Goal: Task Accomplishment & Management: Manage account settings

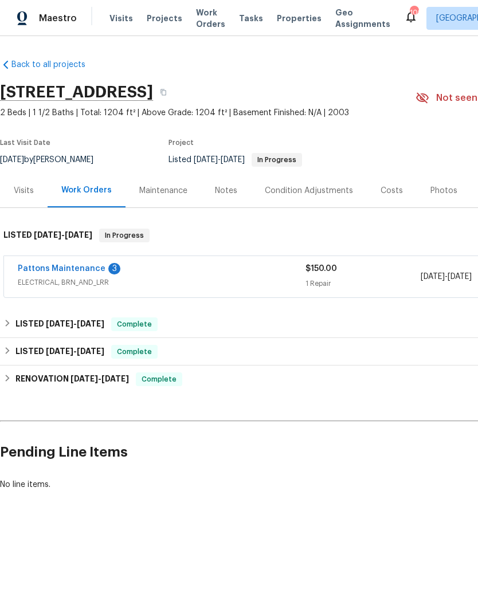
click at [68, 266] on link "Pattons Maintenance" at bounding box center [62, 269] width 88 height 8
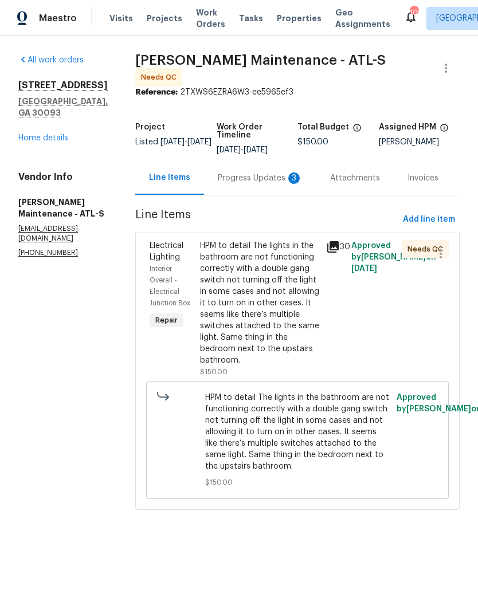
click at [234, 176] on div "Progress Updates 3" at bounding box center [260, 177] width 85 height 11
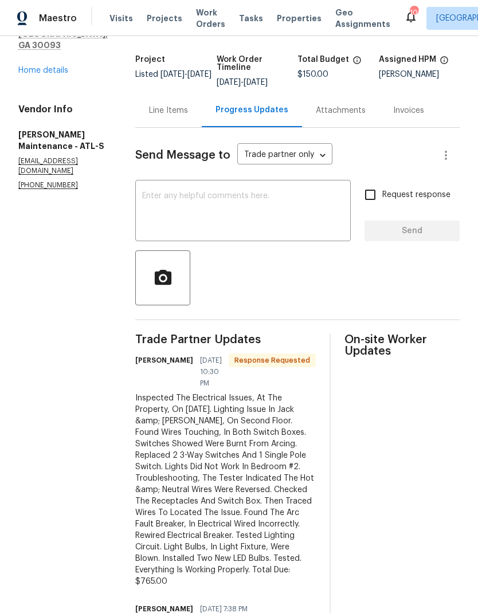
scroll to position [67, 0]
click at [156, 111] on div "Line Items" at bounding box center [168, 110] width 39 height 11
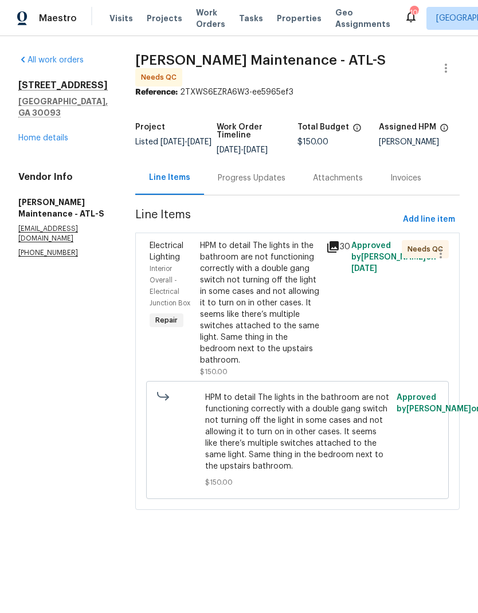
click at [268, 311] on div "HPM to detail The lights in the bathroom are not functioning correctly with a d…" at bounding box center [259, 303] width 119 height 126
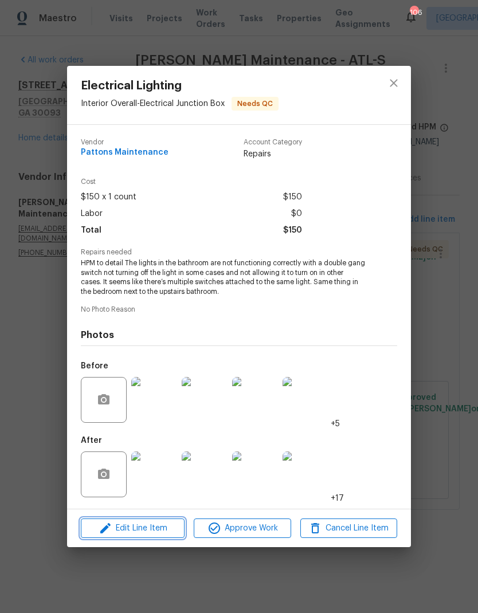
click at [144, 533] on span "Edit Line Item" at bounding box center [132, 528] width 97 height 14
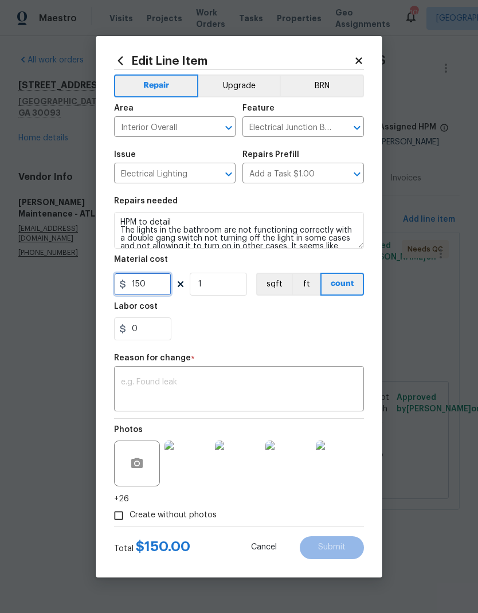
click at [163, 290] on input "150" at bounding box center [142, 284] width 57 height 23
type input "765"
click at [233, 380] on textarea at bounding box center [239, 390] width 236 height 24
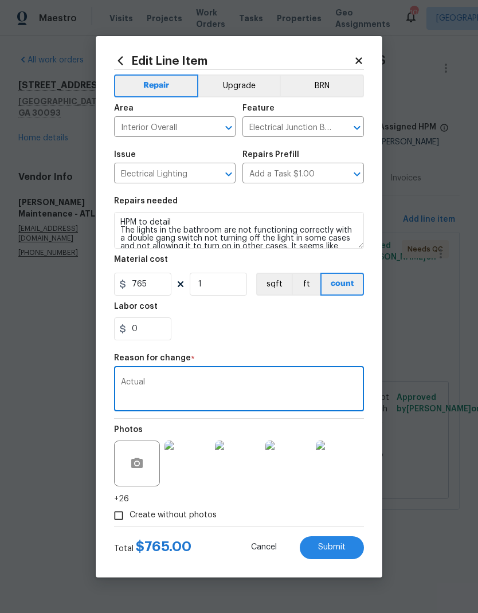
type textarea "Actual"
click at [337, 548] on span "Submit" at bounding box center [332, 547] width 28 height 9
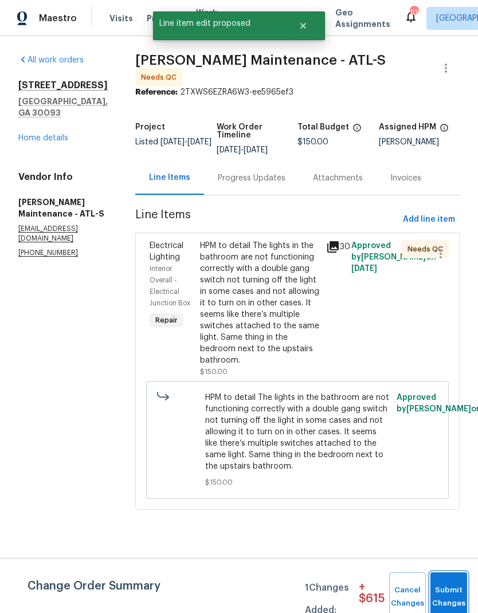
click at [446, 594] on button "Submit Changes" at bounding box center [448, 596] width 37 height 49
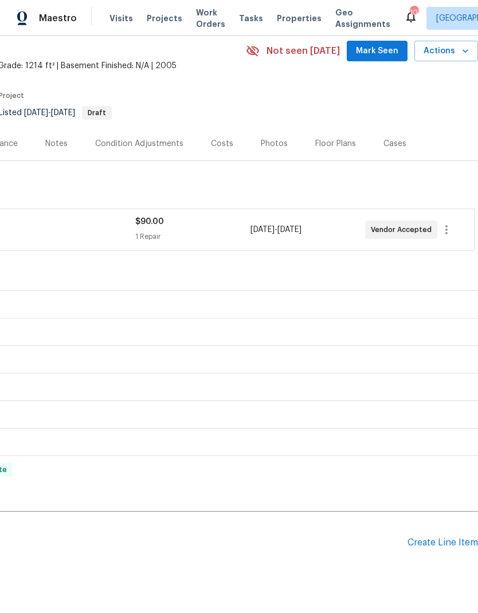
scroll to position [46, 170]
click at [442, 541] on div "Create Line Item" at bounding box center [442, 543] width 70 height 11
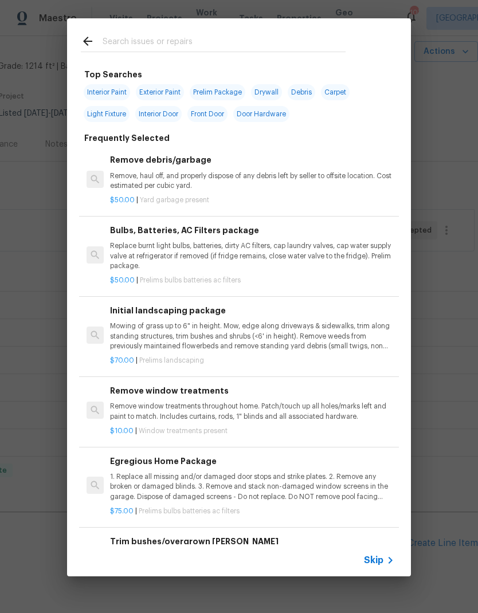
click at [381, 560] on span "Skip" at bounding box center [373, 560] width 19 height 11
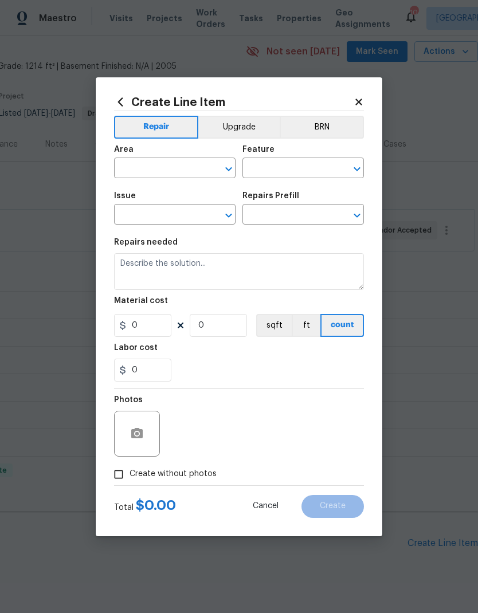
click at [189, 172] on input "text" at bounding box center [158, 169] width 89 height 18
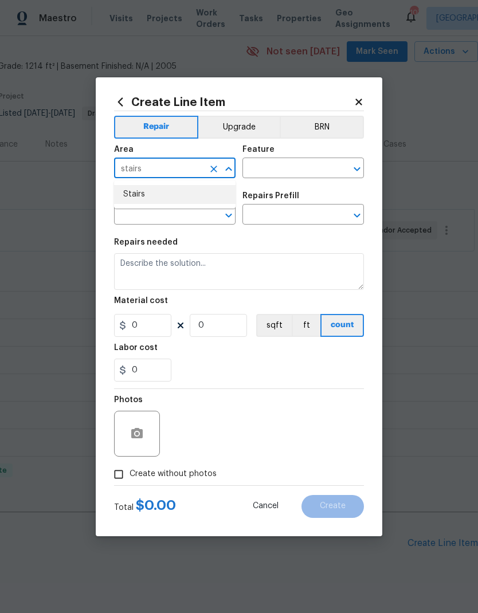
click at [170, 196] on li "Stairs" at bounding box center [174, 194] width 121 height 19
type input "Stairs"
click at [296, 165] on input "text" at bounding box center [286, 169] width 89 height 18
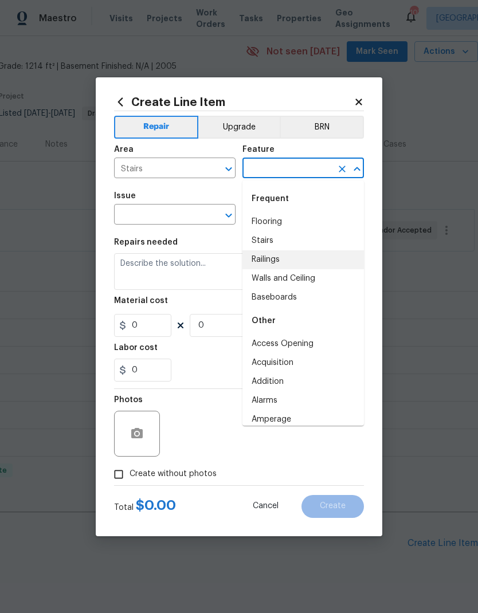
click at [275, 258] on li "Railings" at bounding box center [302, 259] width 121 height 19
type input "Railings"
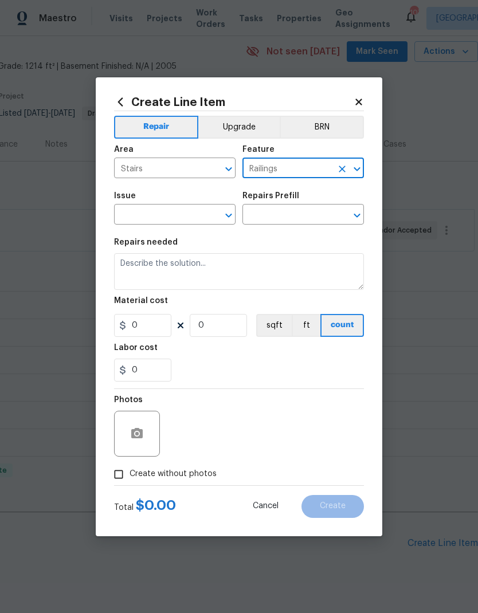
click at [172, 210] on input "text" at bounding box center [158, 216] width 89 height 18
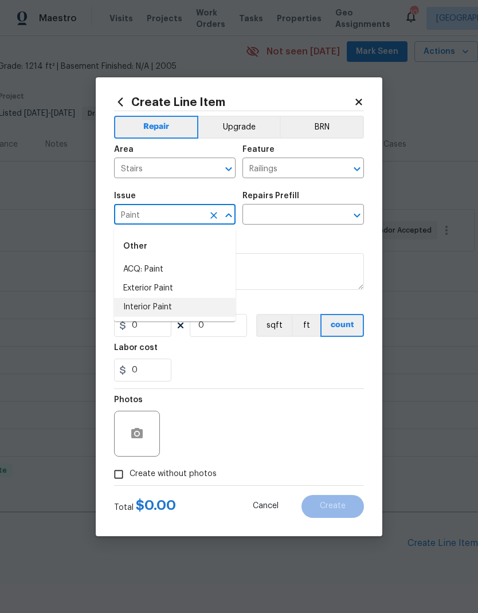
click at [164, 304] on li "Interior Paint" at bounding box center [174, 307] width 121 height 19
type input "Interior Paint"
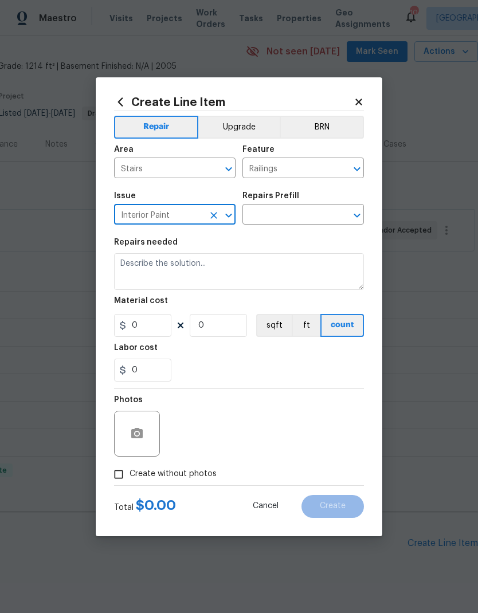
click at [285, 213] on input "text" at bounding box center [286, 216] width 89 height 18
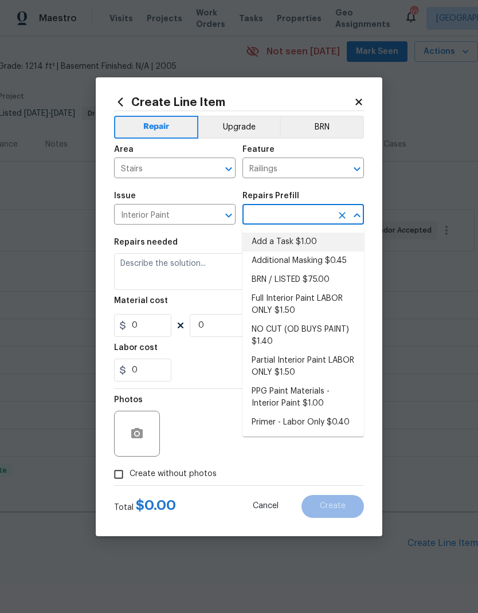
click at [295, 246] on li "Add a Task $1.00" at bounding box center [302, 242] width 121 height 19
type input "Add a Task $1.00"
type input "Overall Paint"
type textarea "HPM to detail"
type input "1"
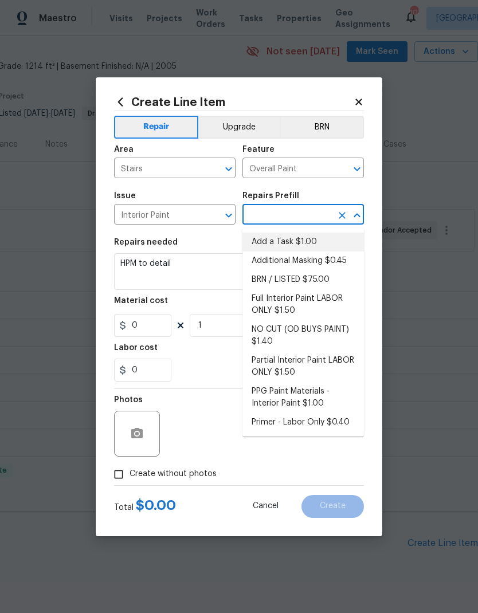
type input "Add a Task $1.00"
type input "1"
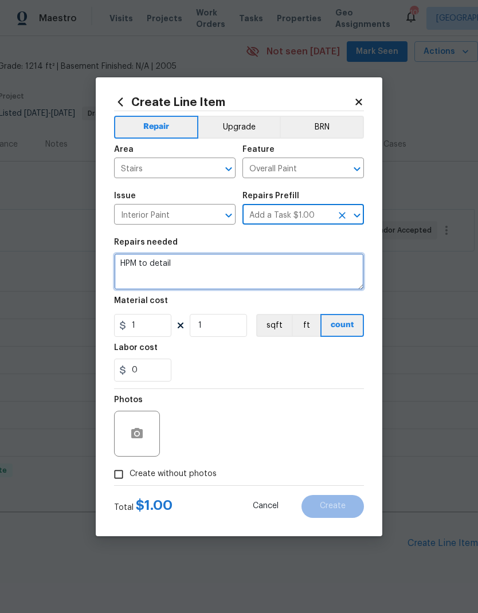
click at [195, 266] on textarea "HPM to detail" at bounding box center [239, 271] width 250 height 37
type textarea "HPM to detail Paint the railing white"
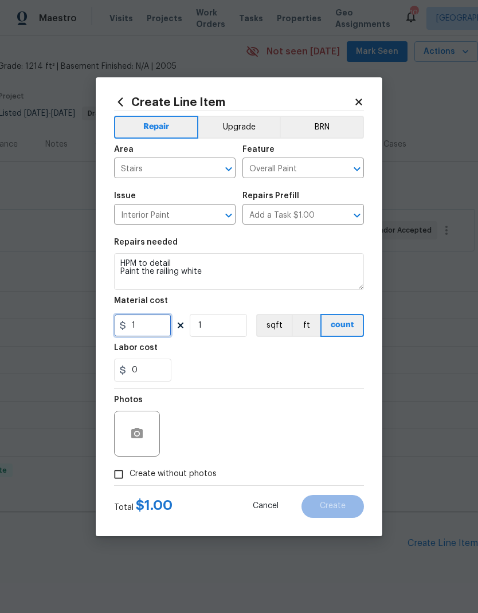
click at [155, 328] on input "1" at bounding box center [142, 325] width 57 height 23
type input "250"
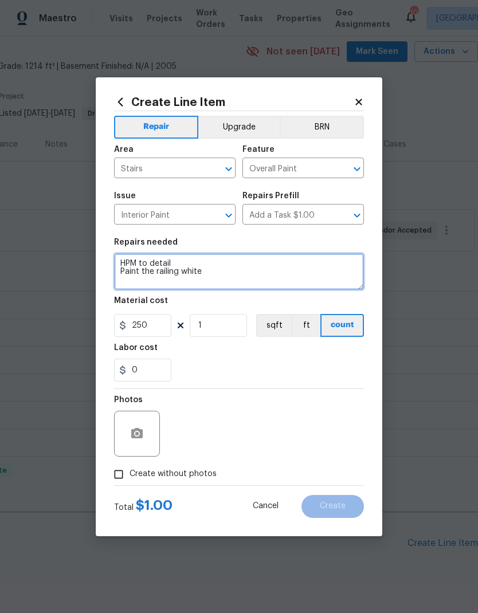
click at [117, 274] on textarea "HPM to detail Paint the railing white" at bounding box center [239, 271] width 250 height 37
type textarea "HPM to detail Prime and Paint the railing white"
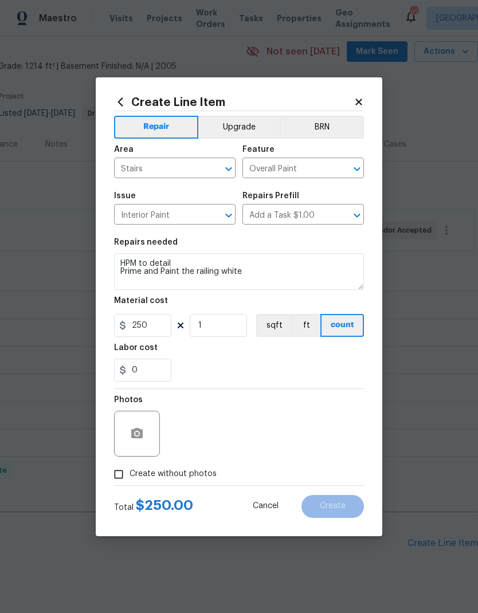
click at [188, 476] on span "Create without photos" at bounding box center [173, 474] width 87 height 12
click at [130, 476] on input "Create without photos" at bounding box center [119, 475] width 22 height 22
checkbox input "true"
click at [263, 434] on textarea at bounding box center [266, 434] width 195 height 46
click at [339, 510] on span "Create" at bounding box center [333, 506] width 26 height 9
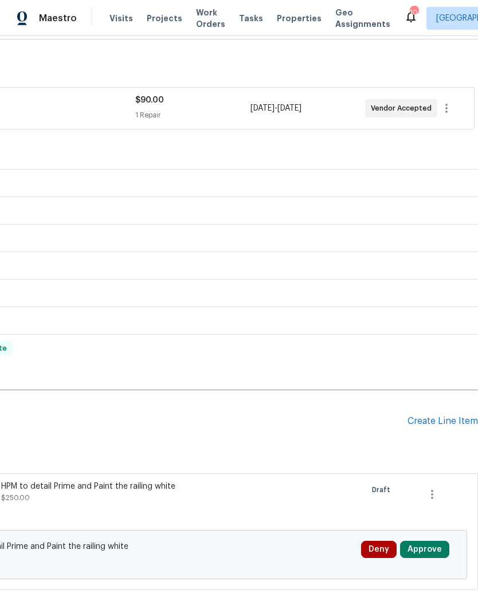
scroll to position [167, 170]
click at [443, 426] on div "Create Line Item" at bounding box center [442, 422] width 70 height 11
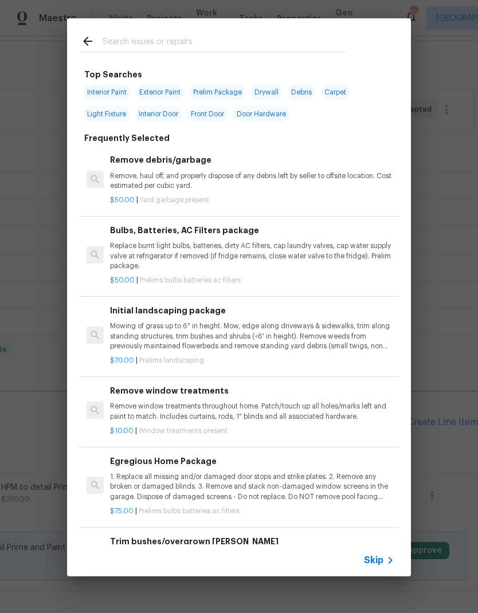
click at [376, 559] on span "Skip" at bounding box center [373, 560] width 19 height 11
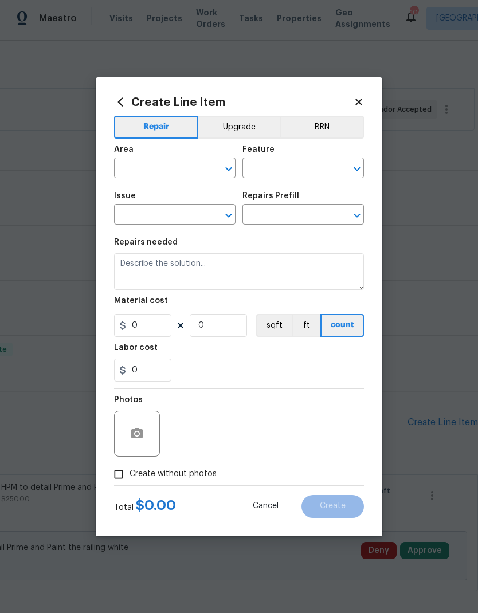
click at [185, 168] on input "text" at bounding box center [158, 169] width 89 height 18
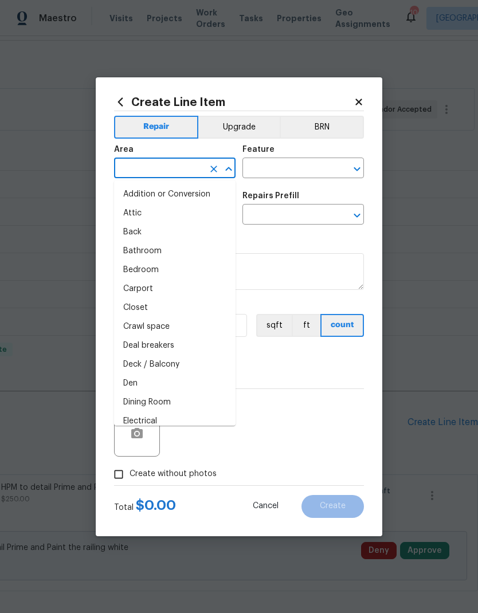
click at [249, 123] on button "Upgrade" at bounding box center [239, 127] width 82 height 23
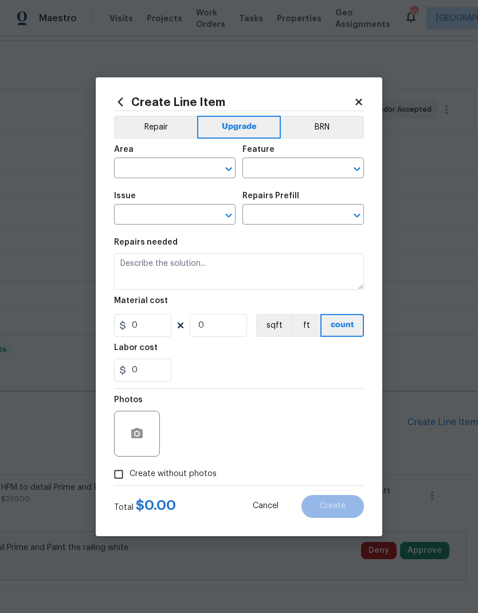
click at [193, 164] on input "text" at bounding box center [158, 169] width 89 height 18
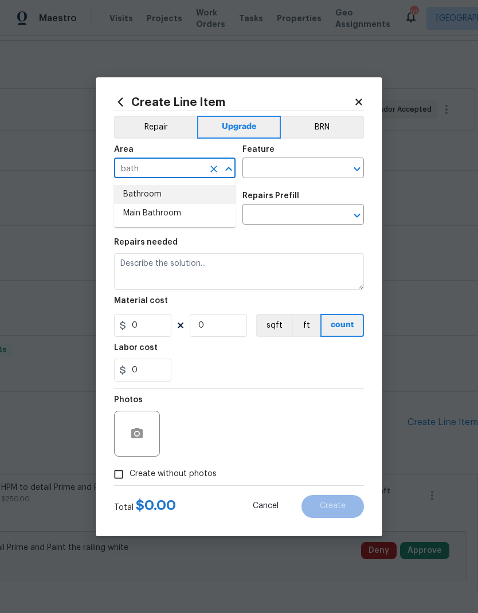
click at [175, 195] on li "Bathroom" at bounding box center [174, 194] width 121 height 19
type input "Bathroom"
click at [289, 168] on input "text" at bounding box center [286, 169] width 89 height 18
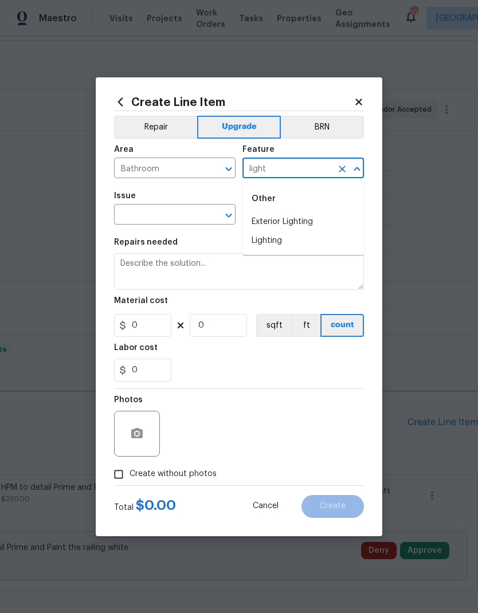
click at [284, 240] on li "Lighting" at bounding box center [302, 241] width 121 height 19
type input "Lighting"
click at [167, 214] on input "text" at bounding box center [158, 216] width 89 height 18
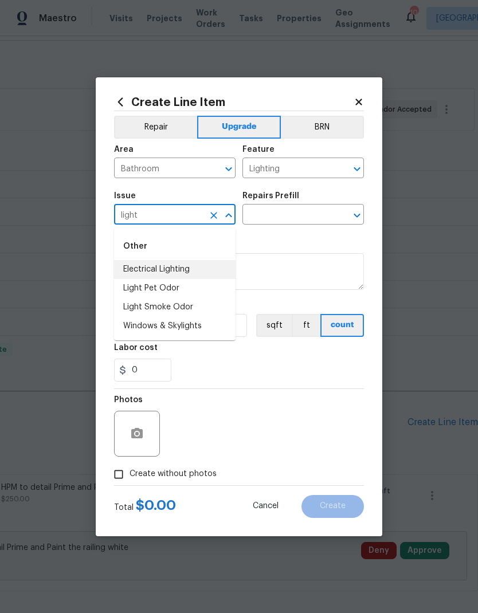
click at [178, 268] on li "Electrical Lighting" at bounding box center [174, 269] width 121 height 19
type input "Electrical Lighting"
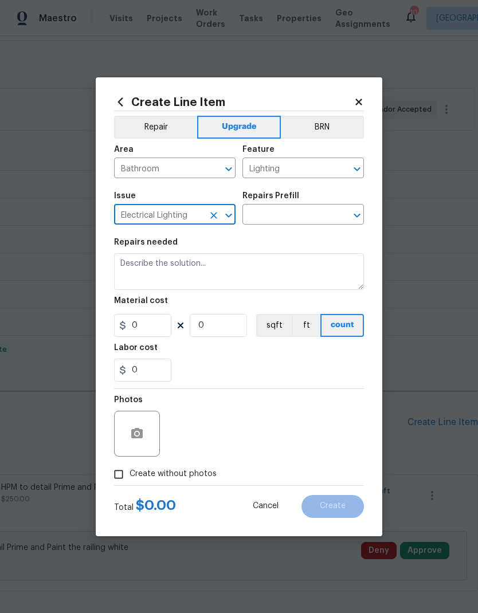
click at [300, 214] on input "text" at bounding box center [286, 216] width 89 height 18
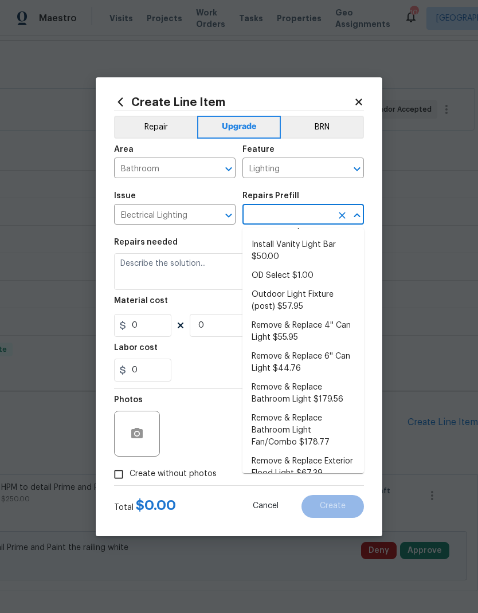
scroll to position [15, 0]
click at [306, 397] on li "Remove & Replace Bathroom Light $179.56" at bounding box center [302, 394] width 121 height 31
type input "Remove & Replace Bathroom Light $179.56"
type textarea "Remove the existing bathroom light & switch and install new (approved by the PM…"
type input "1"
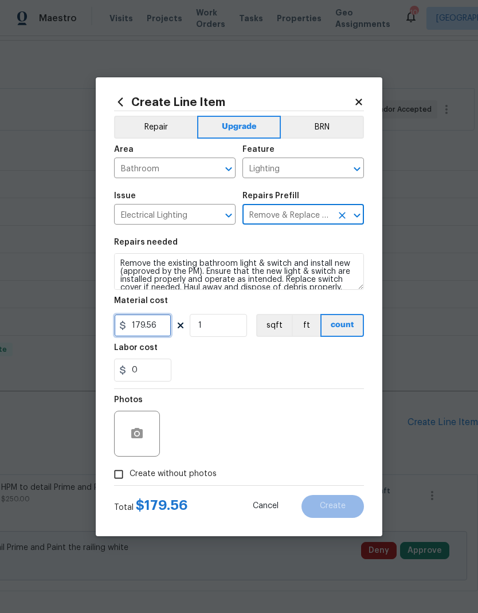
click at [164, 332] on input "179.56" at bounding box center [142, 325] width 57 height 23
type input "85"
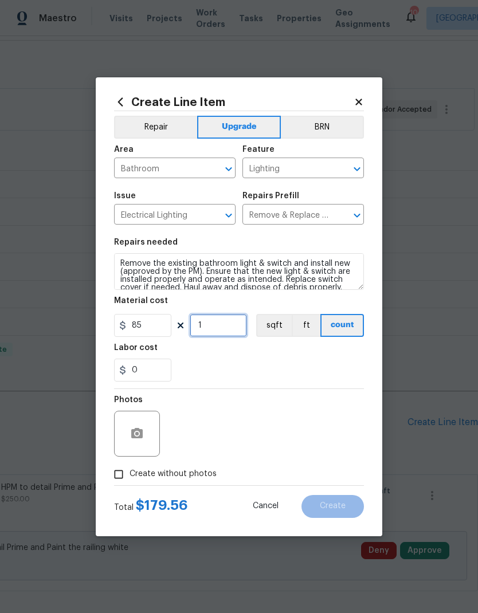
click at [226, 326] on input "1" at bounding box center [218, 325] width 57 height 23
type input "3"
click at [187, 477] on span "Create without photos" at bounding box center [173, 474] width 87 height 12
click at [130, 477] on input "Create without photos" at bounding box center [119, 475] width 22 height 22
checkbox input "true"
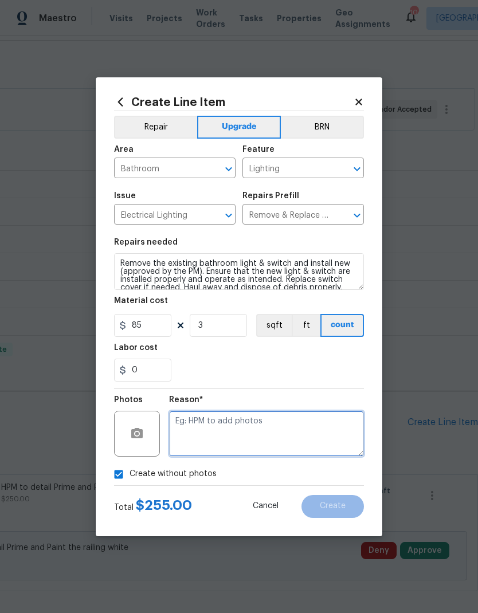
click at [313, 429] on textarea at bounding box center [266, 434] width 195 height 46
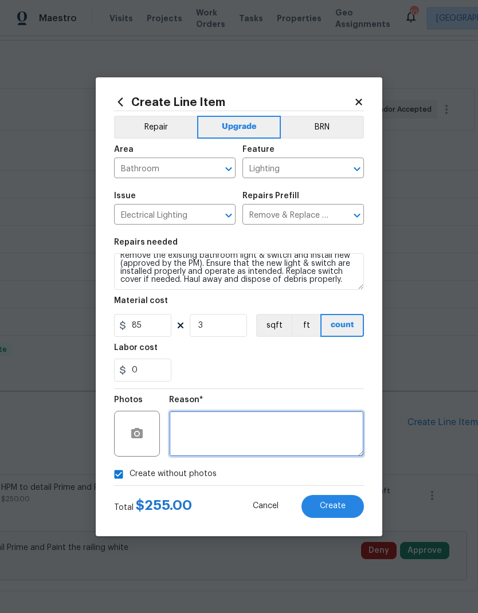
scroll to position [8, 0]
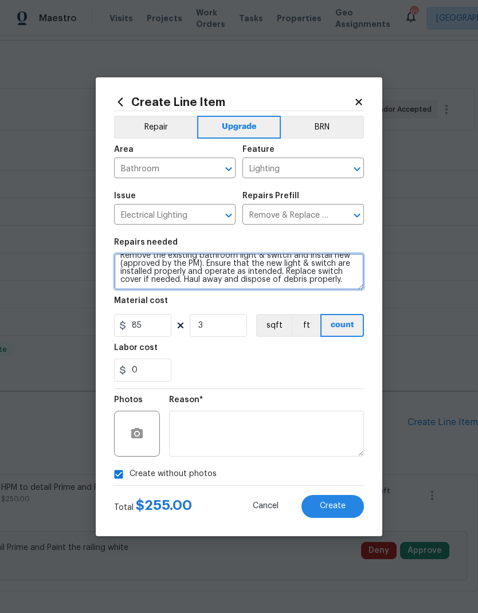
click at [350, 287] on textarea "Remove the existing bathroom light & switch and install new (approved by the PM…" at bounding box center [239, 271] width 250 height 37
type textarea "Remove the existing bathroom light & switch and install new (approved by the PM…"
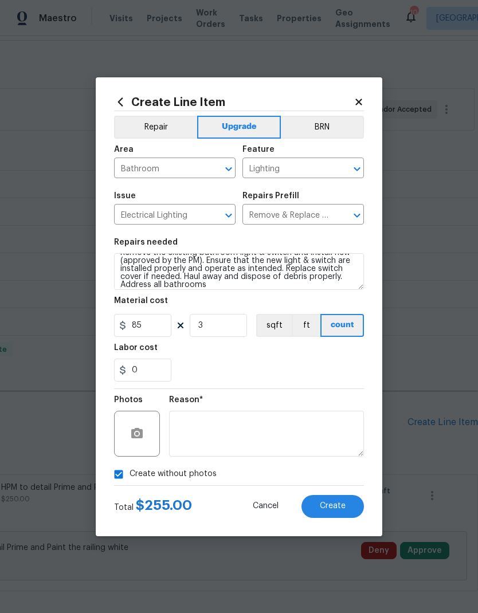
click at [334, 503] on span "Create" at bounding box center [333, 506] width 26 height 9
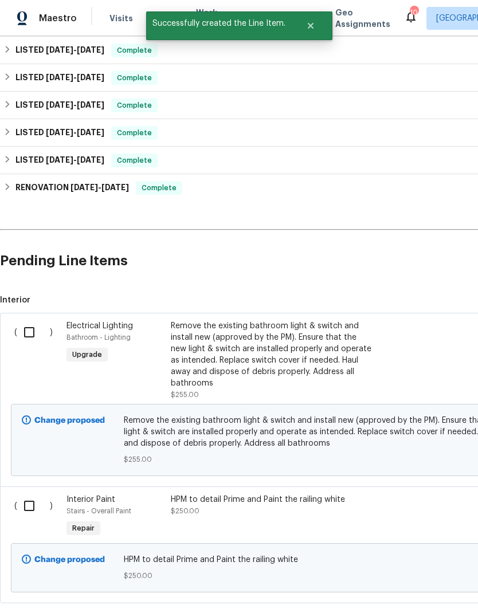
scroll to position [328, 0]
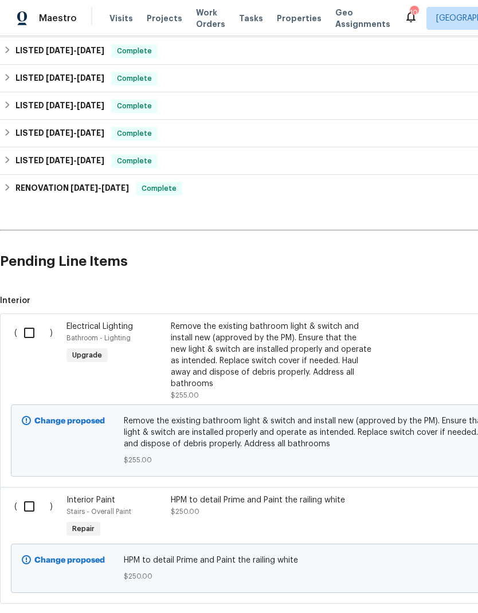
click at [302, 521] on div "HPM to detail Prime and Paint the railing white $250.00" at bounding box center [271, 517] width 209 height 53
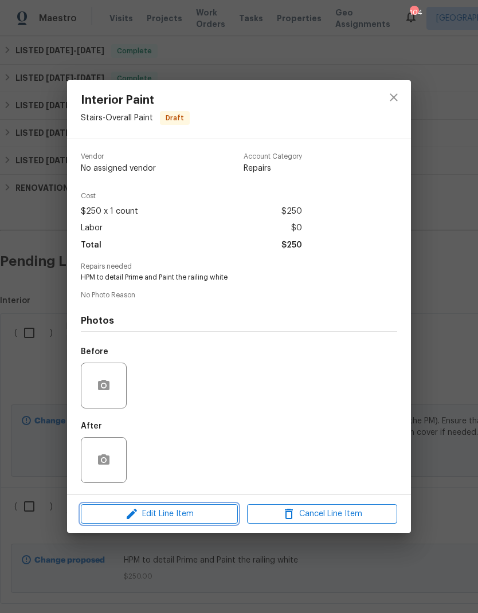
click at [200, 517] on span "Edit Line Item" at bounding box center [159, 514] width 150 height 14
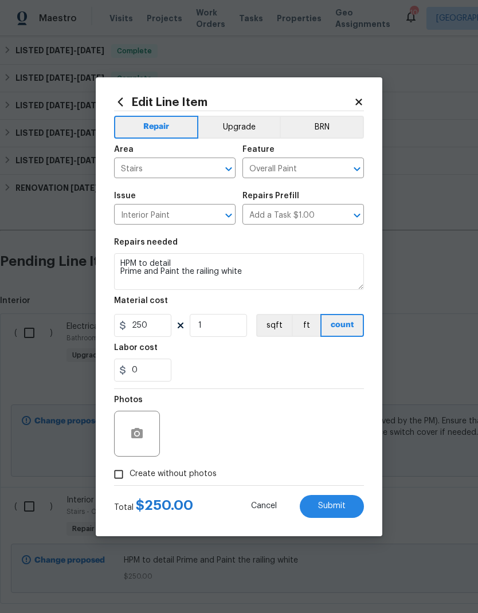
click at [239, 124] on button "Upgrade" at bounding box center [239, 127] width 82 height 23
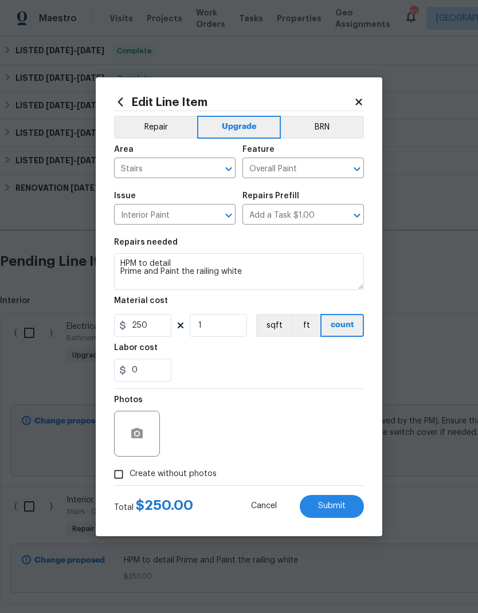
click at [332, 506] on span "Submit" at bounding box center [332, 506] width 28 height 9
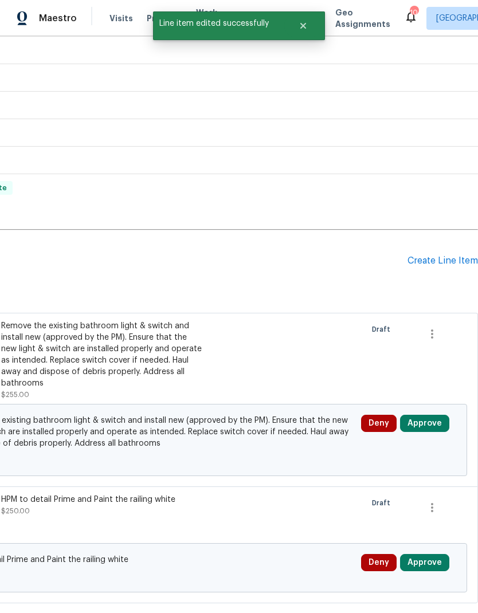
scroll to position [329, 170]
click at [441, 264] on div "Create Line Item" at bounding box center [442, 261] width 70 height 11
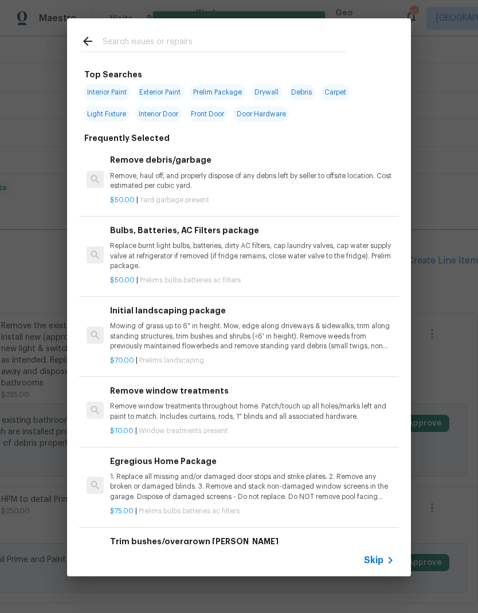
click at [377, 560] on span "Skip" at bounding box center [373, 560] width 19 height 11
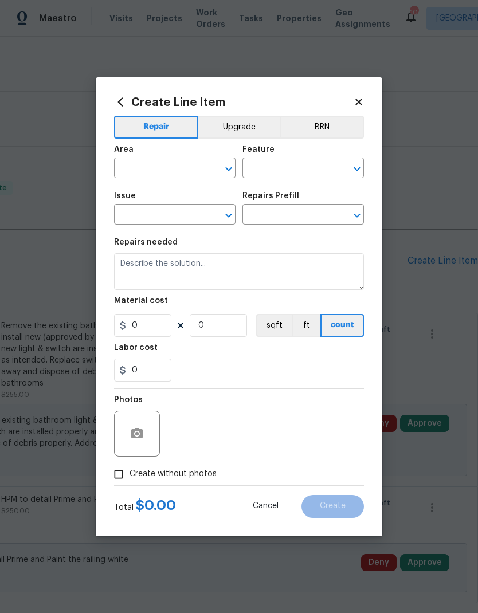
click at [182, 166] on input "text" at bounding box center [158, 169] width 89 height 18
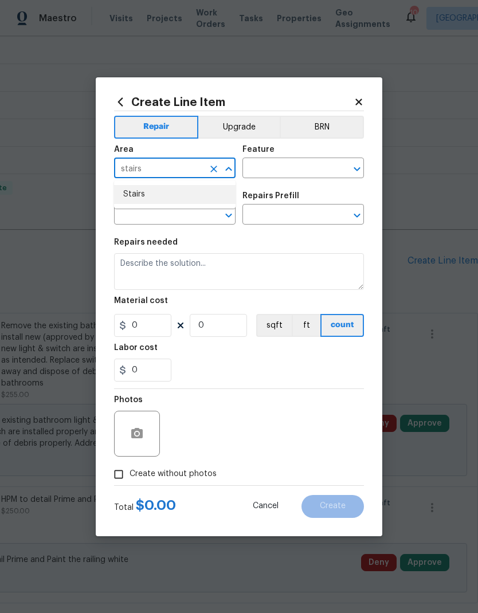
click at [178, 200] on li "Stairs" at bounding box center [174, 194] width 121 height 19
type input "Stairs"
click at [270, 167] on input "text" at bounding box center [286, 169] width 89 height 18
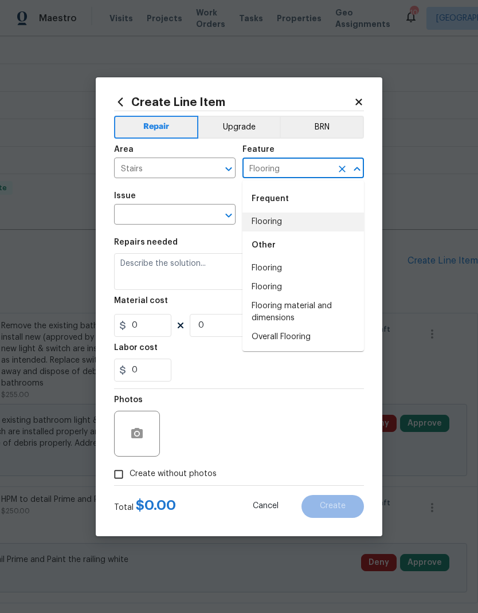
click at [285, 223] on li "Flooring" at bounding box center [302, 222] width 121 height 19
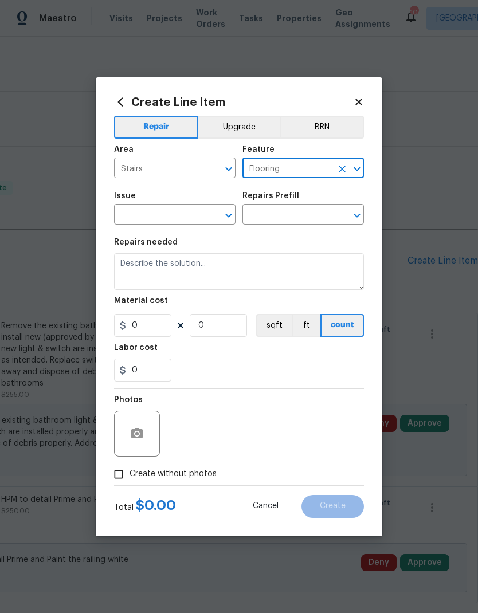
type input "Flooring"
click at [183, 215] on input "text" at bounding box center [158, 216] width 89 height 18
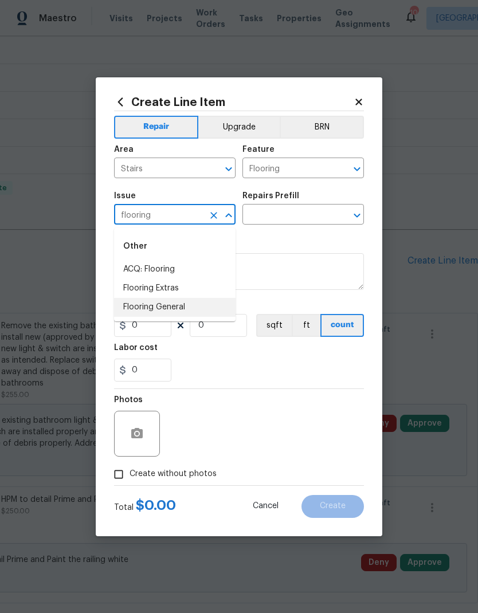
click at [181, 305] on li "Flooring General" at bounding box center [174, 307] width 121 height 19
type input "Flooring General"
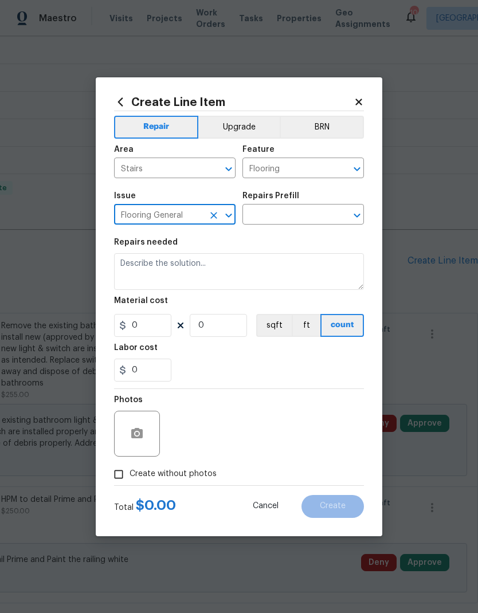
click at [289, 214] on input "text" at bounding box center [286, 216] width 89 height 18
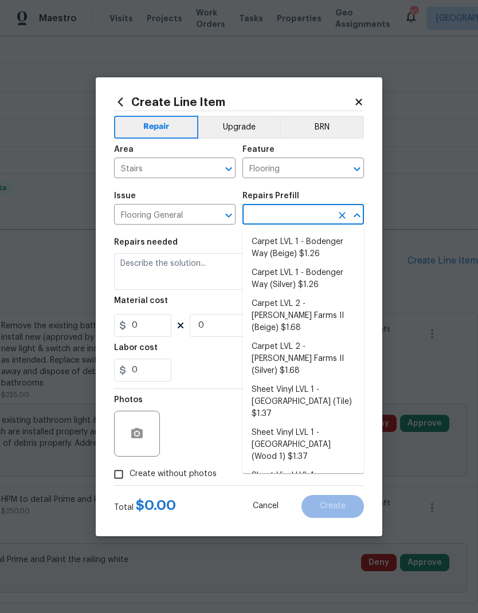
click at [211, 211] on icon "Clear" at bounding box center [213, 215] width 11 height 11
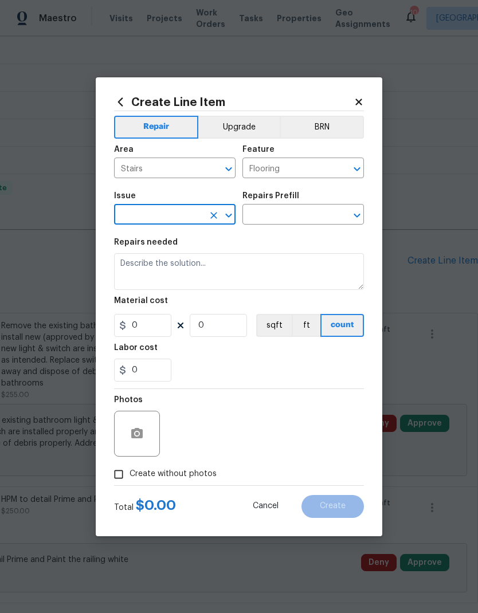
click at [182, 213] on input "text" at bounding box center [158, 216] width 89 height 18
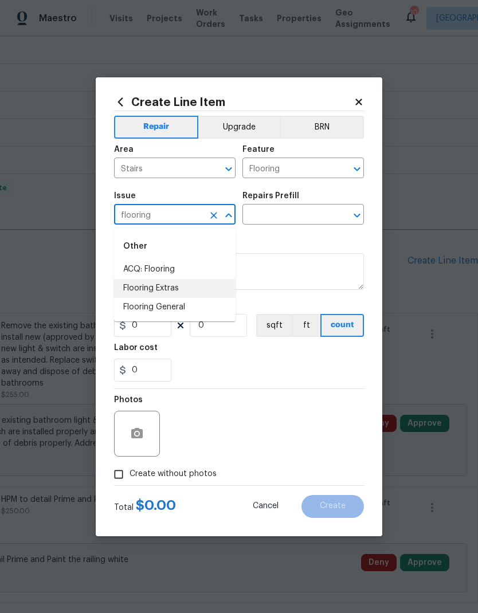
click at [175, 288] on li "Flooring Extras" at bounding box center [174, 288] width 121 height 19
type input "Flooring Extras"
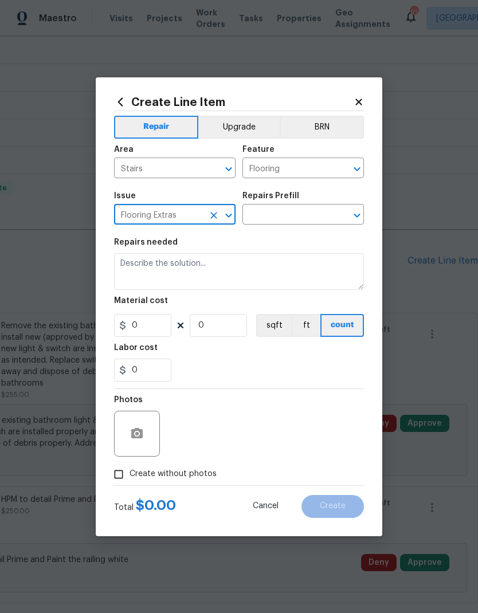
click at [290, 210] on input "text" at bounding box center [286, 216] width 89 height 18
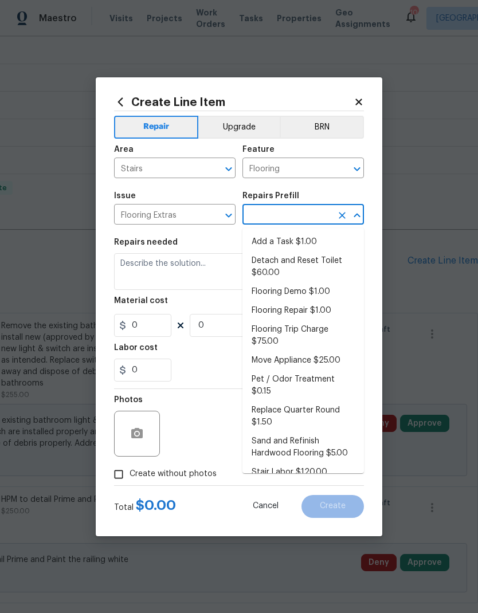
click at [310, 463] on li "Stair Labor $120.00" at bounding box center [302, 472] width 121 height 19
type input "Stair Labor $120.00"
type input "Overall Flooring"
type textarea "Stair Labor"
type input "1"
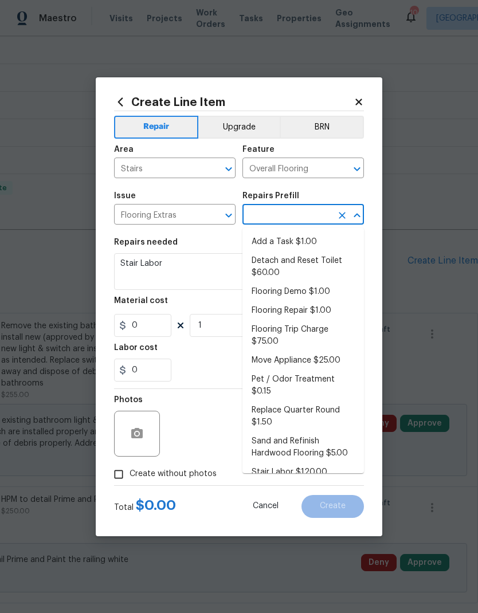
type input "Stair Labor $120.00"
type input "120"
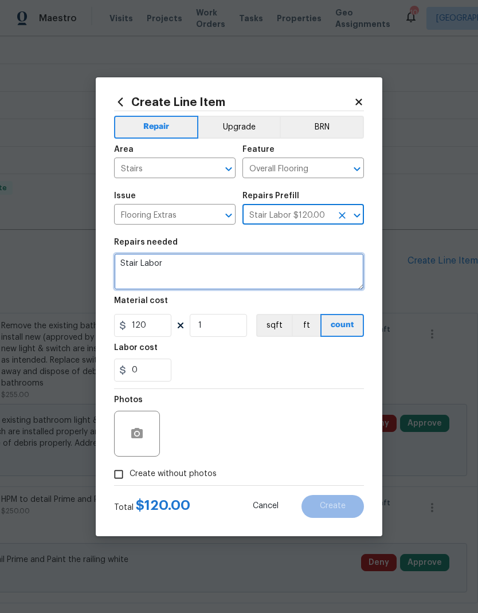
click at [253, 264] on textarea "Stair Labor" at bounding box center [239, 271] width 250 height 37
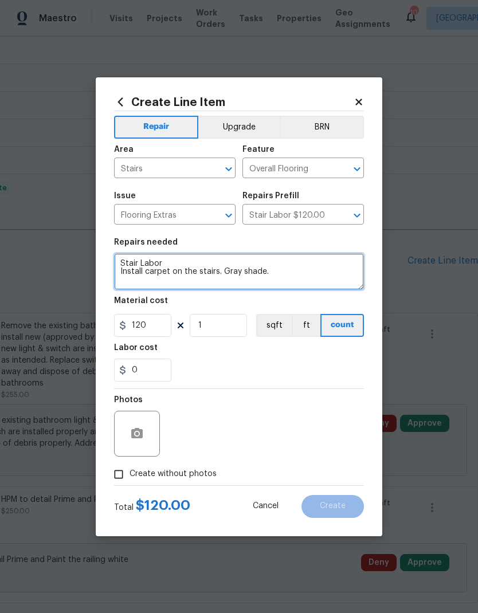
type textarea "Stair Labor Install carpet on the stairs. Gray shade."
click at [189, 480] on span "Create without photos" at bounding box center [173, 474] width 87 height 12
click at [130, 480] on input "Create without photos" at bounding box center [119, 475] width 22 height 22
checkbox input "true"
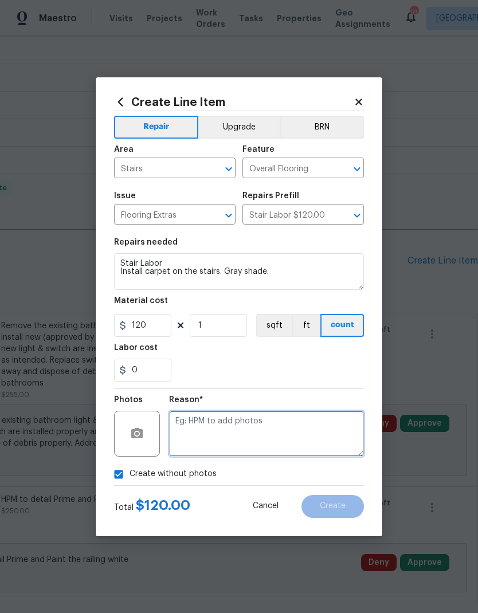
click at [259, 434] on textarea at bounding box center [266, 434] width 195 height 46
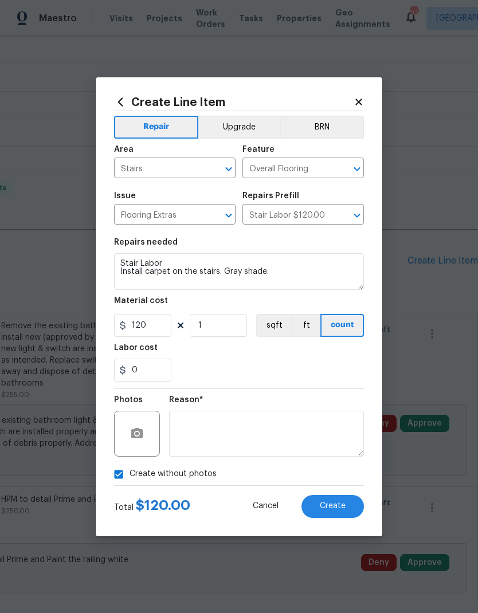
click at [336, 506] on span "Create" at bounding box center [333, 506] width 26 height 9
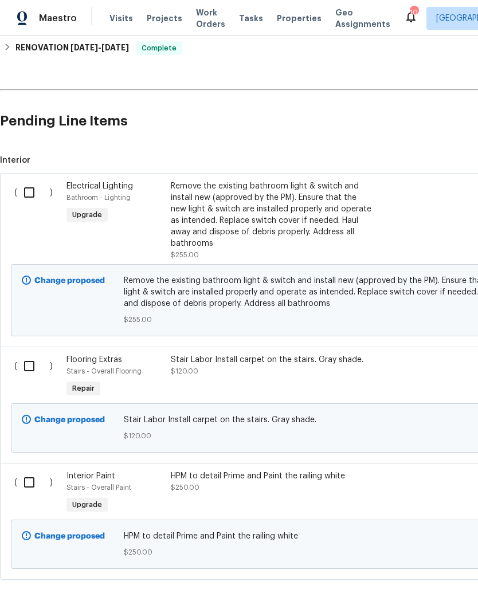
scroll to position [5, 0]
click at [33, 187] on input "checkbox" at bounding box center [33, 193] width 33 height 24
checkbox input "true"
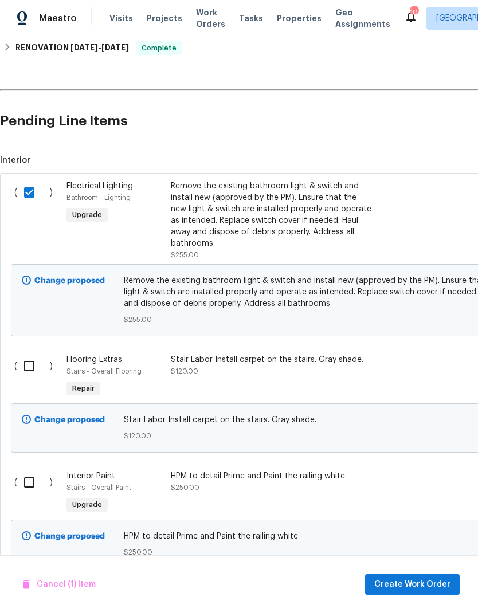
click at [37, 479] on input "checkbox" at bounding box center [33, 482] width 33 height 24
checkbox input "true"
click at [419, 583] on span "Create Work Order" at bounding box center [412, 585] width 76 height 14
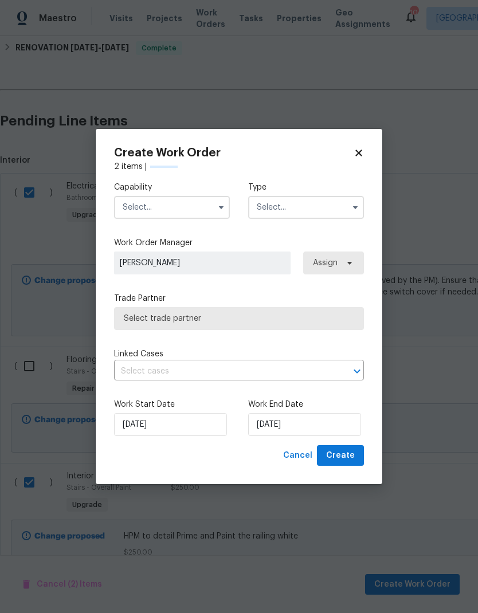
checkbox input "false"
click at [185, 206] on input "text" at bounding box center [172, 207] width 116 height 23
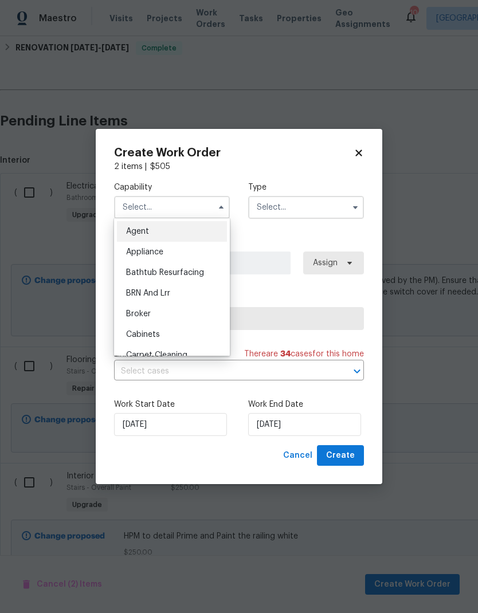
click at [185, 206] on input "text" at bounding box center [172, 207] width 116 height 23
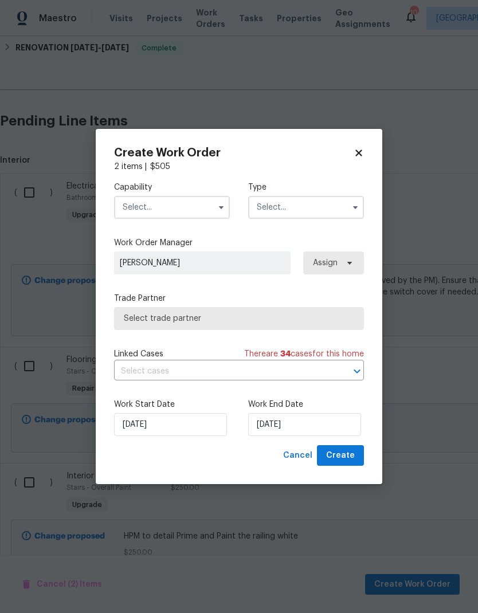
click at [194, 206] on input "text" at bounding box center [172, 207] width 116 height 23
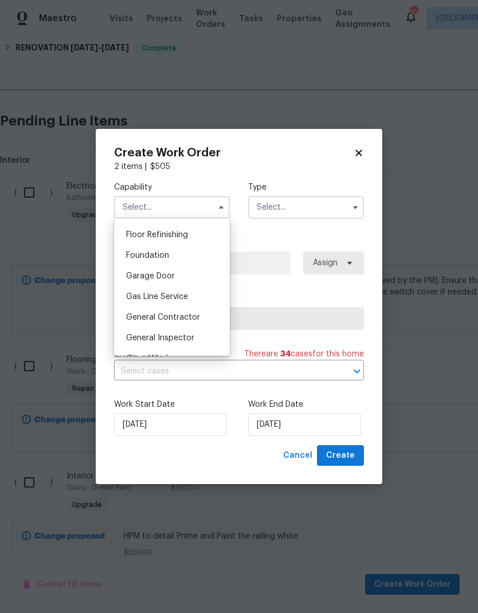
scroll to position [465, 0]
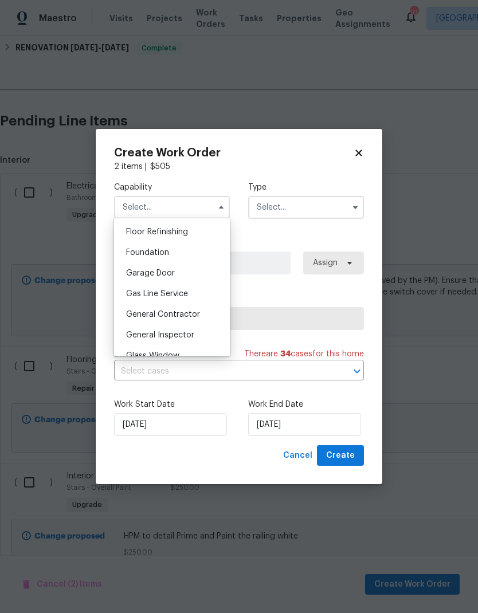
click at [190, 316] on span "General Contractor" at bounding box center [163, 315] width 74 height 8
type input "General Contractor"
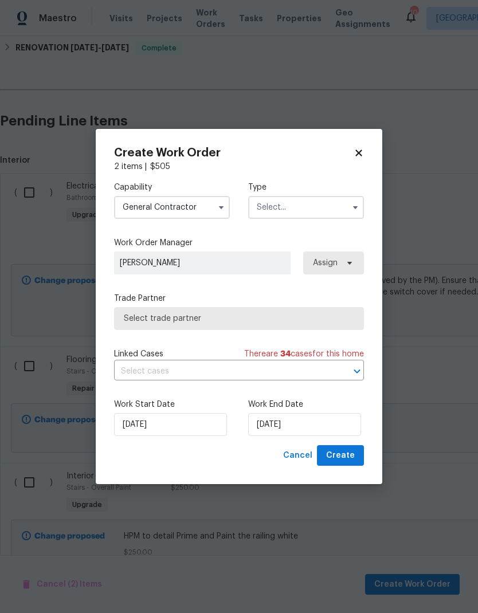
click at [304, 206] on input "text" at bounding box center [306, 207] width 116 height 23
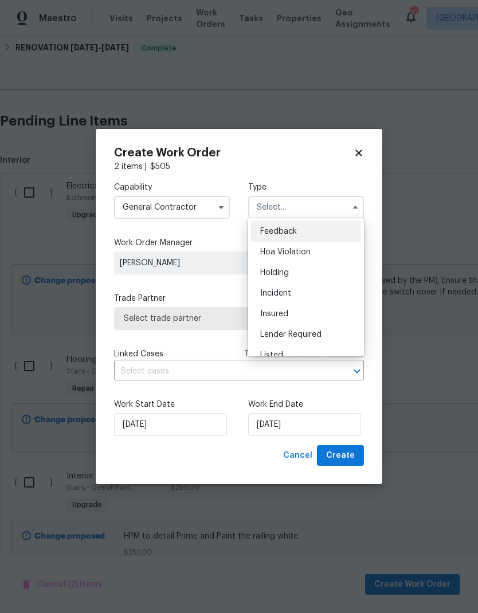
click at [289, 350] on div "Listed" at bounding box center [306, 355] width 110 height 21
type input "Listed"
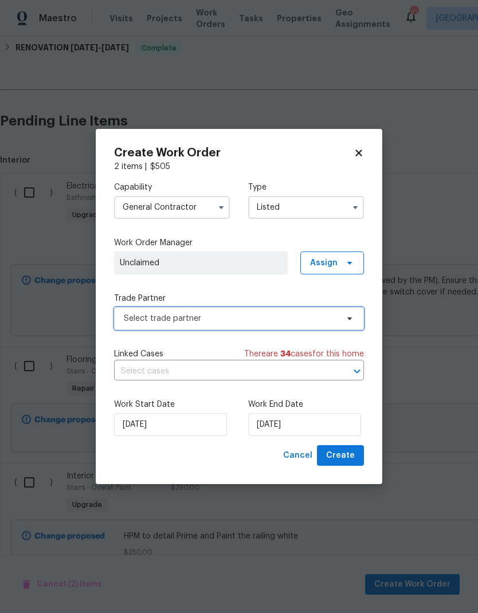
click at [302, 315] on span "Select trade partner" at bounding box center [231, 318] width 214 height 11
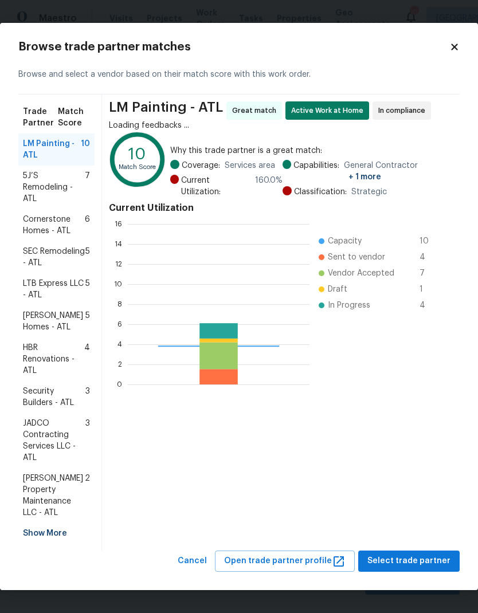
scroll to position [160, 182]
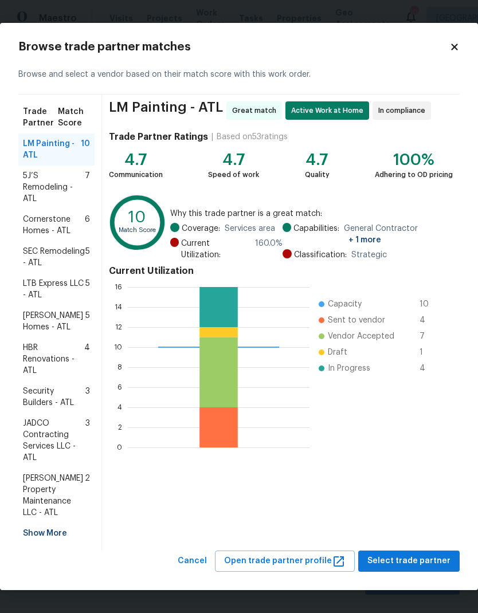
click at [61, 179] on span "5J’S Remodeling - ATL" at bounding box center [54, 187] width 62 height 34
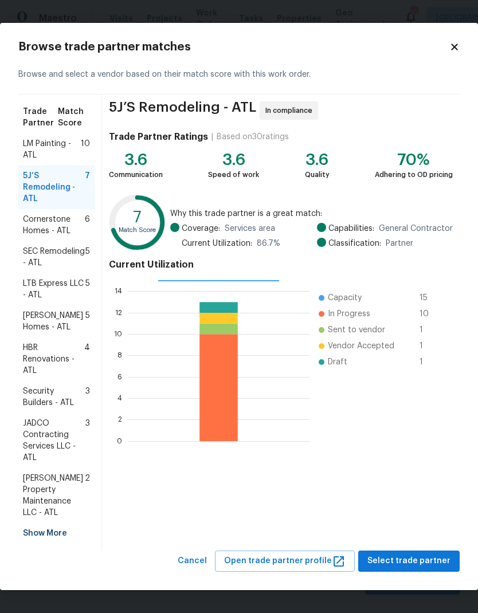
click at [40, 148] on span "LM Painting - ATL" at bounding box center [52, 149] width 58 height 23
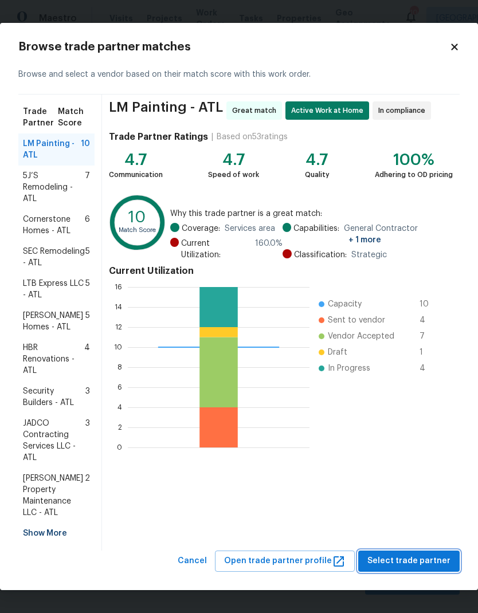
click at [413, 554] on span "Select trade partner" at bounding box center [408, 561] width 83 height 14
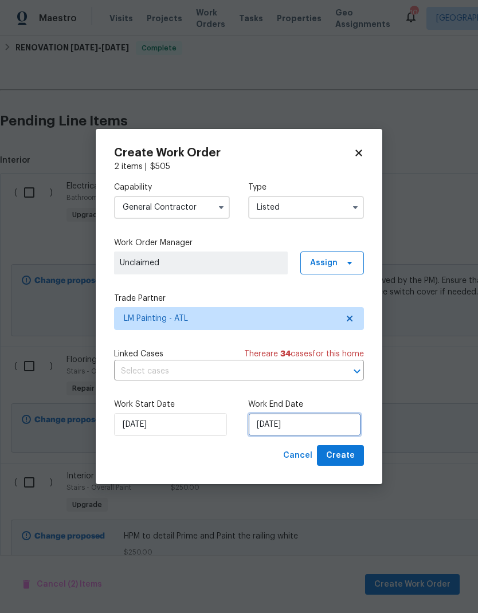
click at [326, 430] on input "[DATE]" at bounding box center [304, 424] width 113 height 23
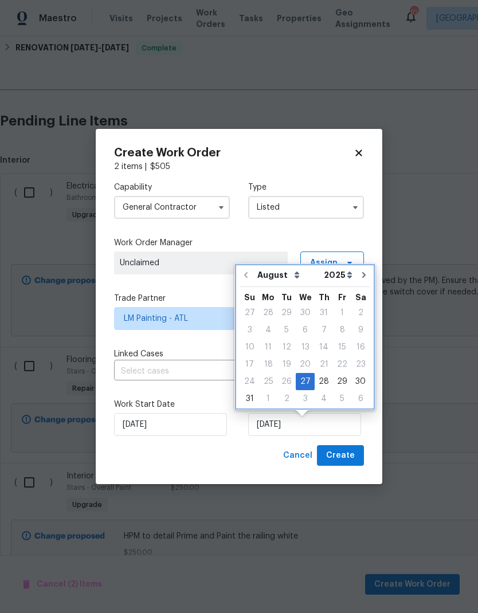
click at [359, 270] on icon "Go to next month" at bounding box center [363, 274] width 9 height 9
type input "9/27/2025"
select select "8"
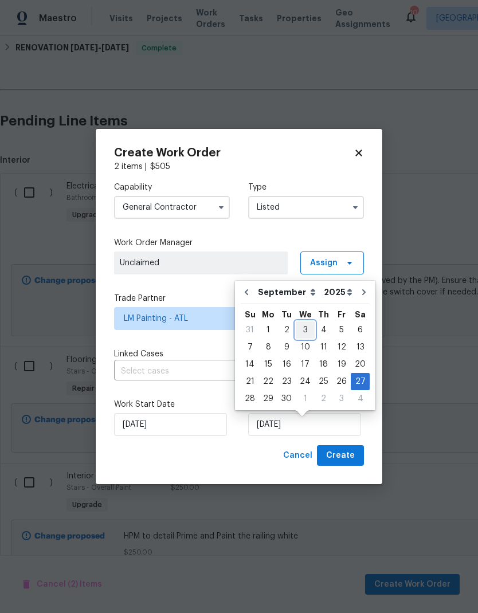
click at [303, 327] on div "3" at bounding box center [305, 330] width 19 height 16
type input "9/3/2025"
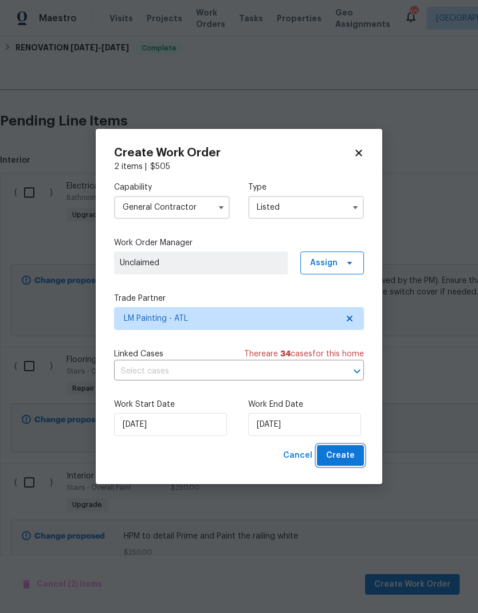
click at [346, 455] on span "Create" at bounding box center [340, 456] width 29 height 14
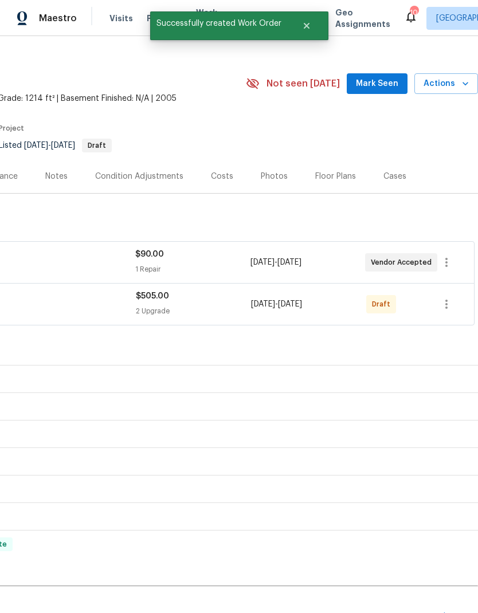
scroll to position [13, 170]
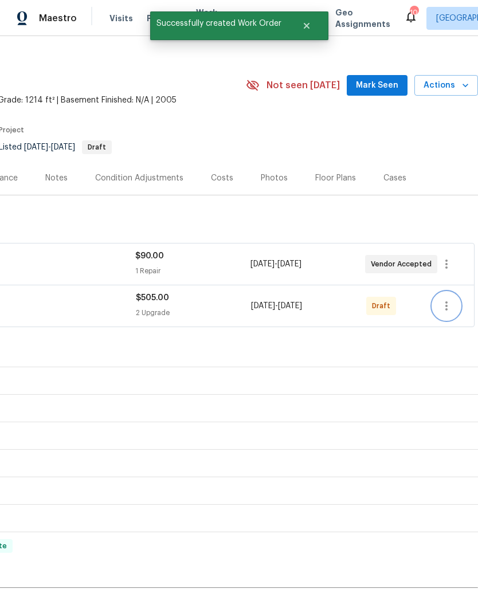
click at [448, 303] on icon "button" at bounding box center [447, 306] width 14 height 14
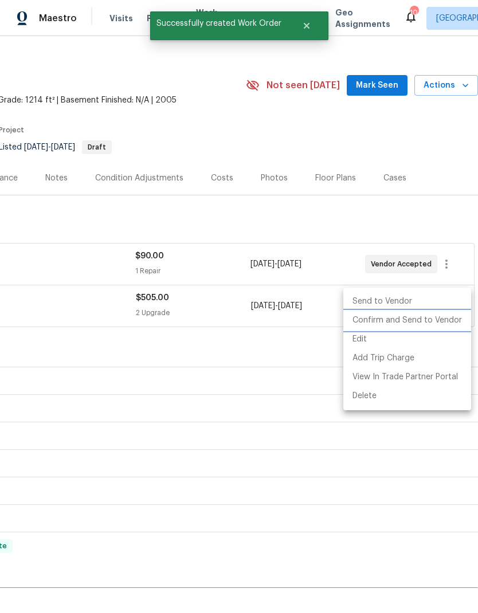
click at [433, 325] on li "Confirm and Send to Vendor" at bounding box center [407, 320] width 128 height 19
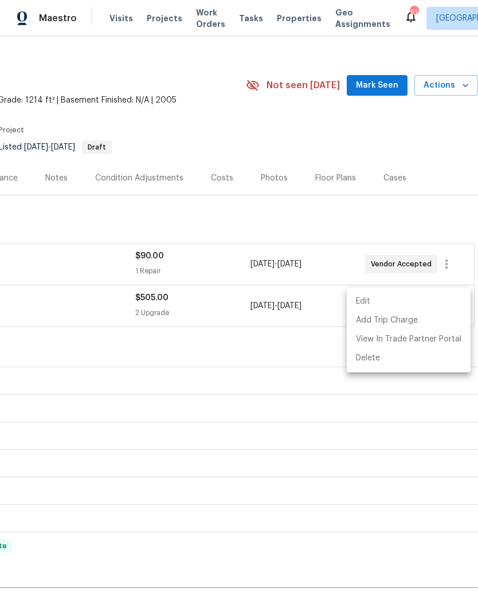
click at [401, 426] on div at bounding box center [239, 306] width 478 height 613
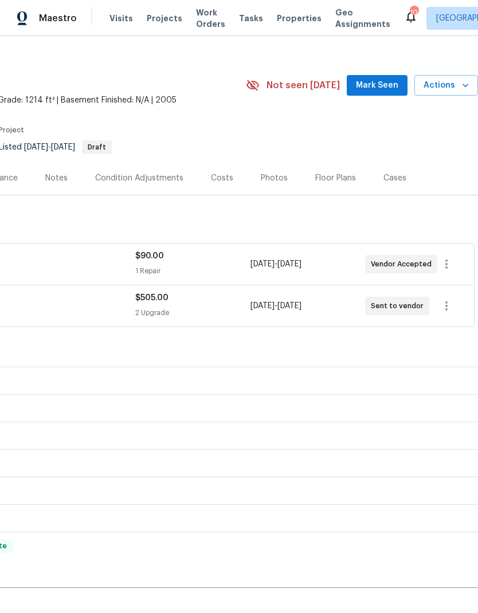
click at [383, 79] on span "Mark Seen" at bounding box center [377, 86] width 42 height 14
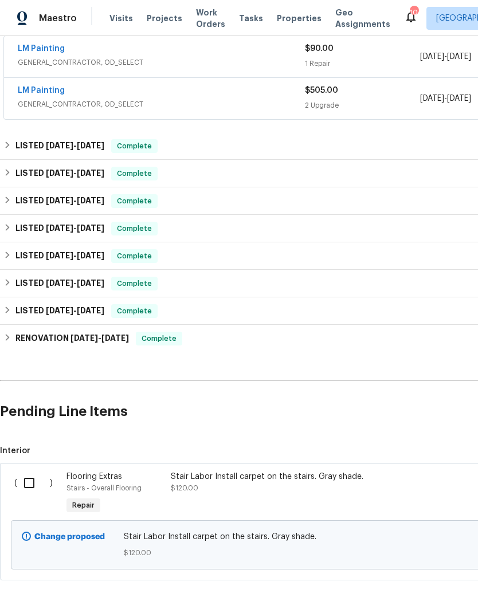
scroll to position [219, 0]
click at [31, 474] on input "checkbox" at bounding box center [33, 484] width 33 height 24
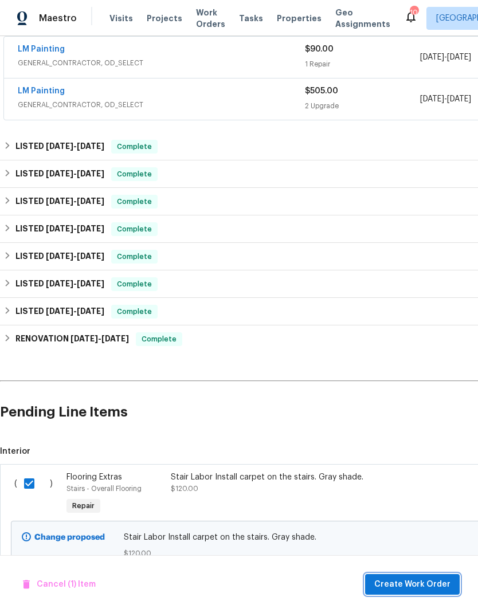
click at [413, 577] on button "Create Work Order" at bounding box center [412, 584] width 95 height 21
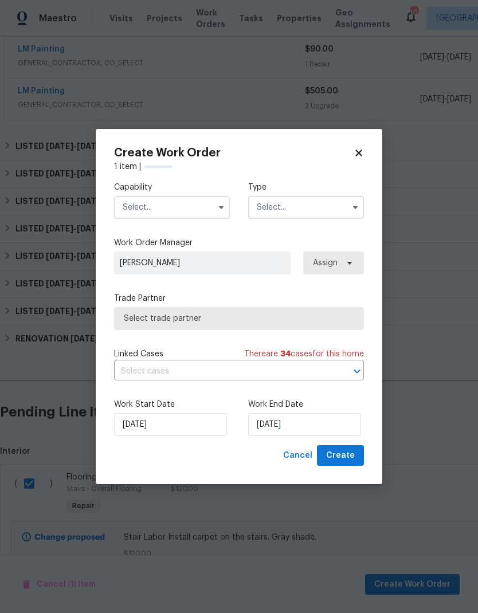
checkbox input "false"
click at [178, 209] on input "text" at bounding box center [172, 207] width 116 height 23
click at [178, 208] on input "text" at bounding box center [172, 207] width 116 height 23
click at [184, 206] on input "text" at bounding box center [172, 207] width 116 height 23
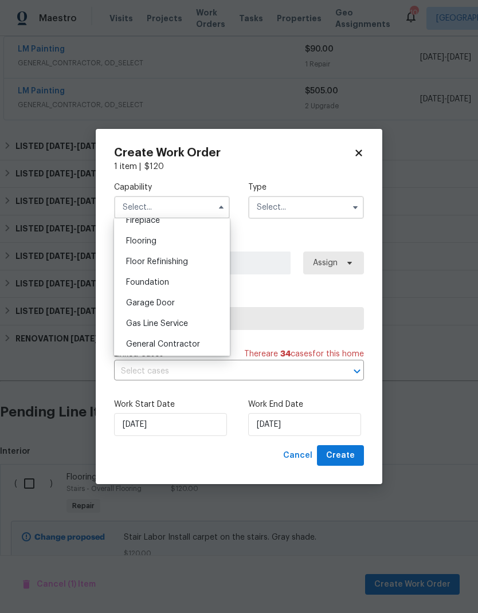
scroll to position [437, 0]
click at [167, 236] on div "Flooring" at bounding box center [172, 239] width 110 height 21
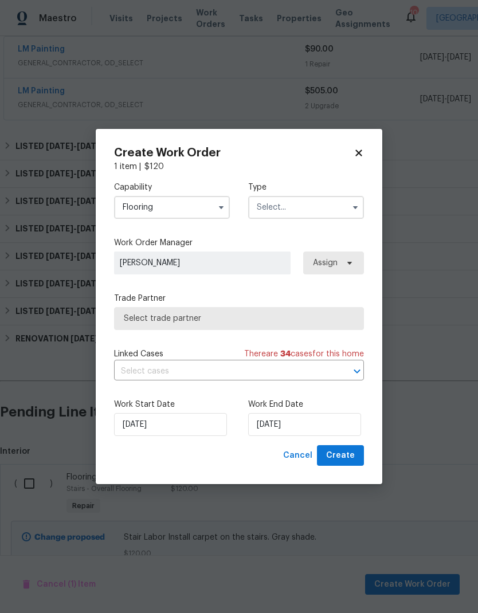
type input "Flooring"
click at [308, 209] on input "text" at bounding box center [306, 207] width 116 height 23
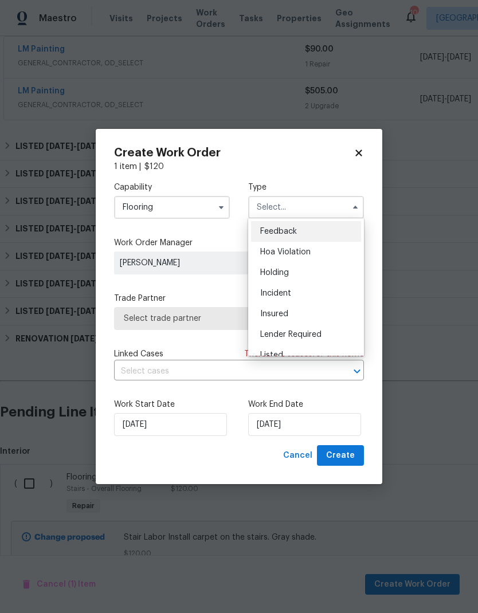
click at [308, 209] on input "text" at bounding box center [306, 207] width 116 height 23
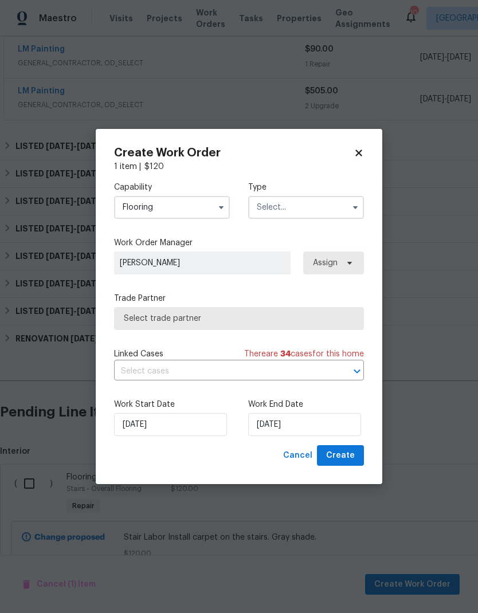
click at [325, 206] on input "text" at bounding box center [306, 207] width 116 height 23
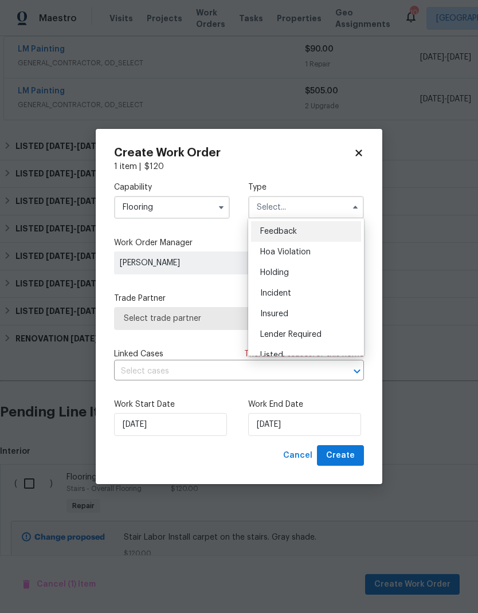
click at [284, 355] on div "Listed" at bounding box center [306, 355] width 110 height 21
type input "Listed"
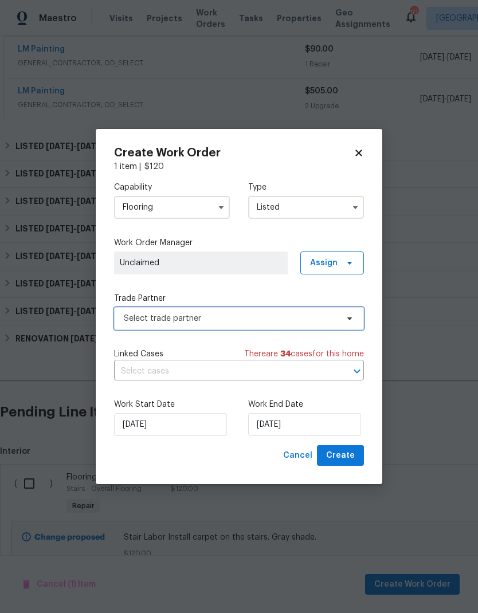
click at [274, 317] on span "Select trade partner" at bounding box center [231, 318] width 214 height 11
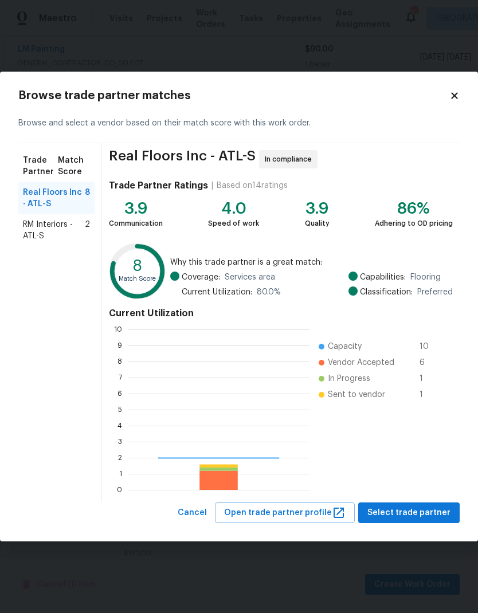
scroll to position [160, 182]
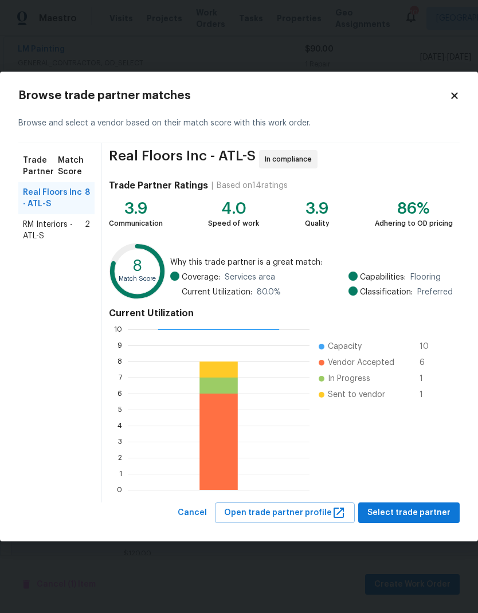
click at [52, 226] on span "RM Interiors - ATL-S" at bounding box center [54, 230] width 62 height 23
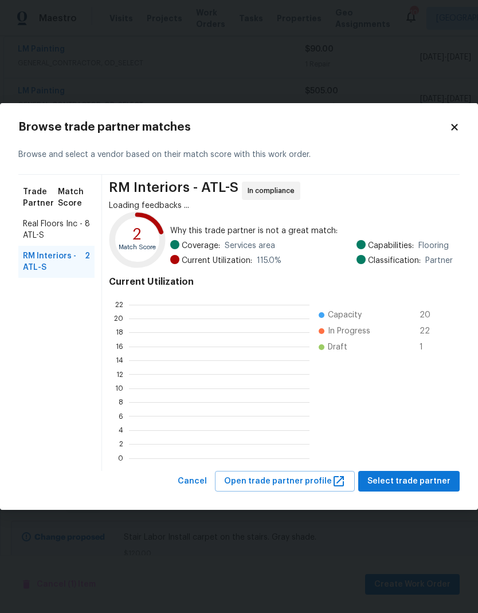
scroll to position [160, 181]
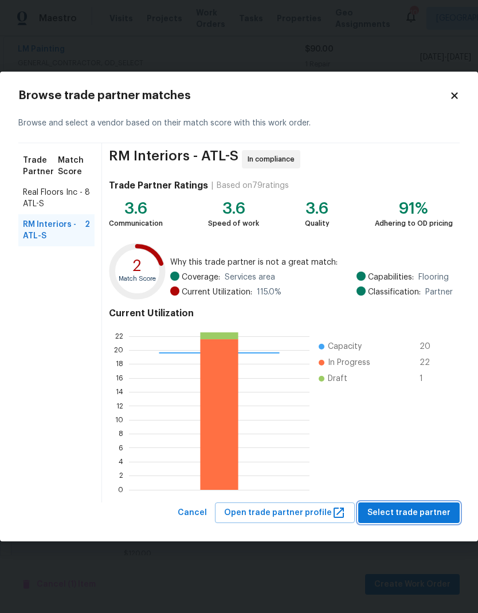
click at [416, 513] on span "Select trade partner" at bounding box center [408, 513] width 83 height 14
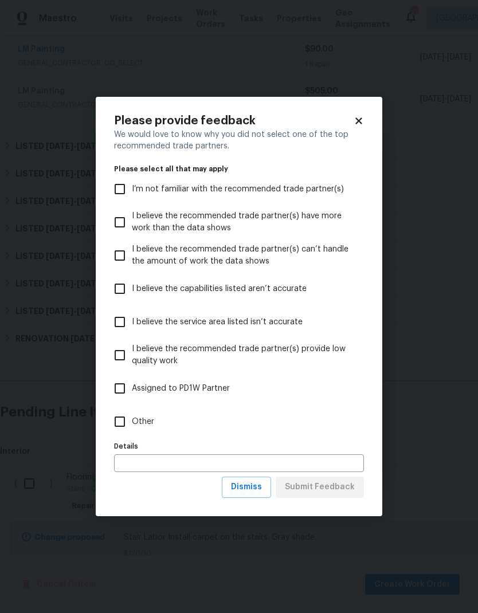
click at [148, 418] on span "Other" at bounding box center [143, 422] width 22 height 12
click at [132, 418] on input "Other" at bounding box center [120, 422] width 24 height 24
checkbox input "true"
click at [325, 487] on span "Submit Feedback" at bounding box center [320, 487] width 70 height 14
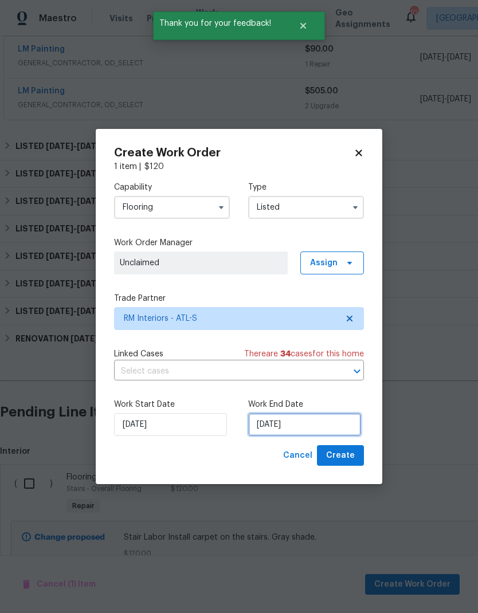
click at [331, 426] on input "[DATE]" at bounding box center [304, 424] width 113 height 23
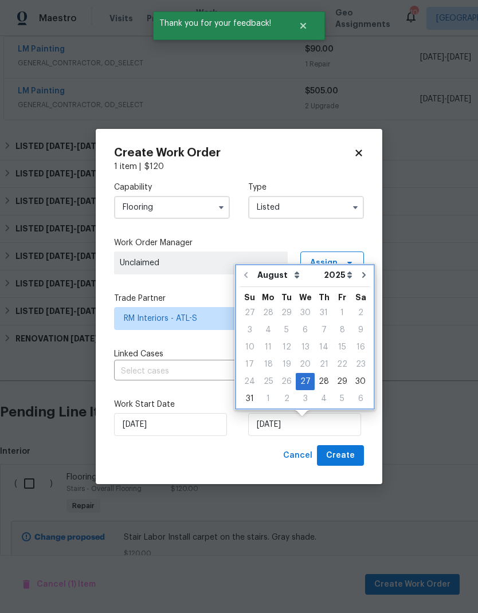
click at [359, 270] on icon "Go to next month" at bounding box center [363, 274] width 9 height 9
type input "9/27/2025"
select select "8"
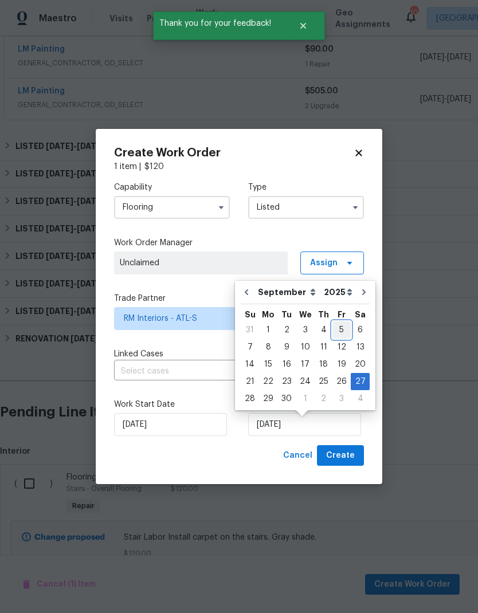
click at [338, 322] on div "5" at bounding box center [341, 330] width 18 height 16
type input "9/5/2025"
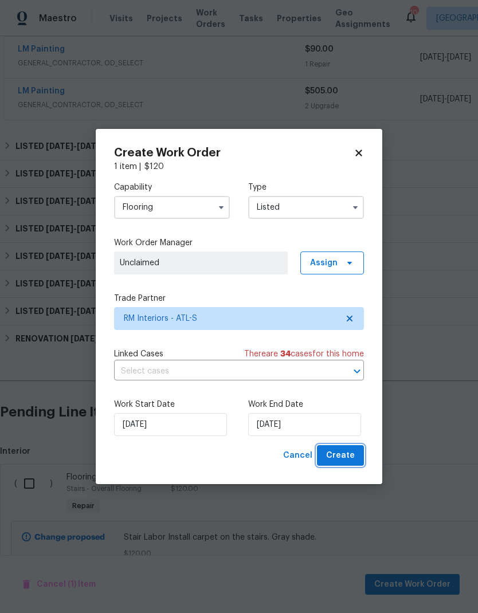
click at [342, 455] on span "Create" at bounding box center [340, 456] width 29 height 14
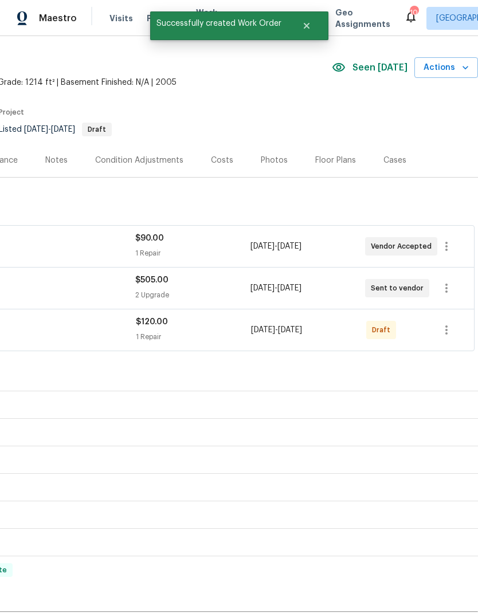
scroll to position [30, 170]
click at [445, 327] on icon "button" at bounding box center [447, 330] width 14 height 14
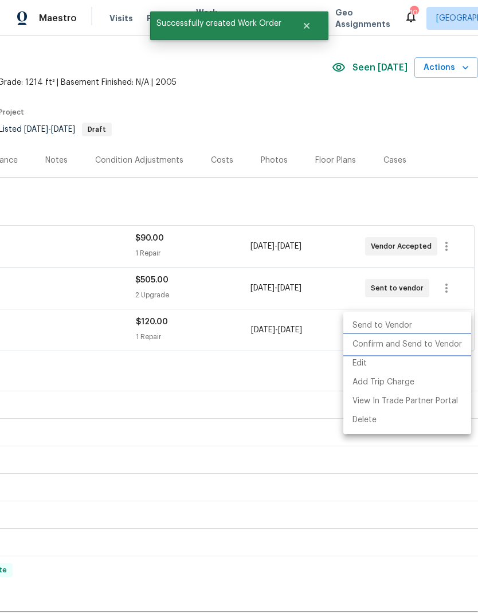
click at [425, 347] on li "Confirm and Send to Vendor" at bounding box center [407, 344] width 128 height 19
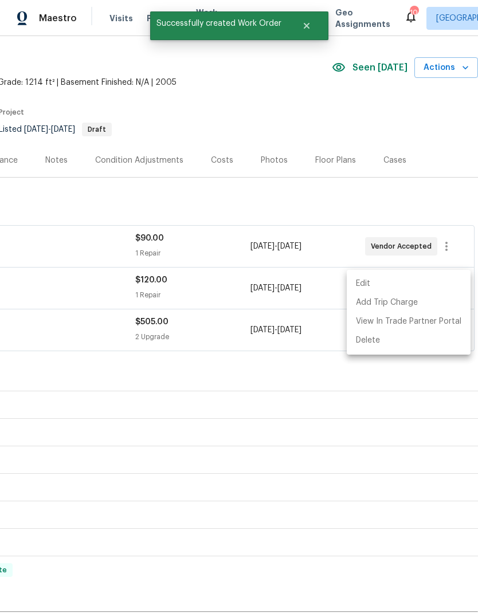
click at [346, 411] on div at bounding box center [239, 306] width 478 height 613
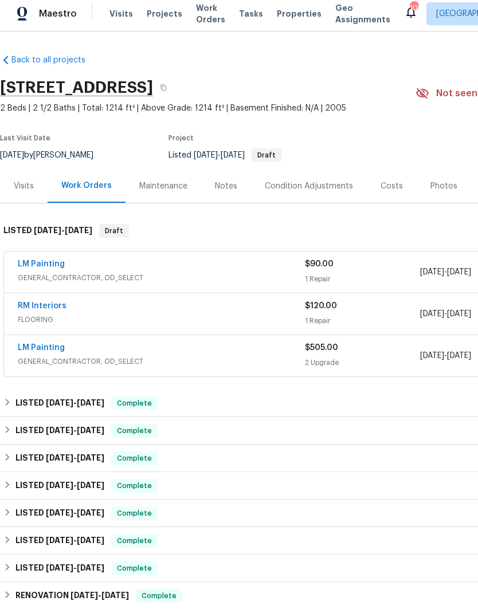
scroll to position [5, 0]
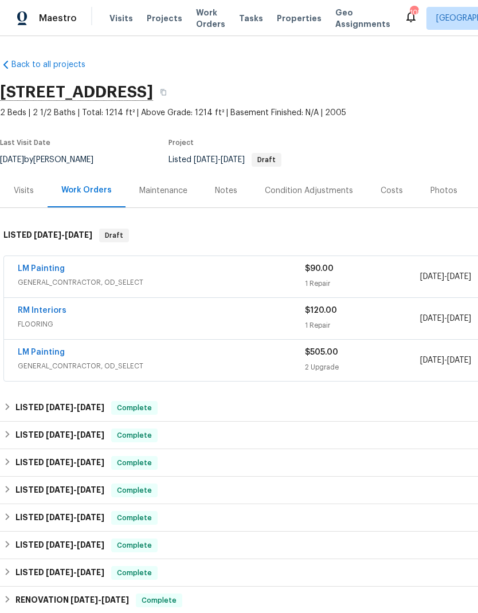
click at [444, 185] on div "Photos" at bounding box center [443, 190] width 27 height 11
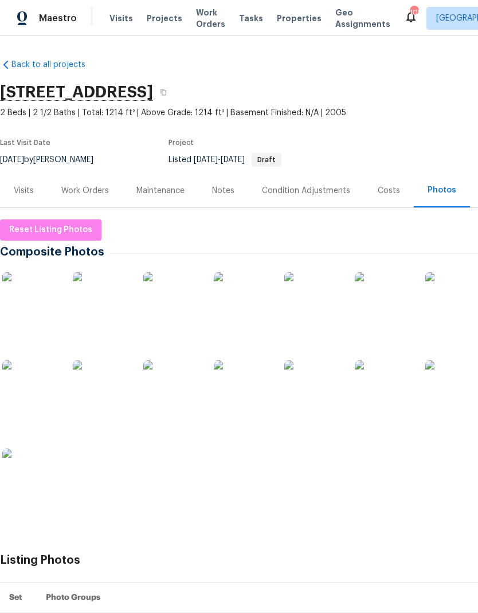
click at [43, 300] on img at bounding box center [30, 300] width 57 height 57
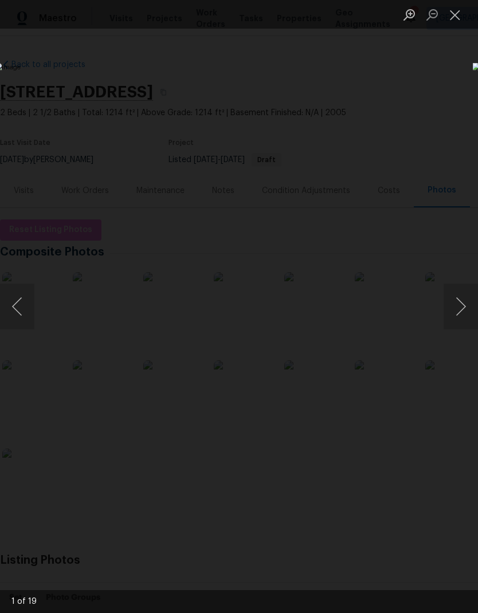
click at [458, 306] on button "Next image" at bounding box center [461, 307] width 34 height 46
click at [457, 305] on button "Next image" at bounding box center [461, 307] width 34 height 46
click at [458, 307] on button "Next image" at bounding box center [461, 307] width 34 height 46
click at [462, 302] on button "Next image" at bounding box center [461, 307] width 34 height 46
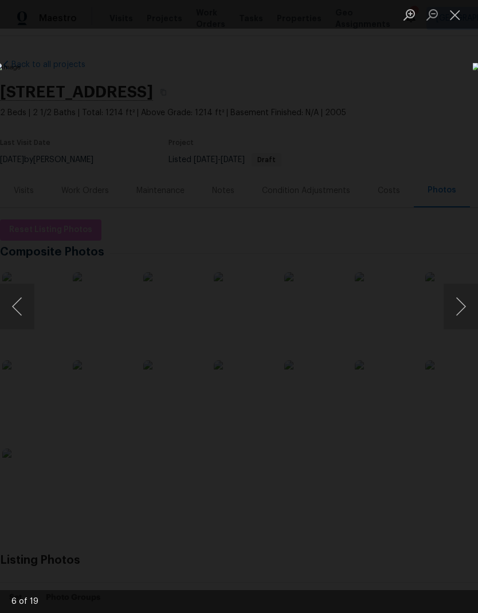
click at [461, 303] on button "Next image" at bounding box center [461, 307] width 34 height 46
click at [461, 310] on button "Next image" at bounding box center [461, 307] width 34 height 46
click at [464, 305] on button "Next image" at bounding box center [461, 307] width 34 height 46
click at [462, 305] on button "Next image" at bounding box center [461, 307] width 34 height 46
click at [17, 297] on button "Previous image" at bounding box center [17, 307] width 34 height 46
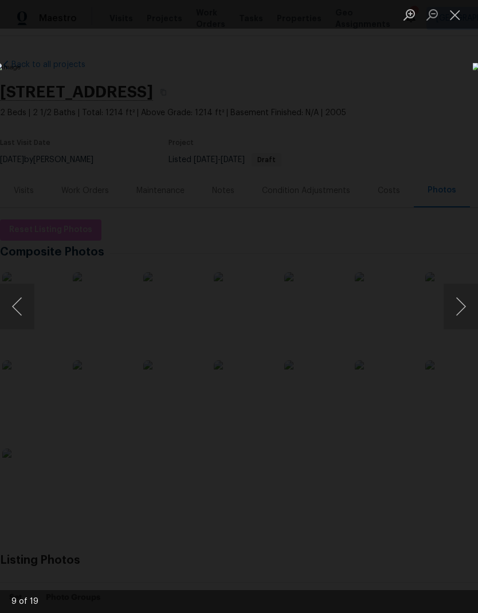
click at [458, 307] on button "Next image" at bounding box center [461, 307] width 34 height 46
click at [461, 312] on button "Next image" at bounding box center [461, 307] width 34 height 46
click at [463, 308] on button "Next image" at bounding box center [461, 307] width 34 height 46
click at [458, 309] on button "Next image" at bounding box center [461, 307] width 34 height 46
click at [463, 303] on button "Next image" at bounding box center [461, 307] width 34 height 46
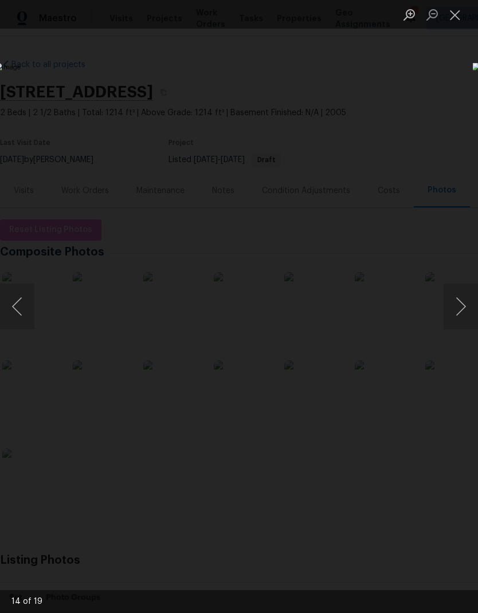
click at [463, 308] on button "Next image" at bounding box center [461, 307] width 34 height 46
click at [457, 312] on button "Next image" at bounding box center [461, 307] width 34 height 46
click at [464, 308] on button "Next image" at bounding box center [461, 307] width 34 height 46
click at [16, 303] on button "Previous image" at bounding box center [17, 307] width 34 height 46
click at [14, 302] on button "Previous image" at bounding box center [17, 307] width 34 height 46
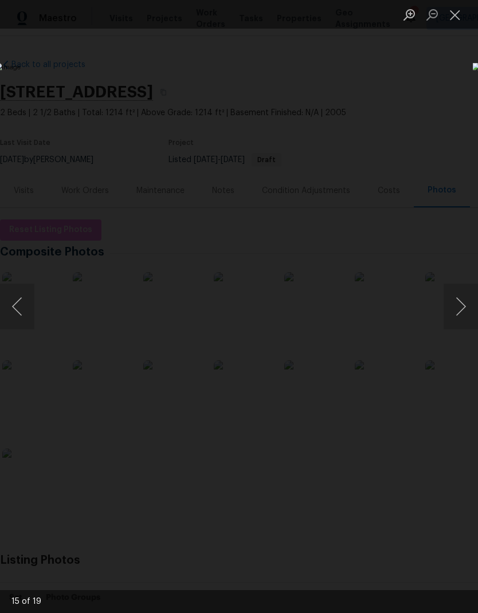
click at [14, 304] on button "Previous image" at bounding box center [17, 307] width 34 height 46
click at [17, 304] on button "Previous image" at bounding box center [17, 307] width 34 height 46
click at [16, 299] on button "Previous image" at bounding box center [17, 307] width 34 height 46
click at [25, 294] on button "Previous image" at bounding box center [17, 307] width 34 height 46
click at [19, 306] on button "Previous image" at bounding box center [17, 307] width 34 height 46
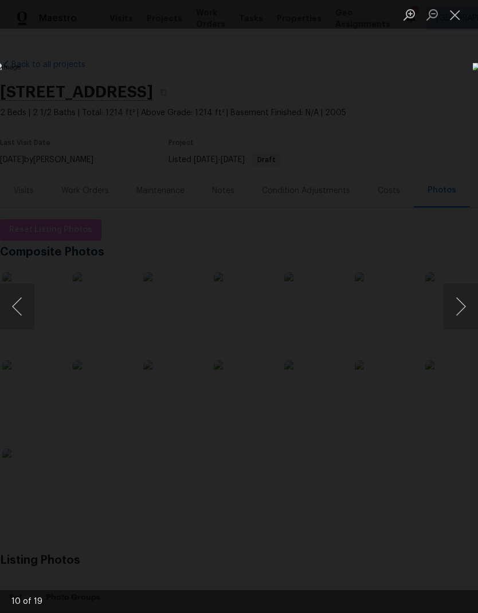
click at [18, 303] on button "Previous image" at bounding box center [17, 307] width 34 height 46
click at [458, 13] on button "Close lightbox" at bounding box center [455, 15] width 23 height 20
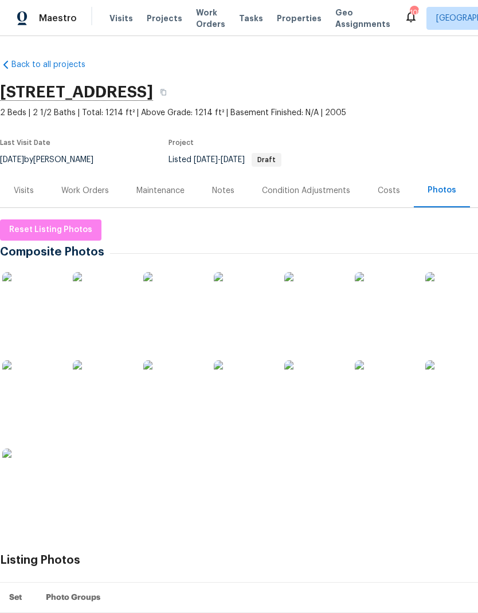
click at [90, 187] on div "Work Orders" at bounding box center [85, 190] width 48 height 11
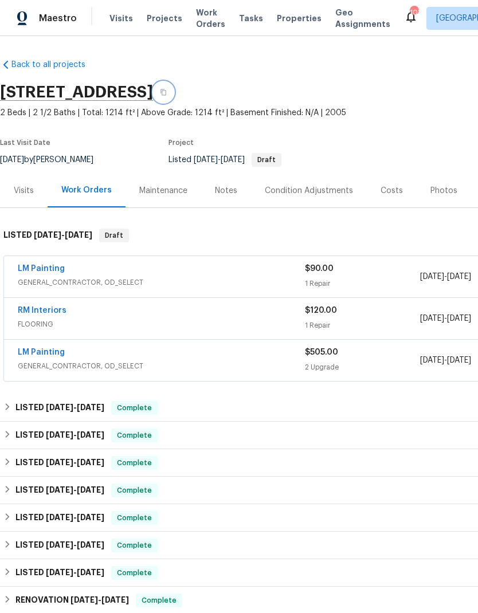
click at [167, 89] on icon "button" at bounding box center [163, 92] width 7 height 7
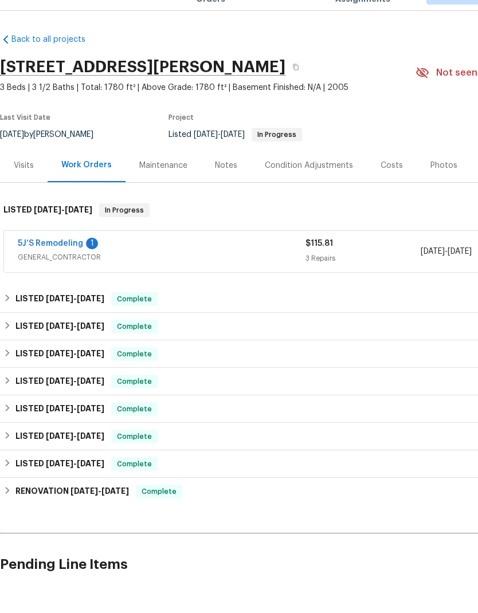
click at [68, 265] on link "5J’S Remodeling" at bounding box center [50, 269] width 65 height 8
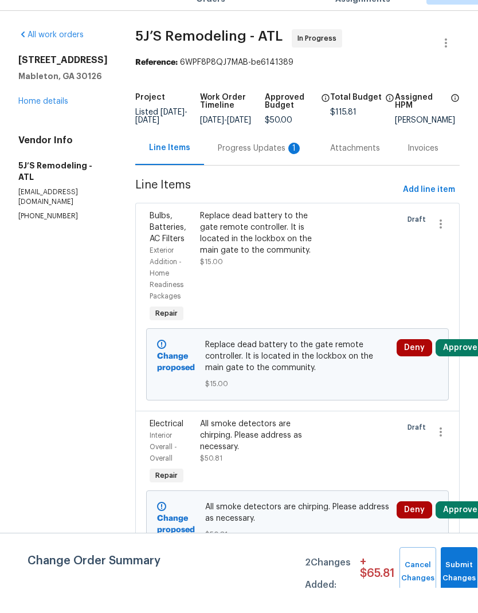
scroll to position [25, 0]
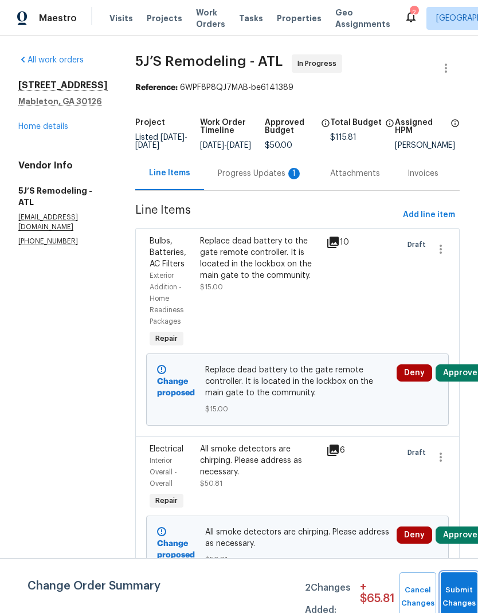
click at [457, 593] on button "Submit Changes" at bounding box center [459, 596] width 37 height 49
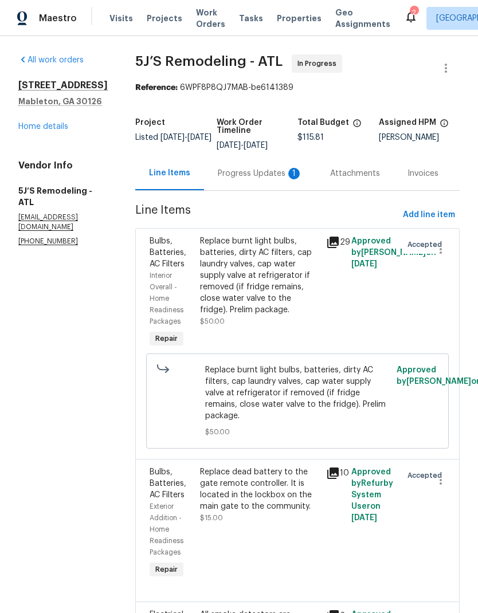
click at [245, 168] on div "Progress Updates 1" at bounding box center [260, 173] width 85 height 11
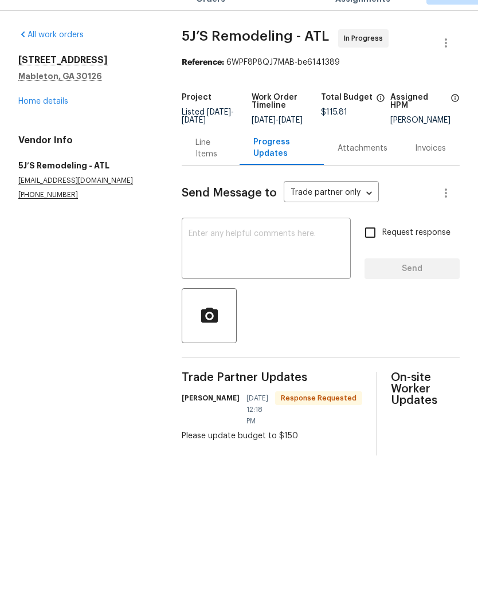
click at [195, 156] on div "Line Items" at bounding box center [211, 173] width 58 height 34
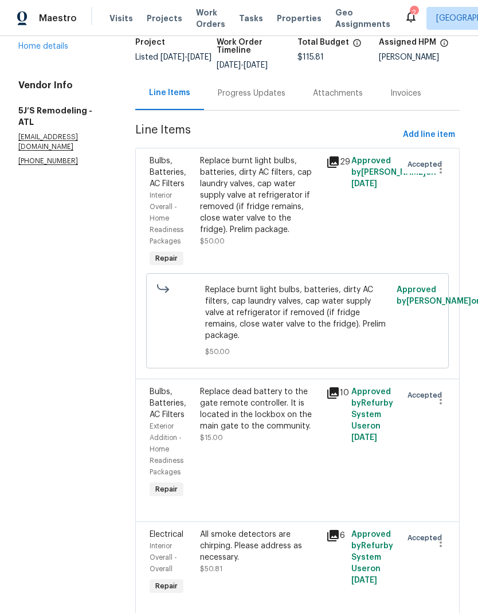
scroll to position [80, 0]
click at [268, 389] on div "Replace dead battery to the gate remote controller. It is located in the lockbo…" at bounding box center [259, 410] width 119 height 46
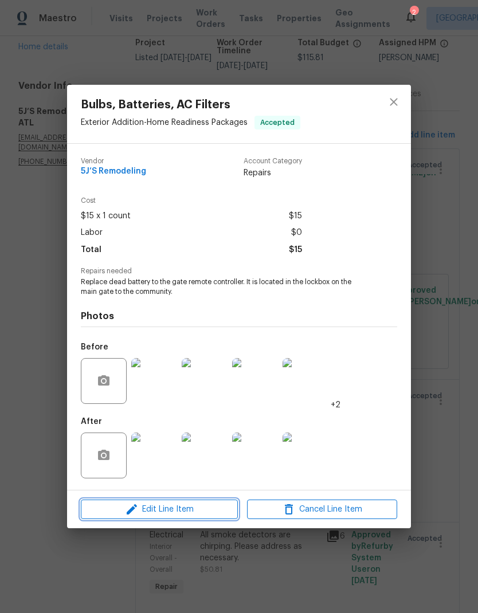
click at [183, 515] on span "Edit Line Item" at bounding box center [159, 510] width 150 height 14
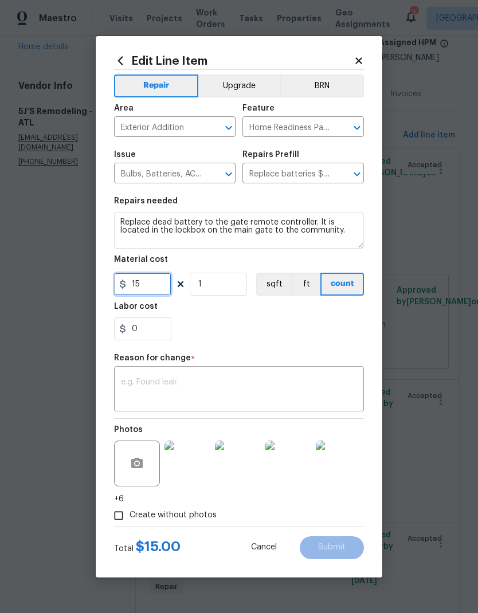
click at [158, 286] on input "15" at bounding box center [142, 284] width 57 height 23
type input "50"
click at [240, 389] on textarea at bounding box center [239, 390] width 236 height 24
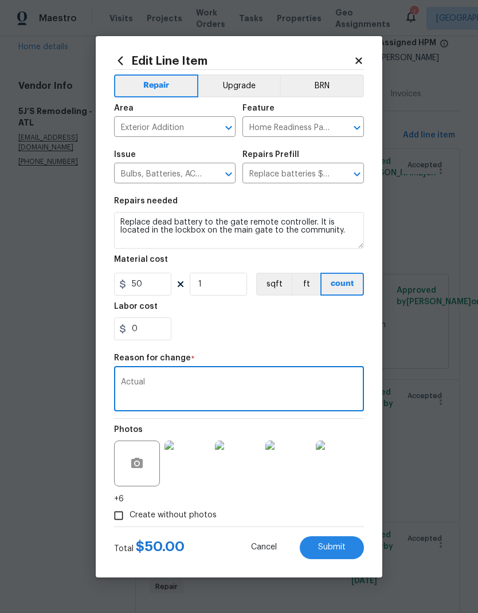
type textarea "Actual"
click at [338, 550] on span "Submit" at bounding box center [332, 547] width 28 height 9
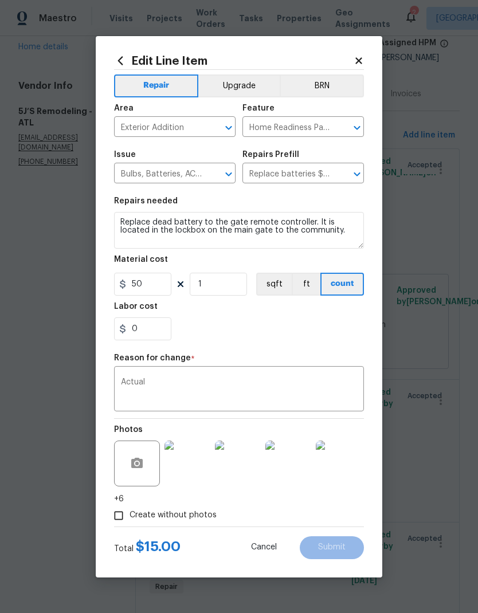
type input "15"
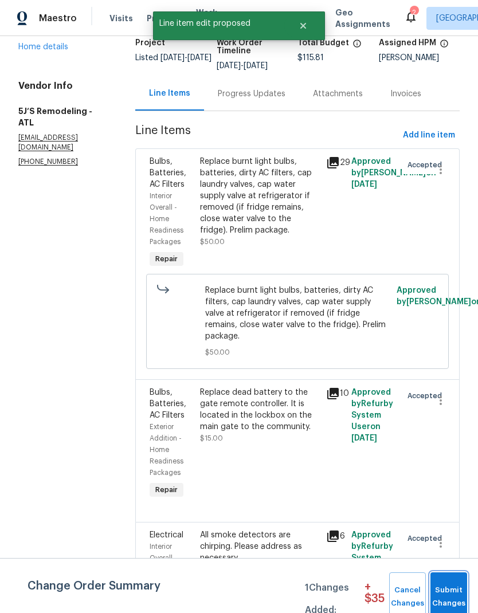
click at [452, 587] on span "Submit Changes" at bounding box center [448, 597] width 25 height 26
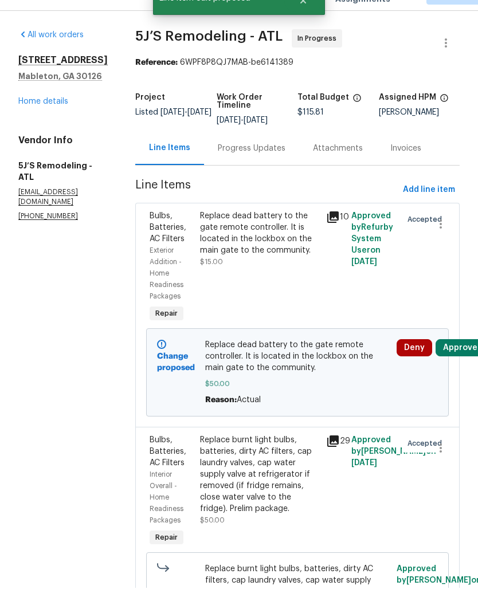
scroll to position [25, 0]
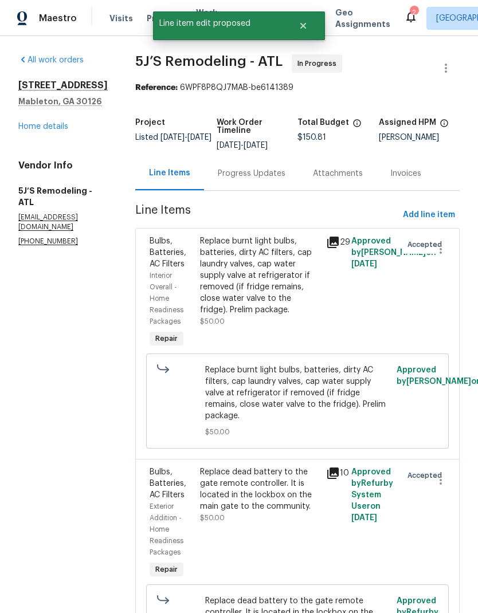
click at [254, 168] on div "Progress Updates" at bounding box center [252, 173] width 68 height 11
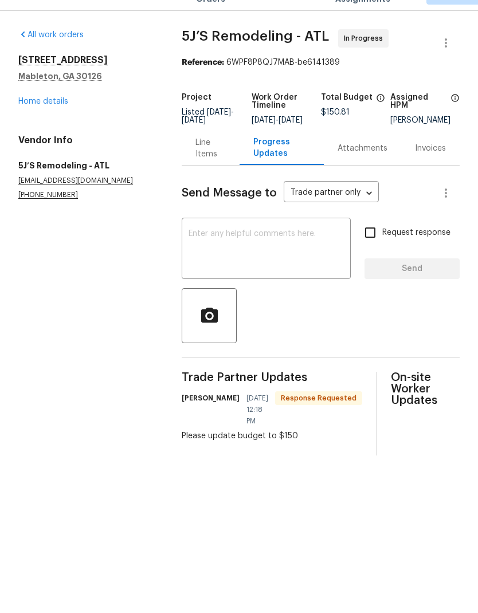
click at [268, 255] on textarea at bounding box center [266, 275] width 155 height 40
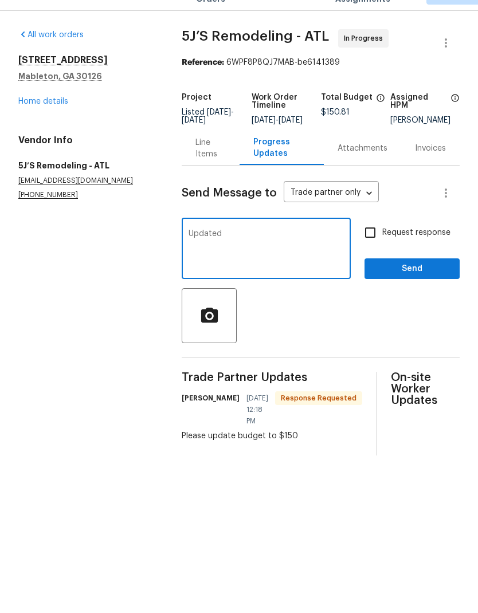
type textarea "Updated"
click at [416, 285] on button "Send" at bounding box center [411, 294] width 95 height 21
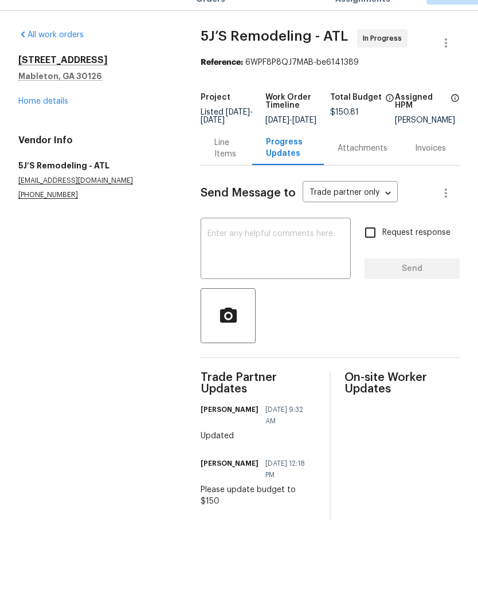
click at [215, 162] on div "Line Items" at bounding box center [225, 173] width 23 height 23
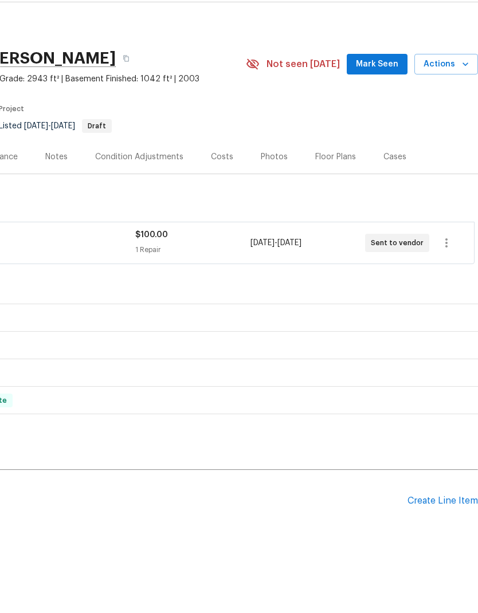
scroll to position [0, 170]
click at [373, 91] on span "Mark Seen" at bounding box center [377, 98] width 42 height 14
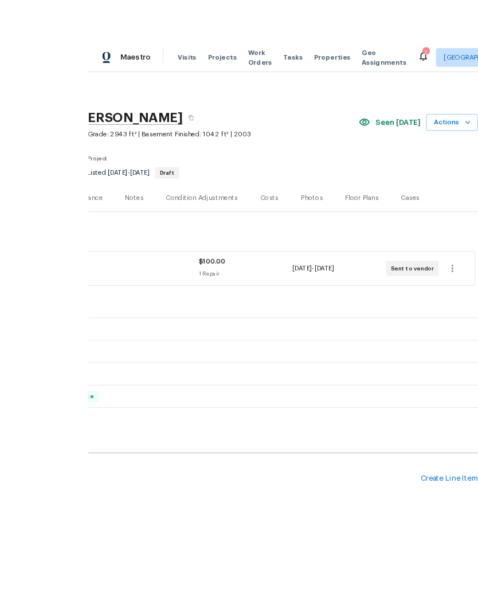
scroll to position [37, 0]
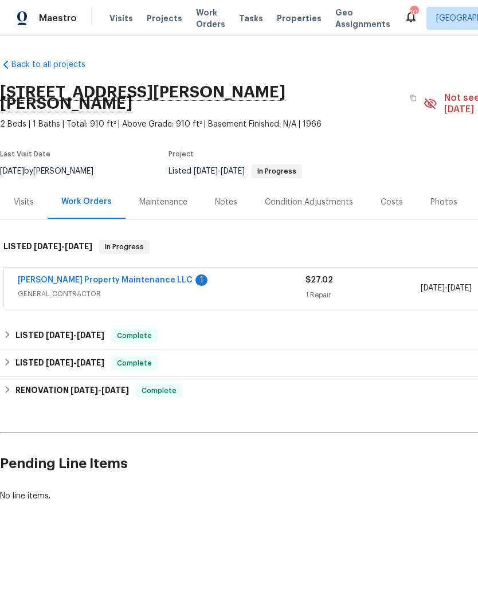
click at [87, 279] on link "[PERSON_NAME] Property Maintenance LLC" at bounding box center [105, 280] width 175 height 8
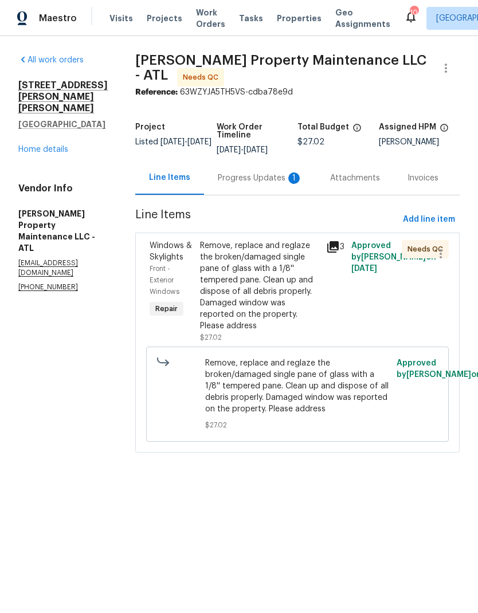
click at [252, 181] on div "Progress Updates 1" at bounding box center [260, 177] width 85 height 11
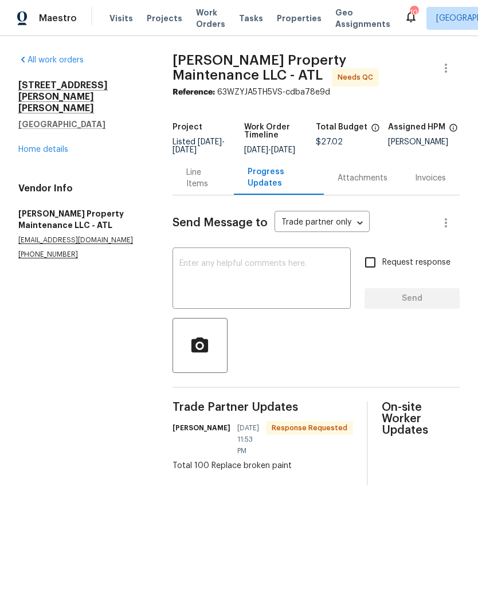
click at [207, 178] on div "Line Items" at bounding box center [203, 178] width 34 height 23
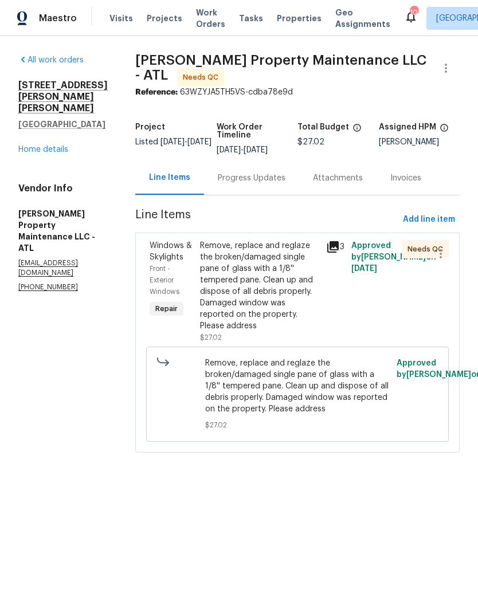
click at [250, 290] on div "Remove, replace and reglaze the broken/damaged single pane of glass with a 1/8'…" at bounding box center [259, 286] width 119 height 92
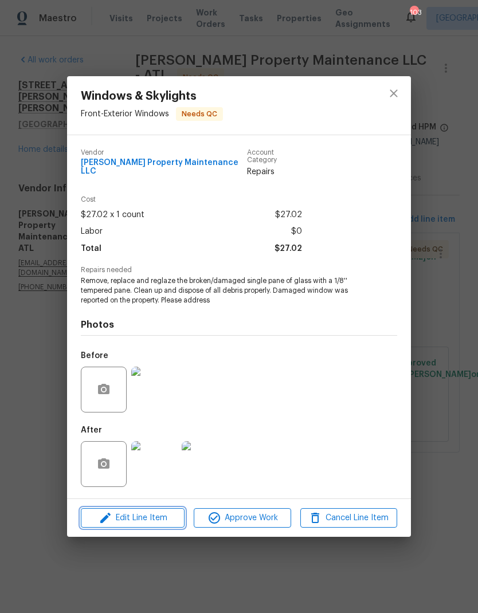
click at [141, 512] on span "Edit Line Item" at bounding box center [132, 518] width 97 height 14
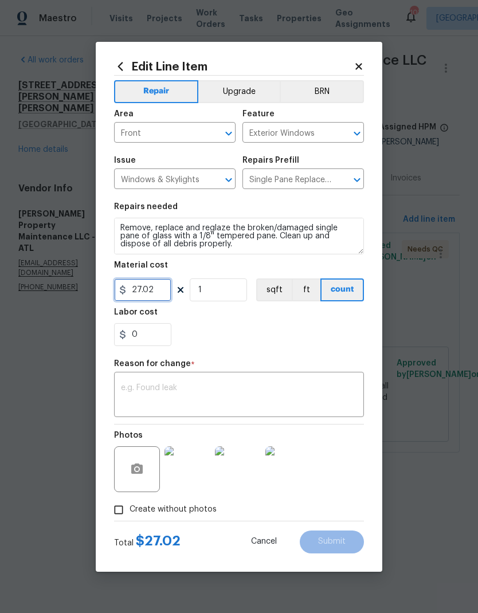
click at [133, 289] on input "27.02" at bounding box center [142, 289] width 57 height 23
click at [158, 288] on input "27.02" at bounding box center [142, 289] width 57 height 23
type input "100"
click at [253, 397] on textarea at bounding box center [239, 396] width 236 height 24
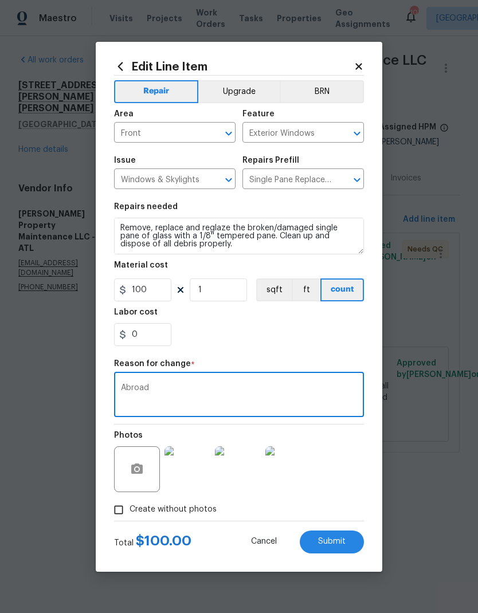
type textarea "Abroa"
type textarea "Actual"
click at [333, 544] on span "Submit" at bounding box center [332, 541] width 28 height 9
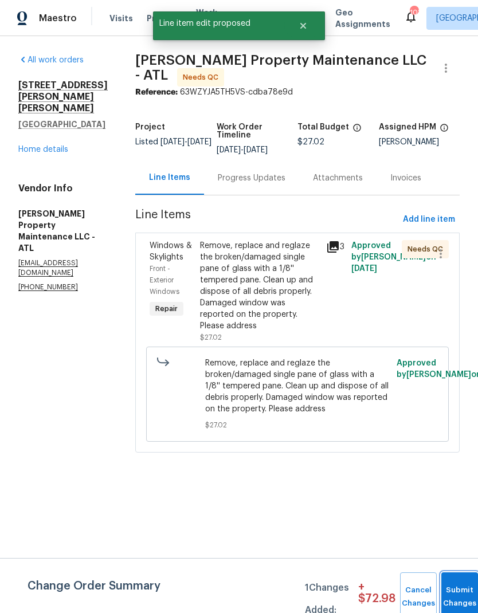
click at [456, 591] on button "Submit Changes" at bounding box center [459, 596] width 37 height 49
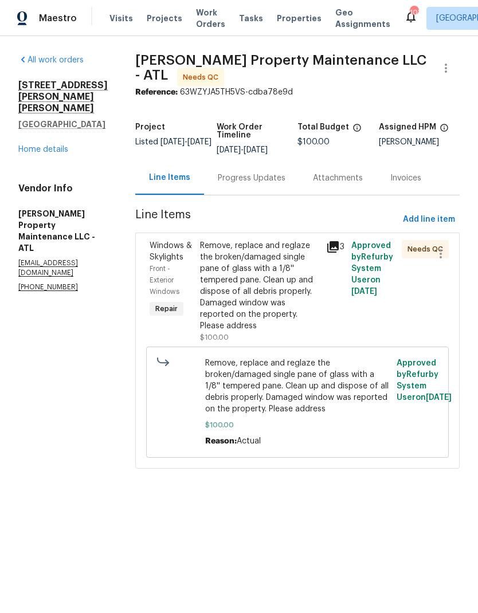
click at [335, 246] on icon at bounding box center [332, 246] width 11 height 11
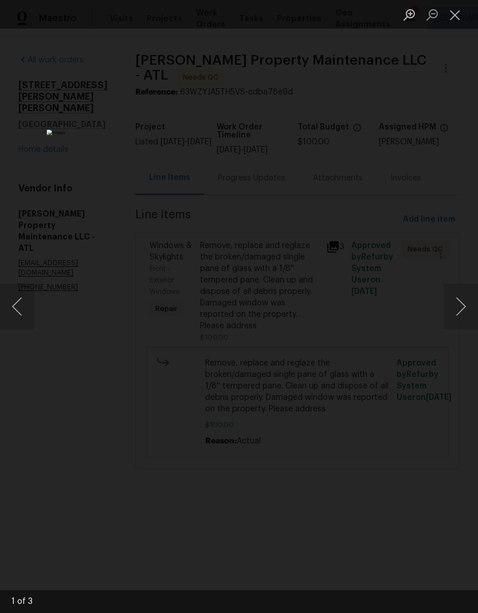
click at [458, 312] on button "Next image" at bounding box center [461, 307] width 34 height 46
click at [461, 309] on button "Next image" at bounding box center [461, 307] width 34 height 46
click at [454, 15] on button "Close lightbox" at bounding box center [455, 15] width 23 height 20
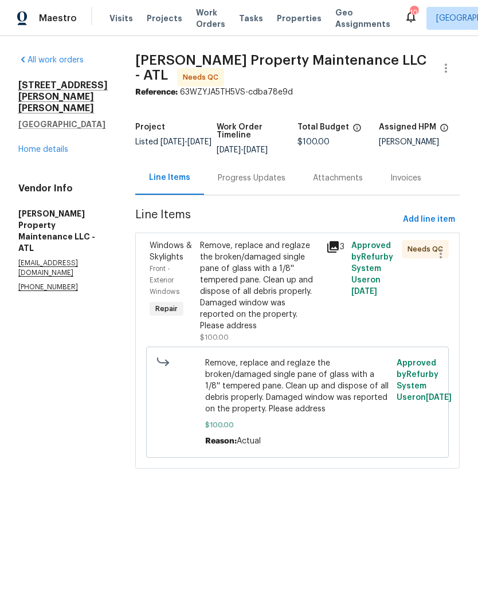
click at [262, 293] on div "Remove, replace and reglaze the broken/damaged single pane of glass with a 1/8'…" at bounding box center [259, 286] width 119 height 92
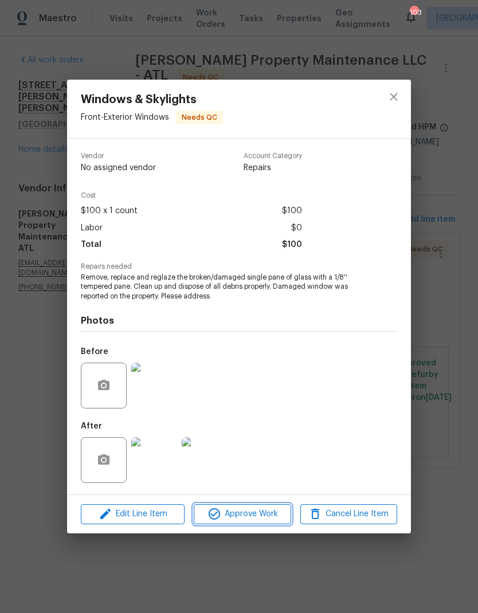
click at [254, 513] on span "Approve Work" at bounding box center [242, 514] width 90 height 14
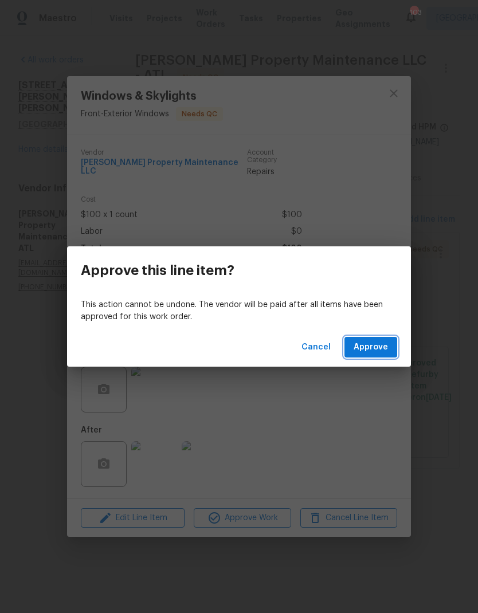
click at [383, 343] on span "Approve" at bounding box center [371, 347] width 34 height 14
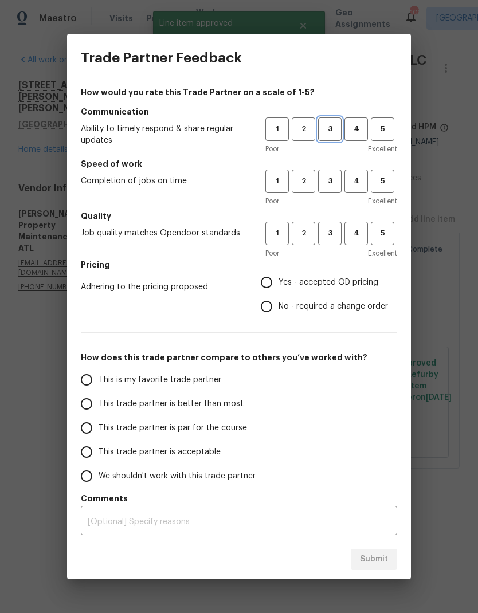
click at [332, 127] on span "3" at bounding box center [329, 129] width 21 height 13
click at [333, 185] on span "3" at bounding box center [329, 181] width 21 height 13
click at [335, 229] on span "3" at bounding box center [329, 233] width 21 height 13
click at [276, 282] on input "Yes - accepted OD pricing" at bounding box center [266, 282] width 24 height 24
radio input "true"
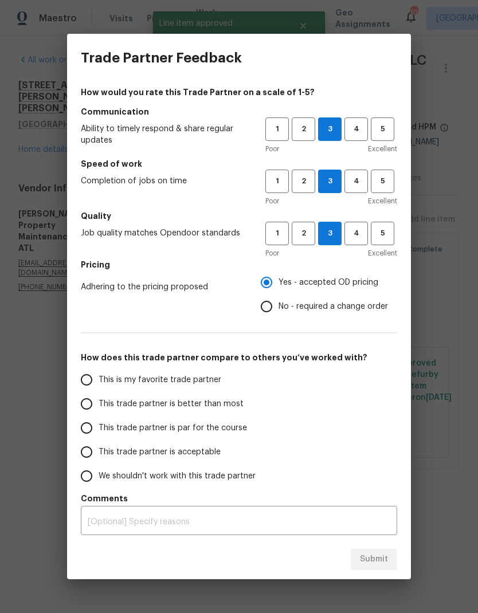
click at [140, 379] on span "This is my favorite trade partner" at bounding box center [160, 380] width 123 height 12
click at [99, 379] on input "This is my favorite trade partner" at bounding box center [86, 380] width 24 height 24
click at [378, 558] on span "Submit" at bounding box center [374, 559] width 28 height 14
radio input "true"
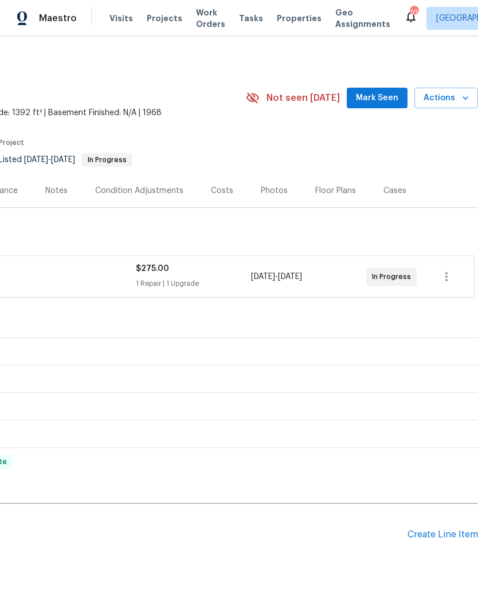
scroll to position [0, 170]
click at [382, 99] on span "Mark Seen" at bounding box center [377, 98] width 42 height 14
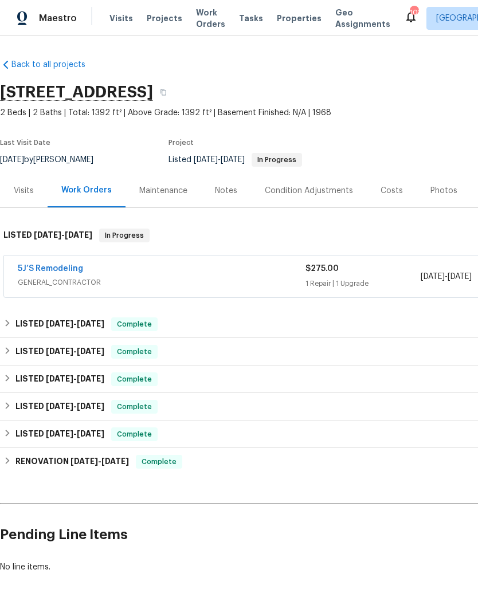
scroll to position [0, 0]
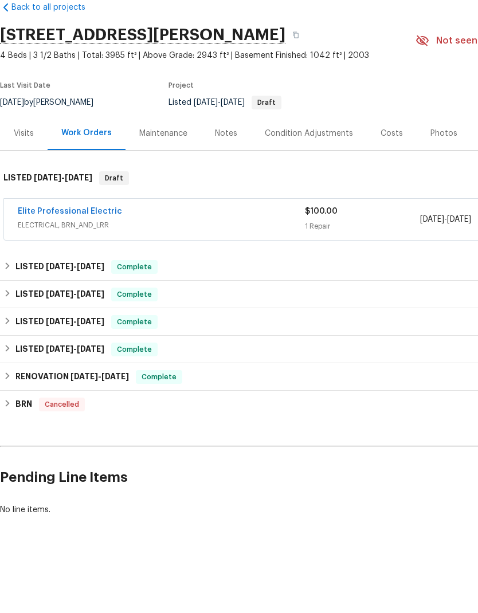
scroll to position [37, 0]
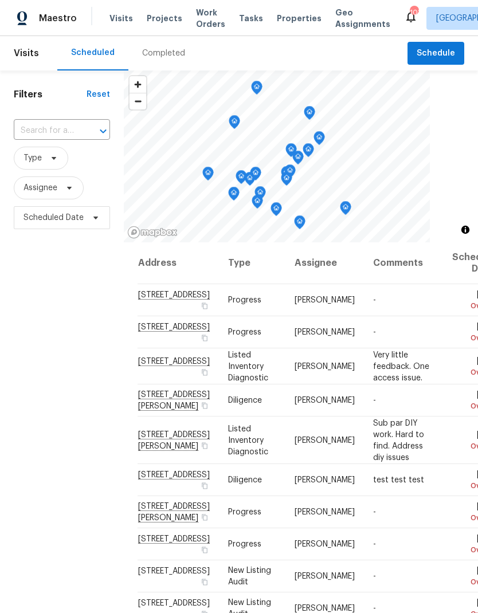
click at [202, 22] on span "Work Orders" at bounding box center [210, 18] width 29 height 23
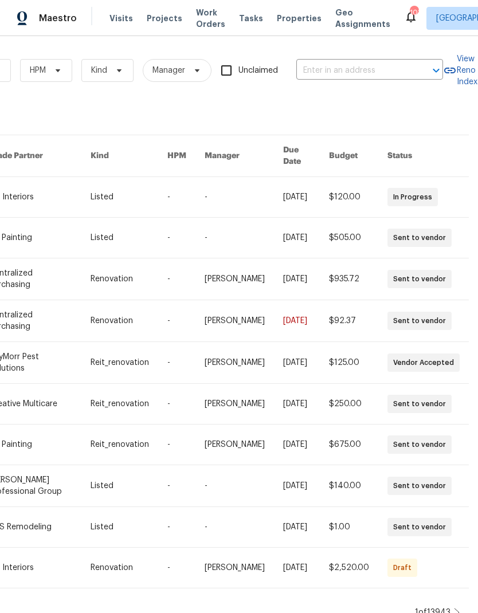
scroll to position [0, 189]
click at [332, 70] on input "text" at bounding box center [353, 71] width 115 height 18
type input "4409"
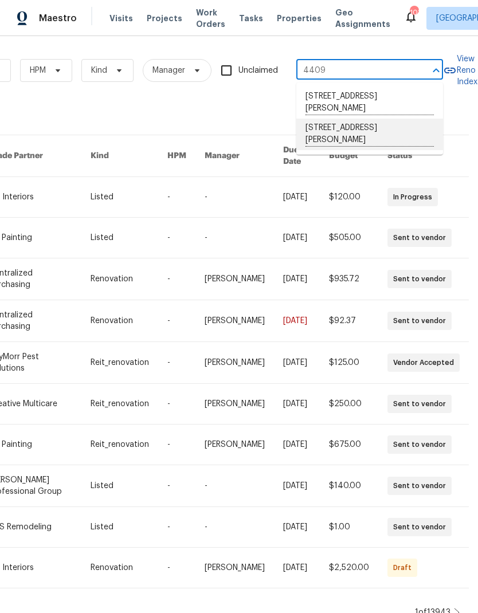
click at [371, 127] on li "[STREET_ADDRESS][PERSON_NAME]" at bounding box center [369, 135] width 147 height 32
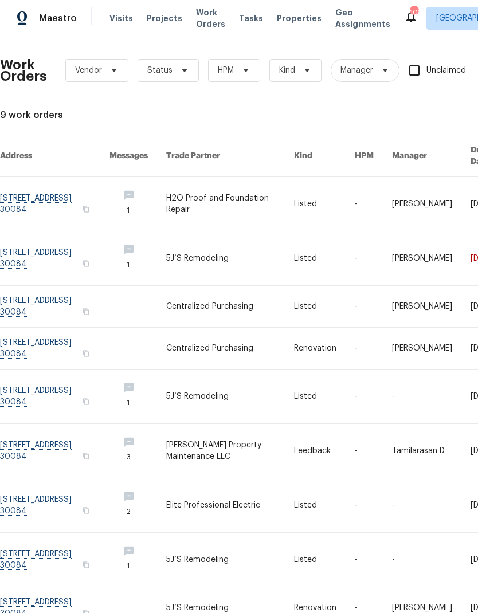
click at [79, 184] on link at bounding box center [54, 204] width 109 height 54
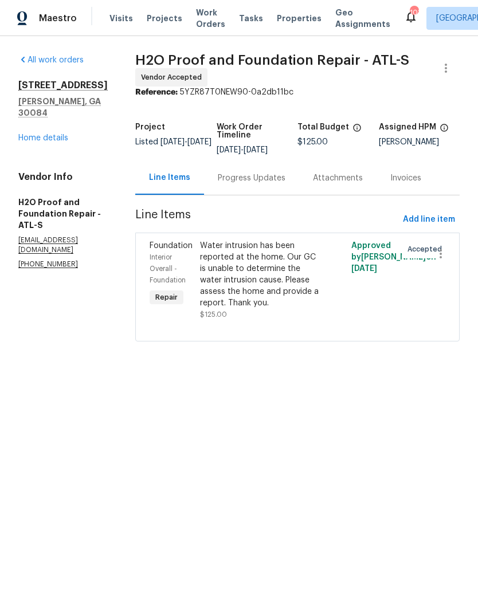
click at [266, 282] on div "Water intrusion has been reported at the home. Our GC is unable to determine th…" at bounding box center [259, 274] width 119 height 69
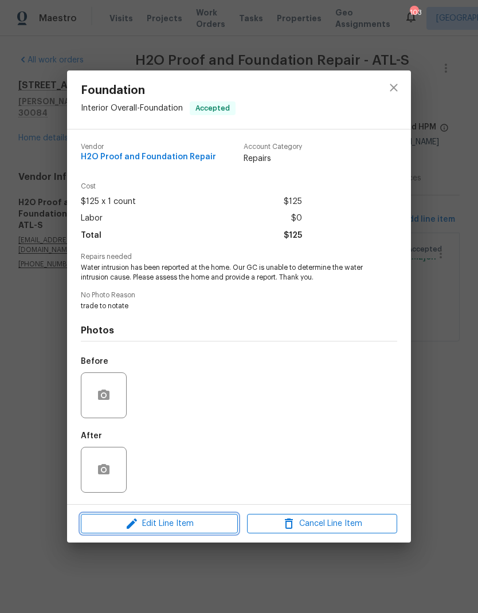
click at [189, 523] on span "Edit Line Item" at bounding box center [159, 524] width 150 height 14
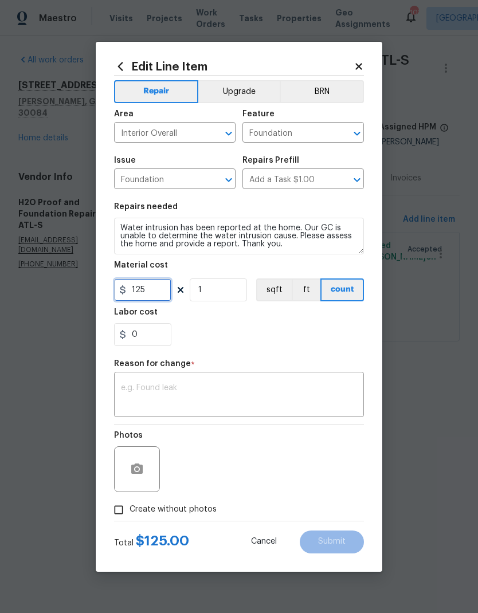
click at [161, 291] on input "125" at bounding box center [142, 289] width 57 height 23
type input "3200"
click at [181, 385] on textarea at bounding box center [239, 396] width 236 height 24
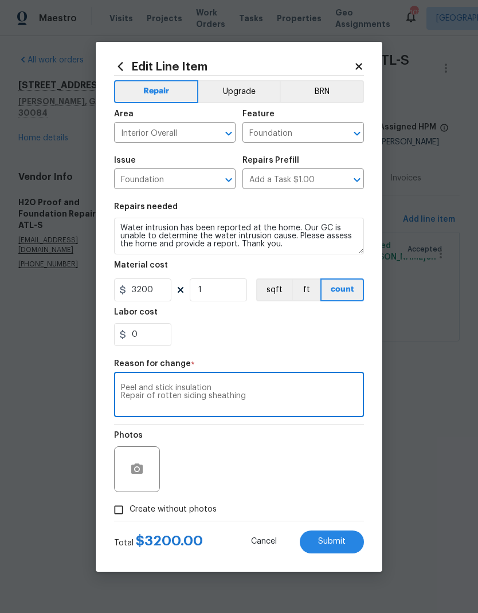
type textarea "Peel and stick insulation Repair of rotten siding sheathing"
click at [337, 546] on span "Submit" at bounding box center [332, 541] width 28 height 9
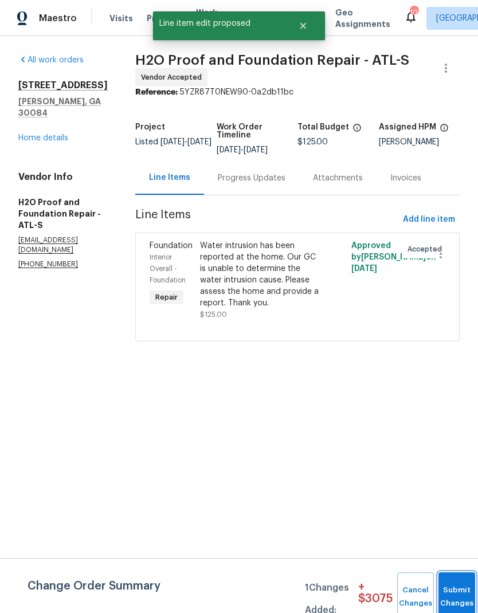
click at [454, 595] on button "Submit Changes" at bounding box center [456, 596] width 37 height 49
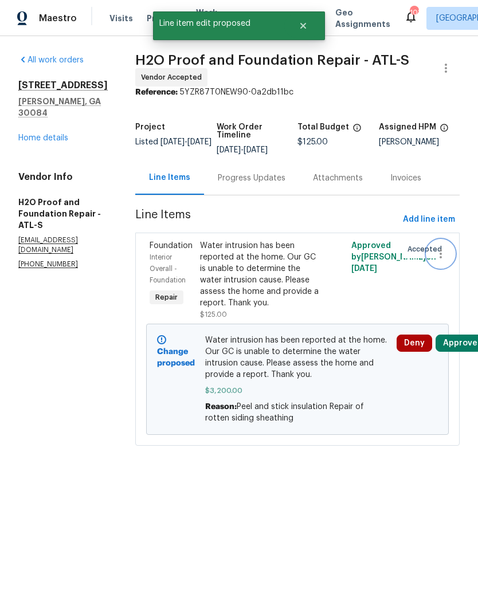
click at [441, 254] on icon "button" at bounding box center [441, 254] width 14 height 14
click at [281, 270] on div at bounding box center [239, 306] width 478 height 613
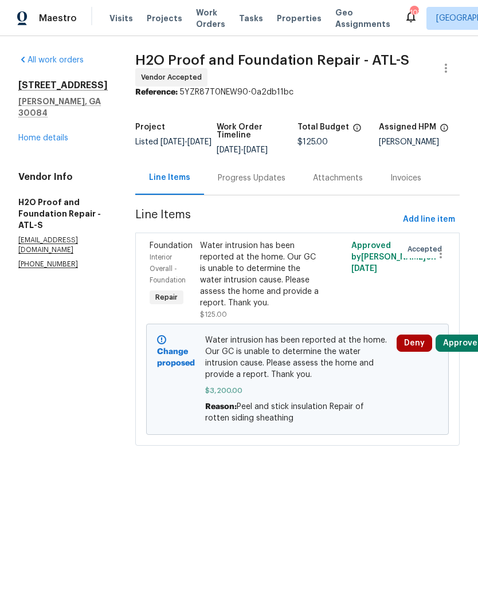
click at [58, 142] on link "Home details" at bounding box center [43, 138] width 50 height 8
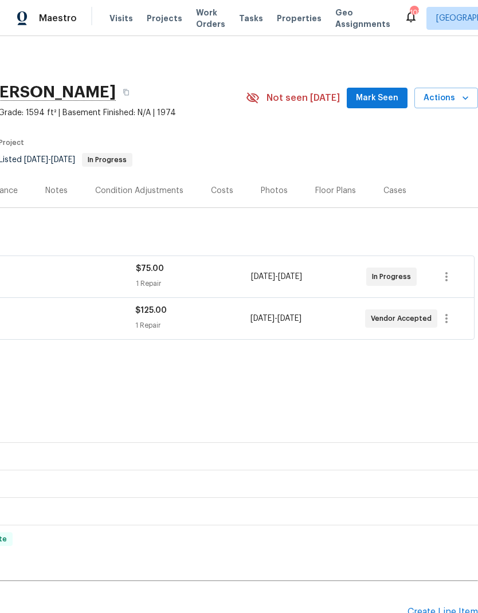
scroll to position [0, 170]
click at [446, 278] on icon "button" at bounding box center [447, 277] width 14 height 14
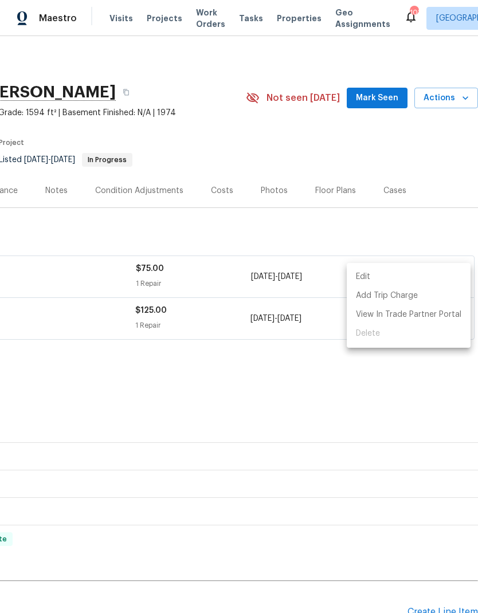
click at [376, 274] on li "Edit" at bounding box center [409, 277] width 124 height 19
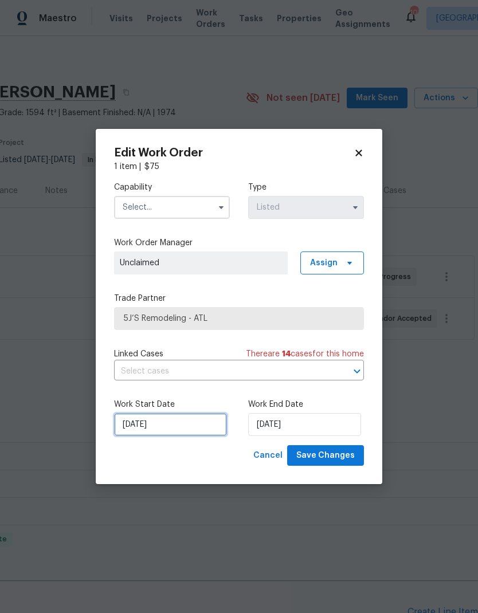
click at [180, 428] on input "[DATE]" at bounding box center [170, 424] width 113 height 23
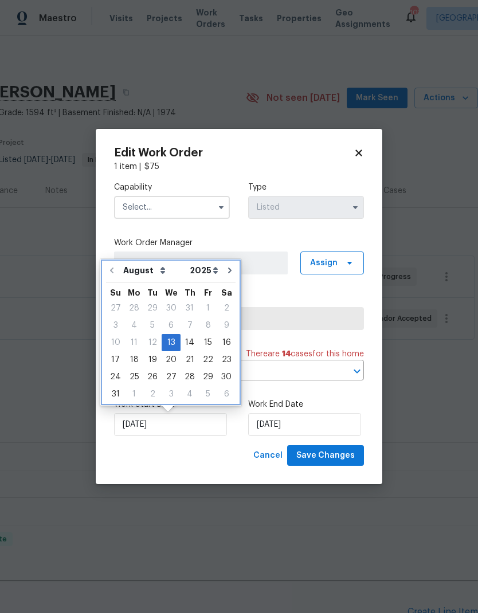
click at [228, 269] on icon "Go to next month" at bounding box center [229, 271] width 3 height 6
type input "[DATE]"
select select "8"
type input "[DATE]"
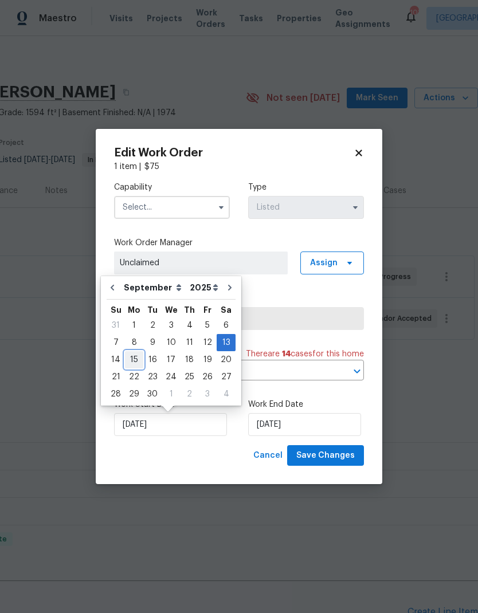
click at [134, 364] on div "15" at bounding box center [134, 360] width 18 height 16
type input "[DATE]"
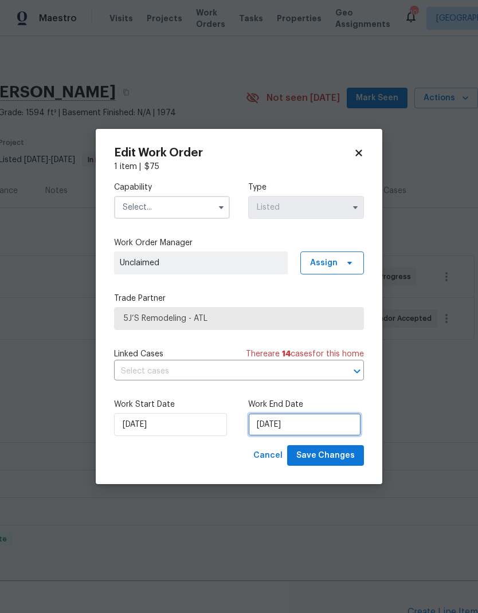
click at [320, 426] on input "[DATE]" at bounding box center [304, 424] width 113 height 23
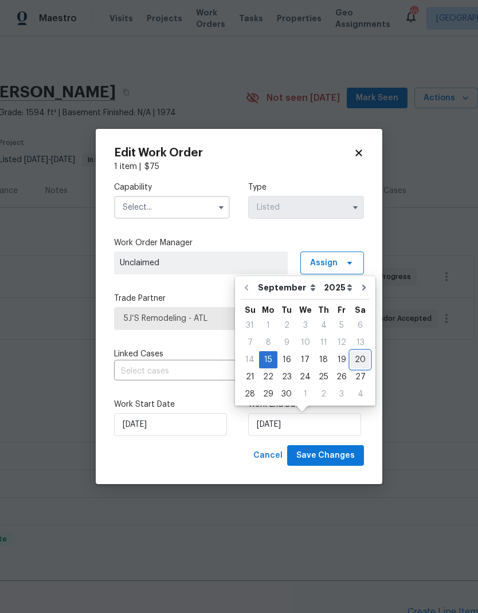
click at [351, 363] on div "20" at bounding box center [360, 360] width 19 height 16
type input "[DATE]"
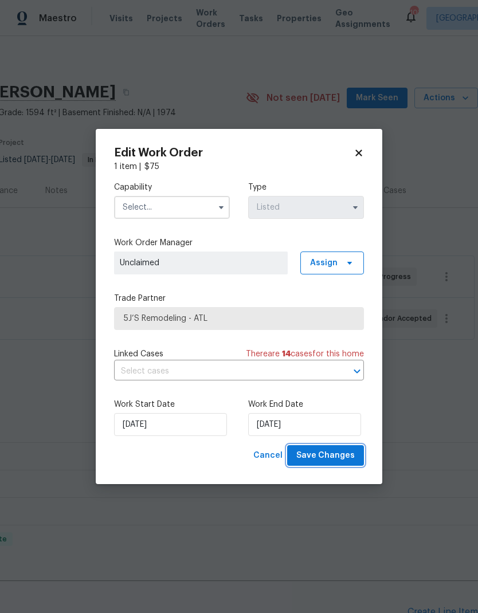
click at [329, 457] on span "Save Changes" at bounding box center [325, 456] width 58 height 14
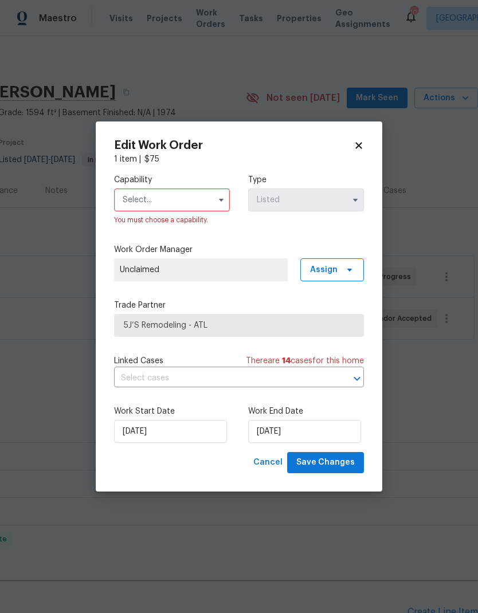
click at [180, 190] on input "text" at bounding box center [172, 200] width 116 height 23
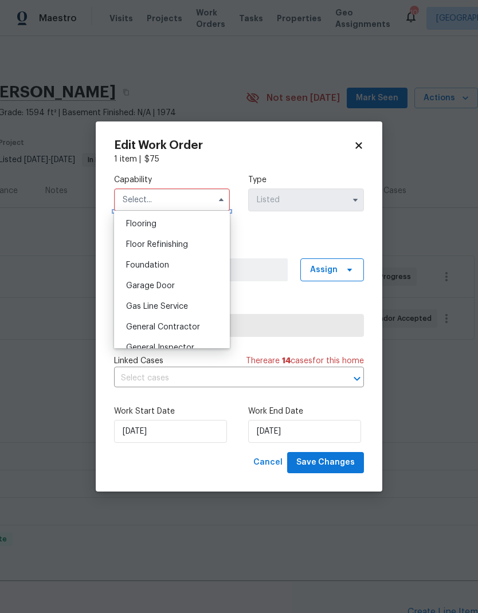
scroll to position [445, 0]
click at [183, 324] on span "General Contractor" at bounding box center [163, 327] width 74 height 8
type input "General Contractor"
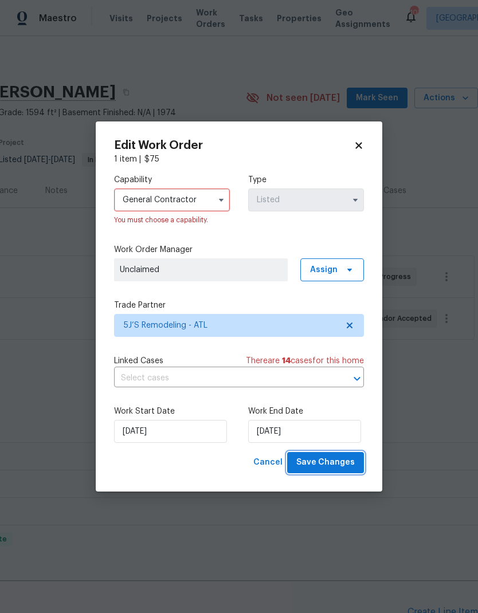
click at [338, 465] on span "Save Changes" at bounding box center [325, 463] width 58 height 14
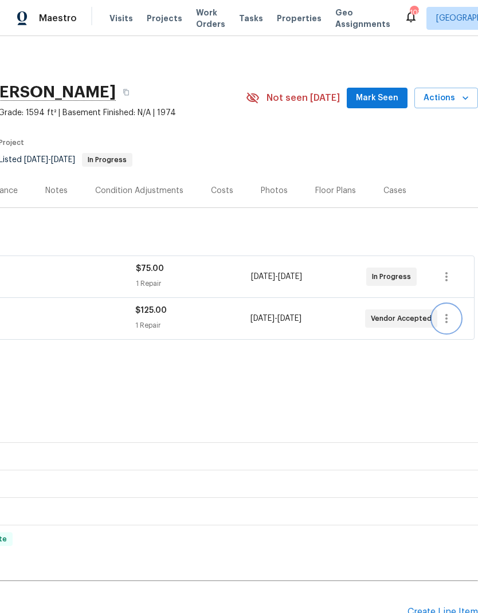
click at [452, 317] on icon "button" at bounding box center [447, 319] width 14 height 14
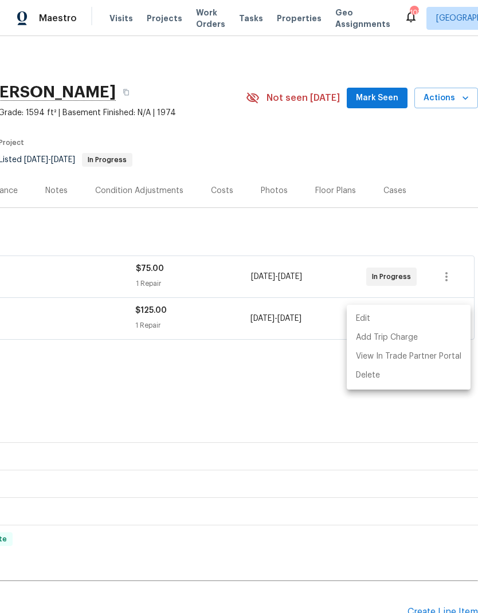
click at [380, 318] on li "Edit" at bounding box center [409, 318] width 124 height 19
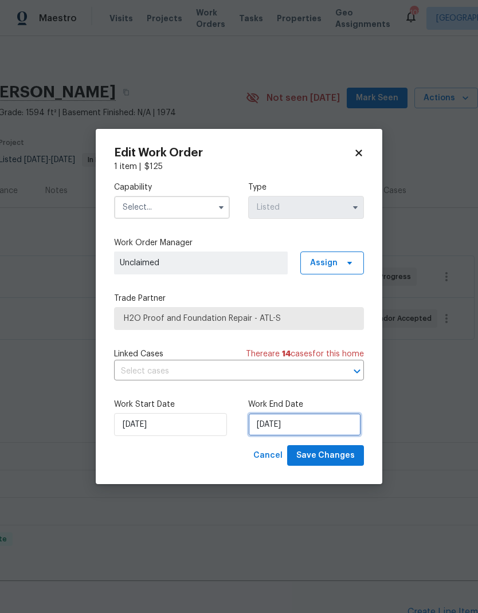
click at [320, 433] on input "[DATE]" at bounding box center [304, 424] width 113 height 23
select select "8"
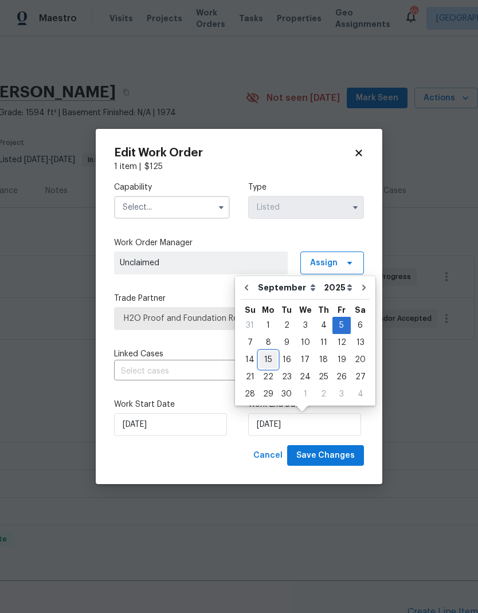
click at [268, 361] on div "15" at bounding box center [268, 360] width 18 height 16
type input "[DATE]"
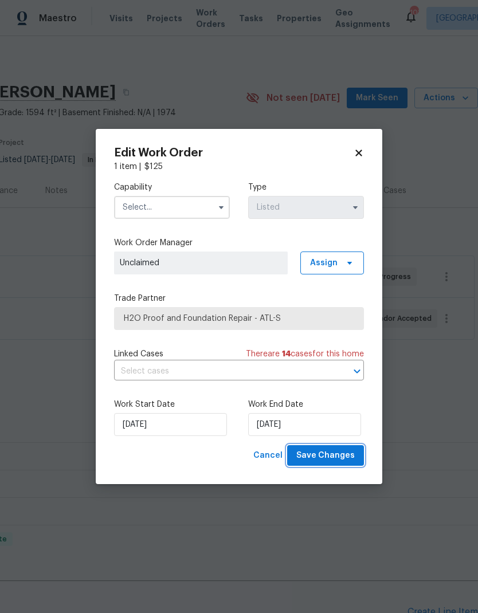
click at [336, 456] on span "Save Changes" at bounding box center [325, 456] width 58 height 14
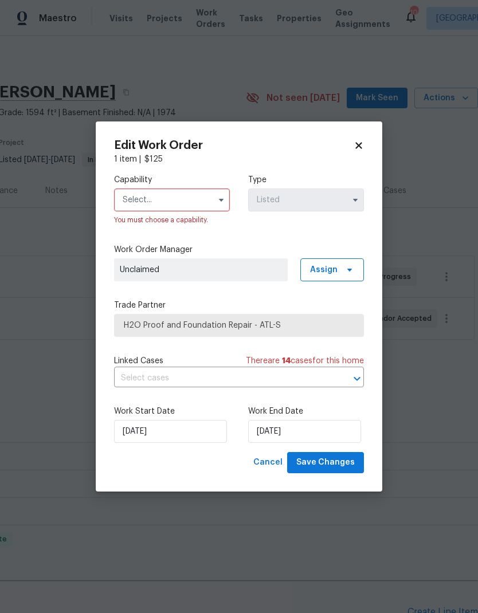
click at [189, 194] on input "text" at bounding box center [172, 200] width 116 height 23
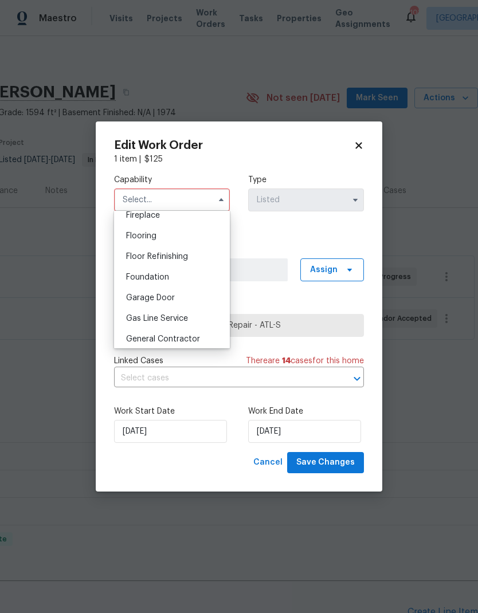
scroll to position [434, 0]
click at [155, 279] on span "Foundation" at bounding box center [147, 276] width 43 height 8
type input "Foundation"
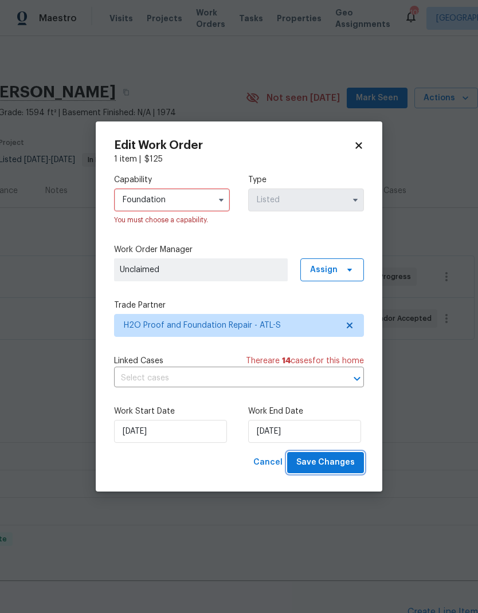
click at [336, 457] on span "Save Changes" at bounding box center [325, 463] width 58 height 14
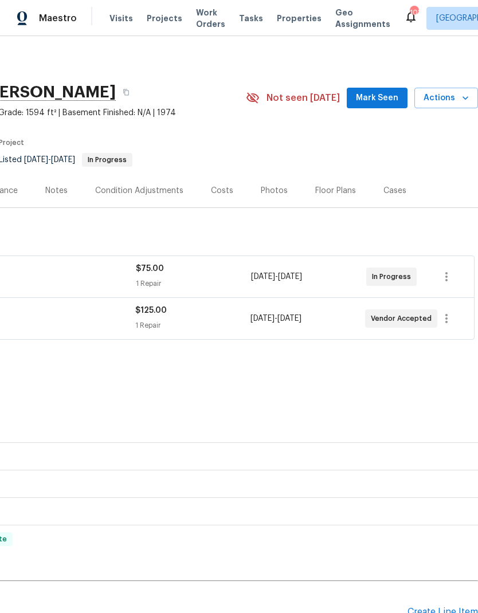
click at [395, 102] on span "Mark Seen" at bounding box center [377, 98] width 42 height 14
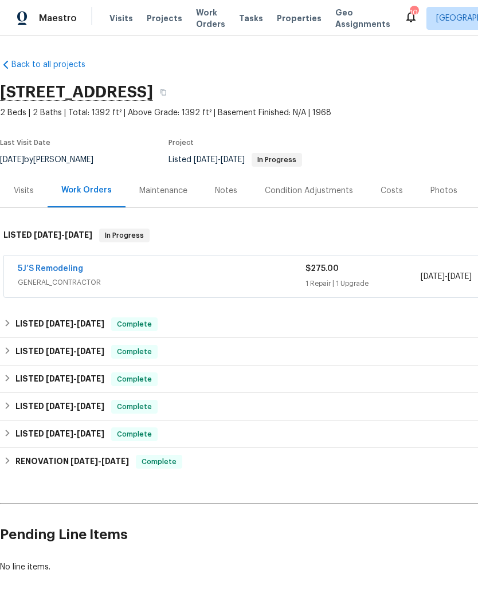
click at [54, 265] on link "5J’S Remodeling" at bounding box center [50, 269] width 65 height 8
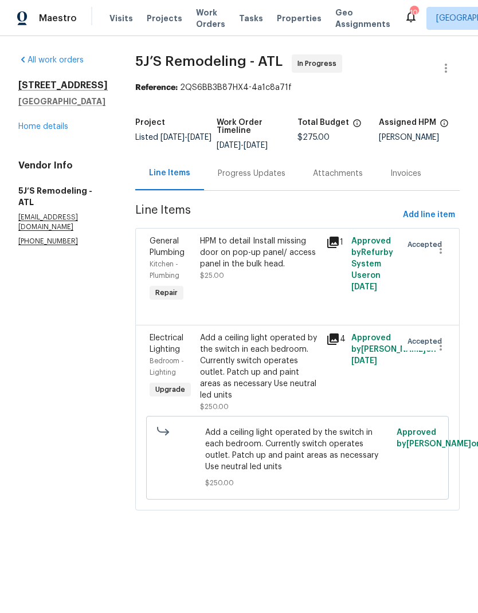
click at [246, 179] on div "Progress Updates" at bounding box center [252, 173] width 68 height 11
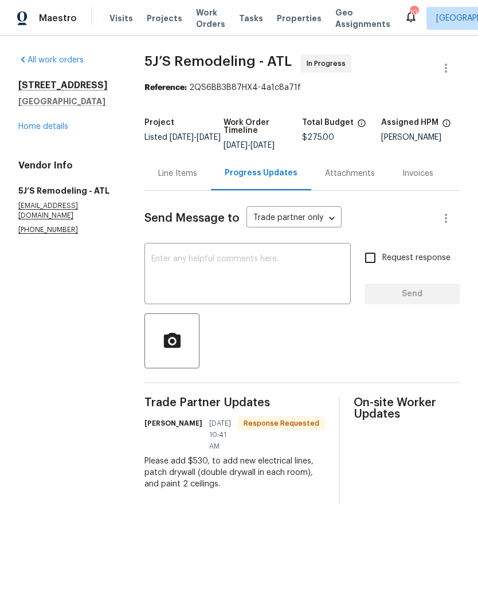
click at [178, 172] on div "Line Items" at bounding box center [177, 173] width 66 height 34
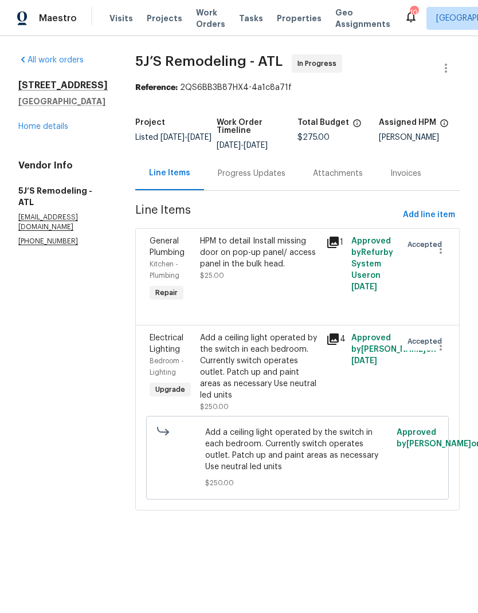
click at [284, 370] on div "Add a ceiling light operated by the switch in each bedroom. Currently switch op…" at bounding box center [259, 366] width 119 height 69
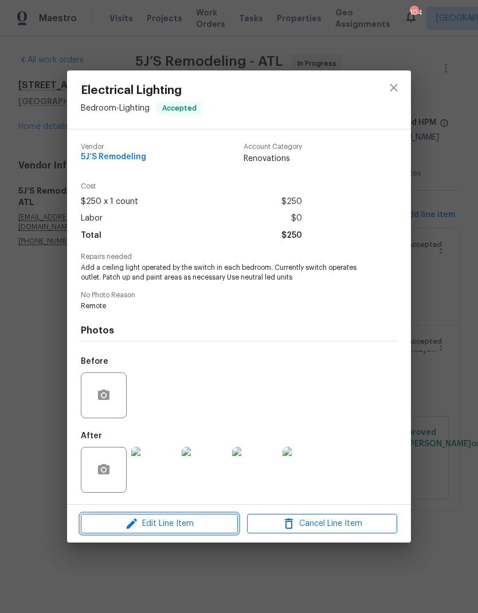
click at [175, 528] on span "Edit Line Item" at bounding box center [159, 524] width 150 height 14
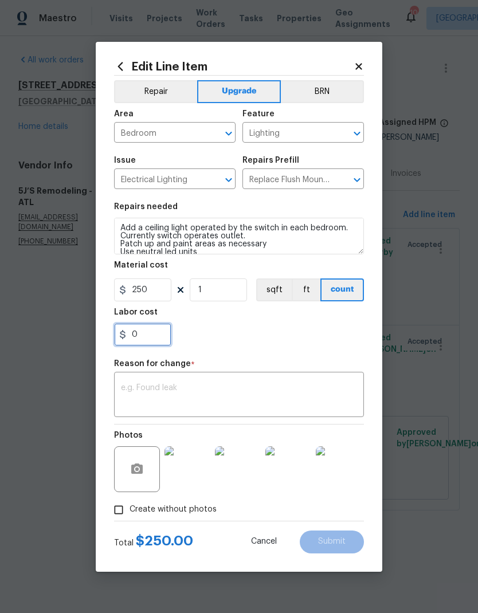
click at [156, 338] on input "0" at bounding box center [142, 334] width 57 height 23
type input "530"
click at [240, 393] on textarea at bounding box center [239, 396] width 236 height 24
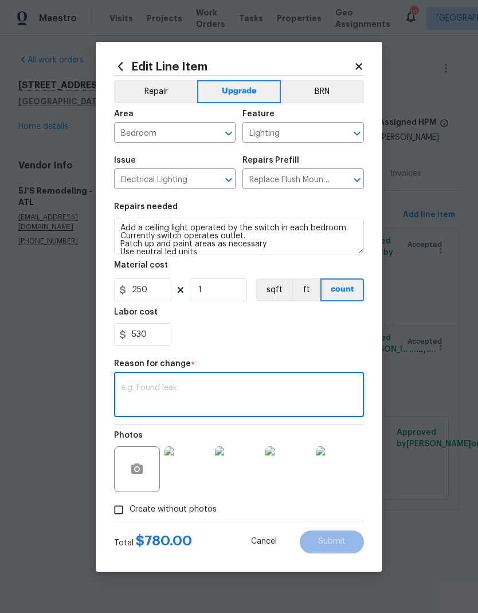
type textarea "Abroad"
type textarea "Antipodal"
type textarea "Actual"
click at [338, 542] on span "Submit" at bounding box center [332, 541] width 28 height 9
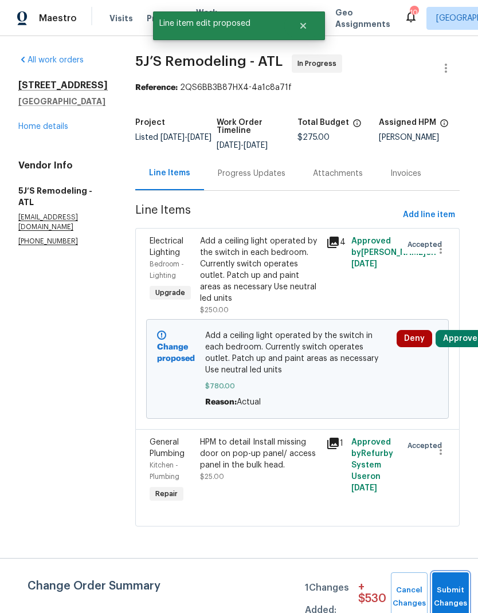
click at [448, 594] on button "Submit Changes" at bounding box center [450, 596] width 37 height 49
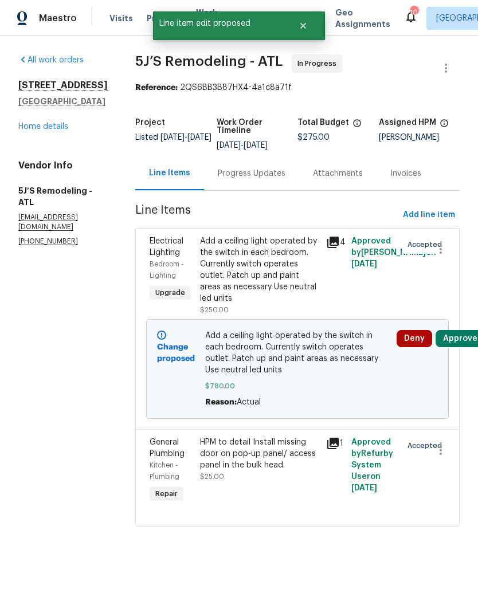
click at [338, 236] on icon at bounding box center [333, 243] width 14 height 14
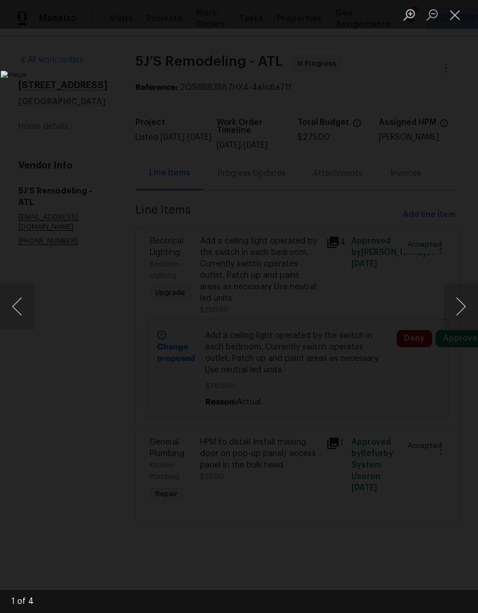
click at [455, 310] on button "Next image" at bounding box center [461, 307] width 34 height 46
click at [456, 309] on button "Next image" at bounding box center [461, 307] width 34 height 46
click at [455, 313] on button "Next image" at bounding box center [461, 307] width 34 height 46
click at [454, 16] on button "Close lightbox" at bounding box center [455, 15] width 23 height 20
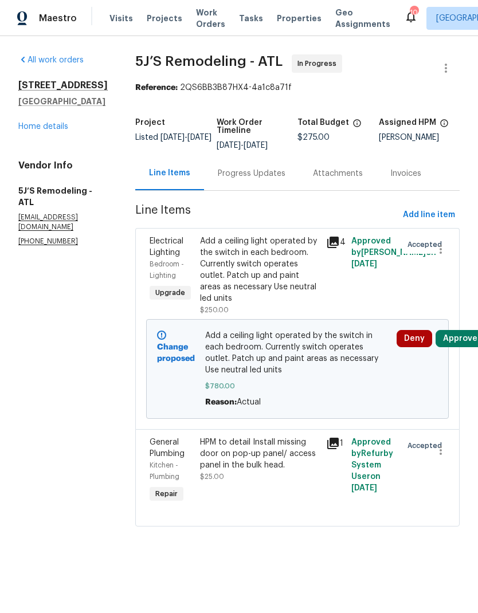
click at [60, 131] on link "Home details" at bounding box center [43, 127] width 50 height 8
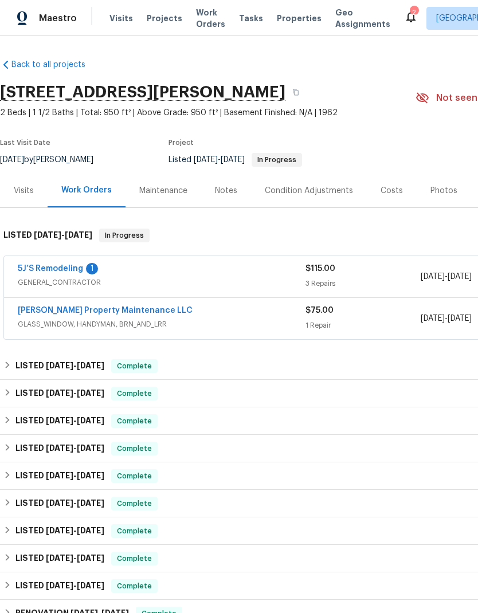
click at [63, 266] on link "5J’S Remodeling" at bounding box center [50, 269] width 65 height 8
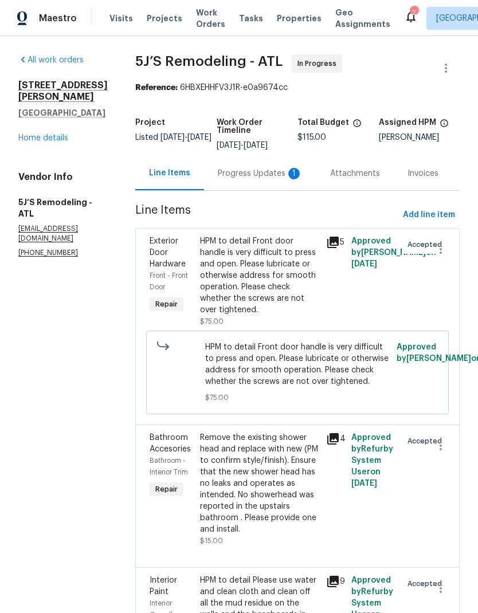
click at [251, 178] on div "Progress Updates 1" at bounding box center [260, 173] width 85 height 11
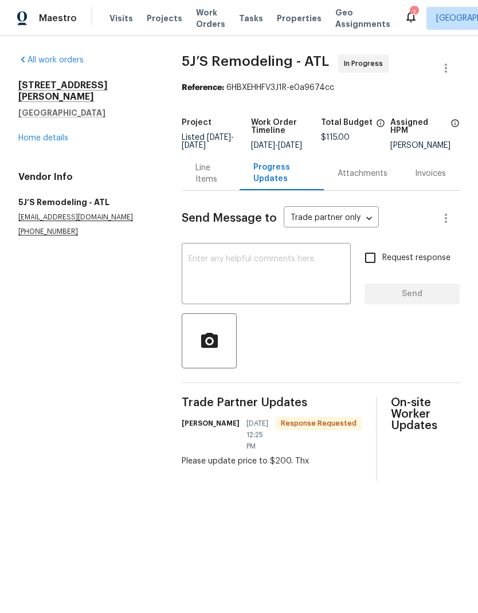
click at [214, 176] on div "Line Items" at bounding box center [210, 173] width 30 height 23
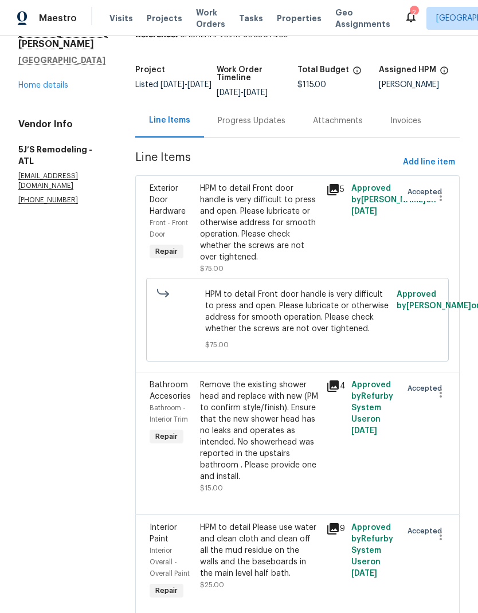
scroll to position [52, 0]
click at [274, 436] on div "Remove the existing shower head and replace with new (PM to confirm style/finis…" at bounding box center [259, 431] width 119 height 103
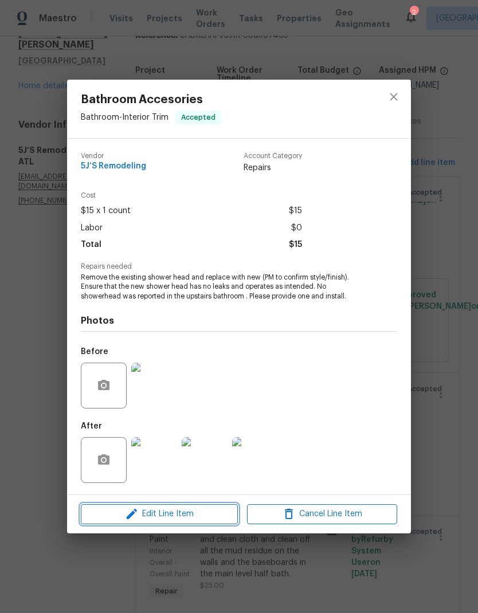
click at [176, 515] on span "Edit Line Item" at bounding box center [159, 514] width 150 height 14
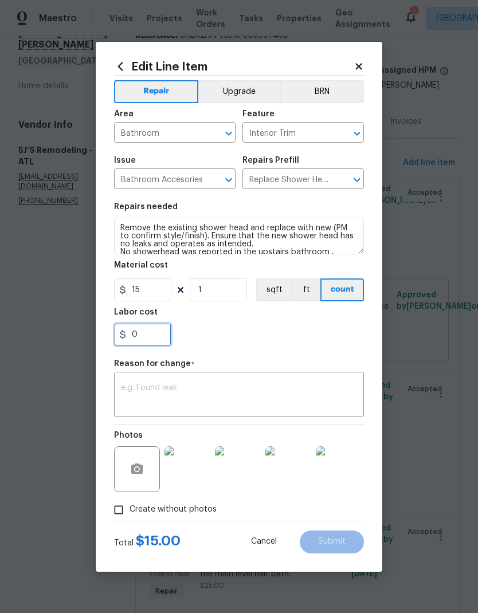
click at [163, 333] on input "0" at bounding box center [142, 334] width 57 height 23
click at [158, 292] on input "15" at bounding box center [142, 289] width 57 height 23
type input "100"
click at [286, 396] on textarea at bounding box center [239, 396] width 236 height 24
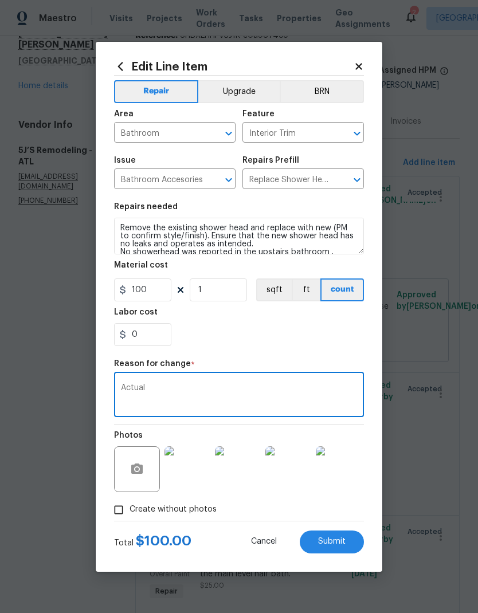
type textarea "Actual"
click at [338, 539] on span "Submit" at bounding box center [332, 541] width 28 height 9
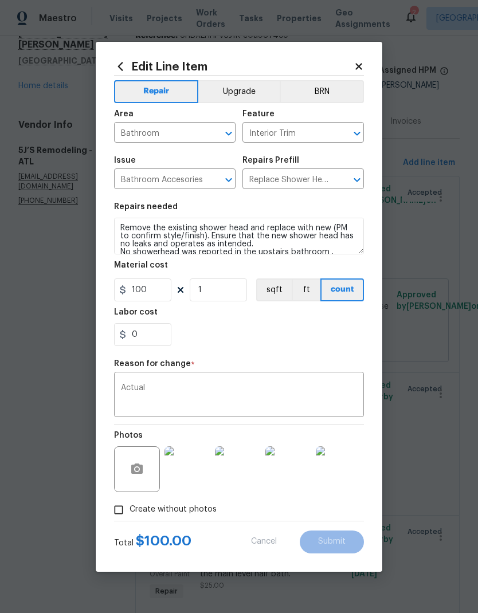
type input "15"
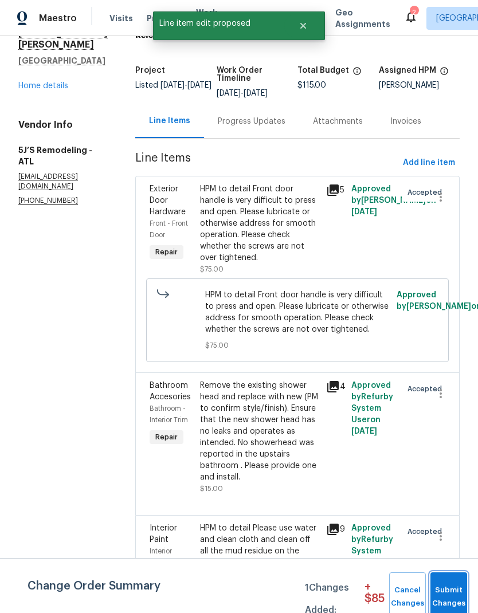
click at [449, 593] on span "Submit Changes" at bounding box center [448, 597] width 25 height 26
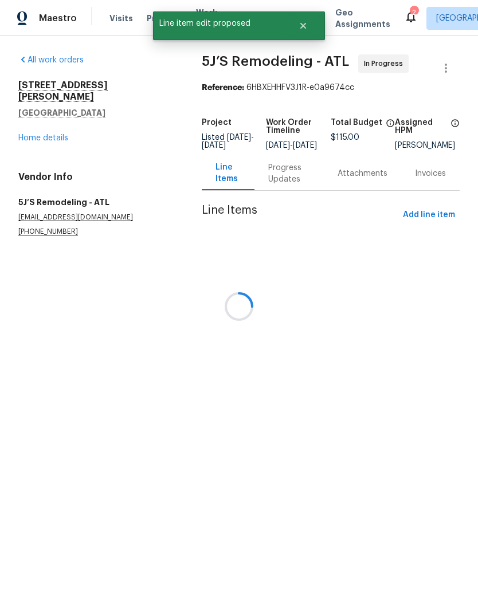
scroll to position [0, 0]
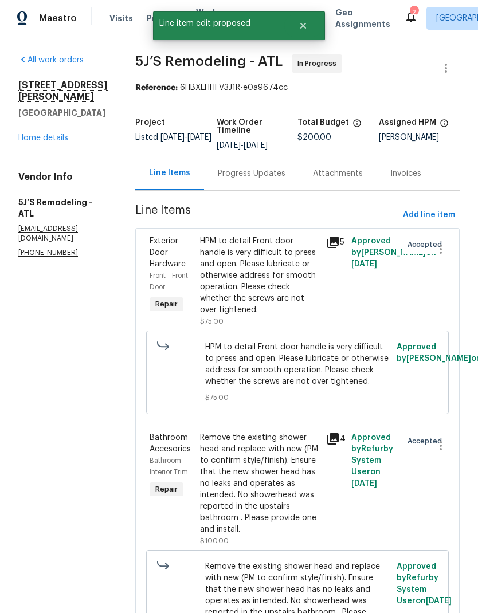
click at [246, 180] on div "Progress Updates" at bounding box center [251, 173] width 95 height 34
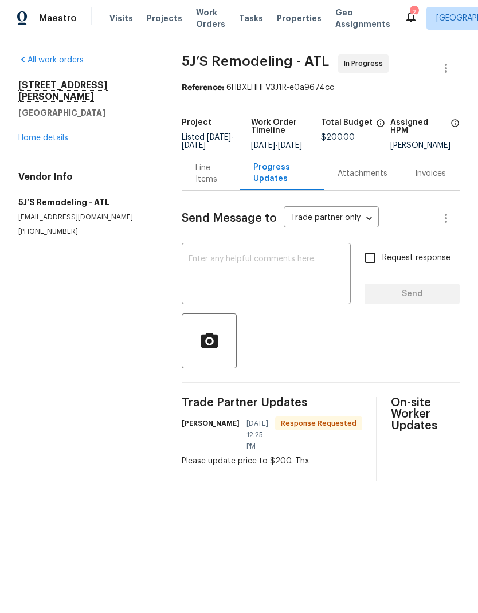
click at [265, 279] on textarea at bounding box center [266, 275] width 155 height 40
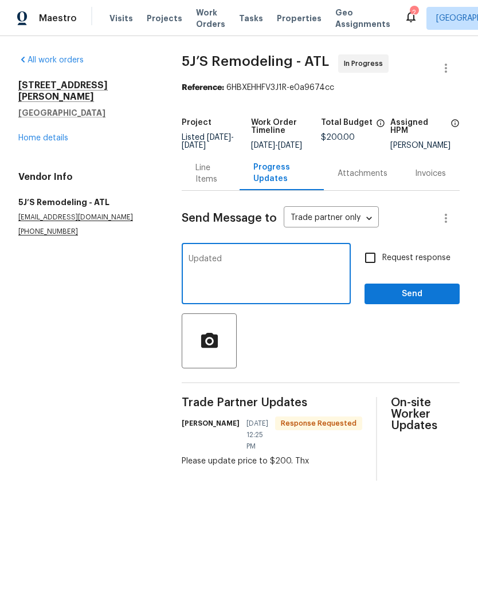
type textarea "Updated"
click at [412, 301] on span "Send" at bounding box center [412, 294] width 77 height 14
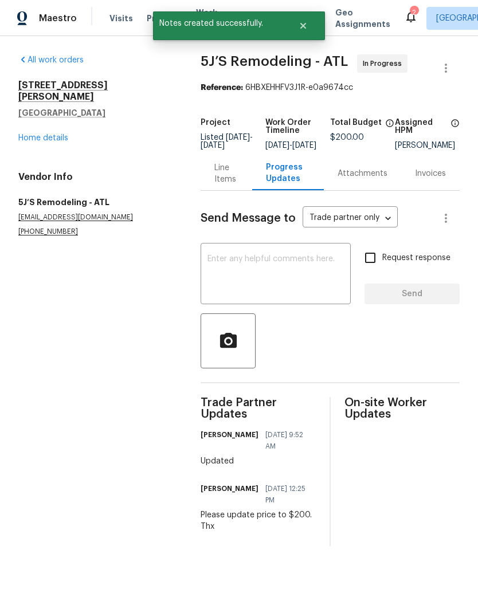
click at [51, 134] on link "Home details" at bounding box center [43, 138] width 50 height 8
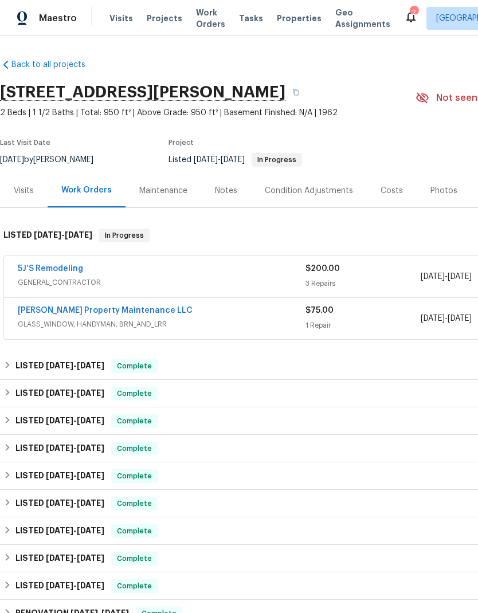
click at [87, 312] on link "[PERSON_NAME] Property Maintenance LLC" at bounding box center [105, 311] width 175 height 8
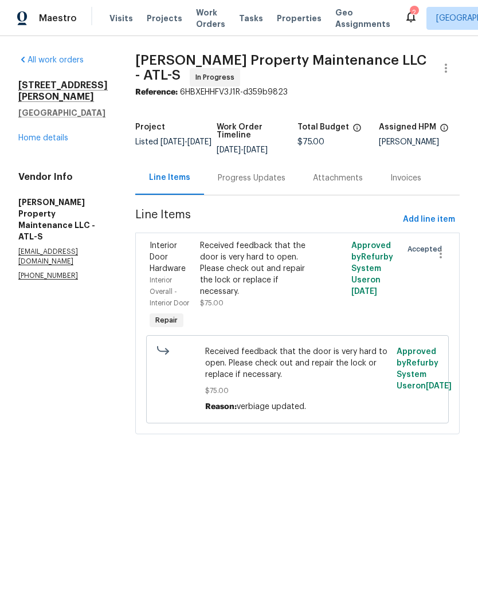
click at [51, 135] on link "Home details" at bounding box center [43, 138] width 50 height 8
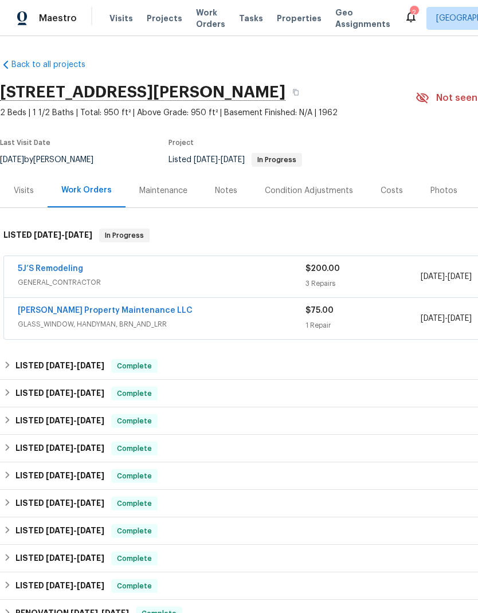
click at [57, 267] on link "5J’S Remodeling" at bounding box center [50, 269] width 65 height 8
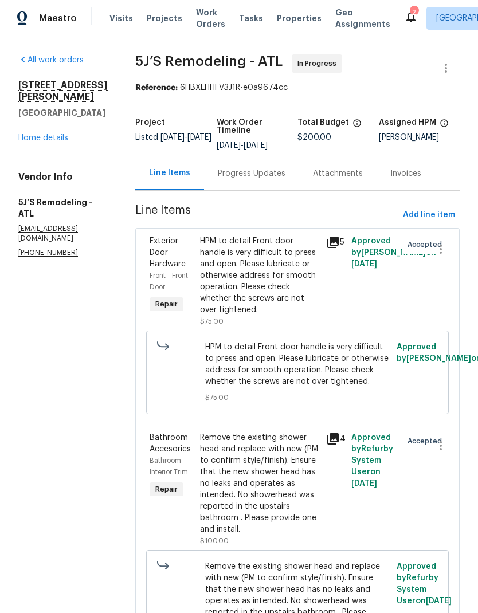
click at [334, 240] on icon at bounding box center [332, 242] width 11 height 11
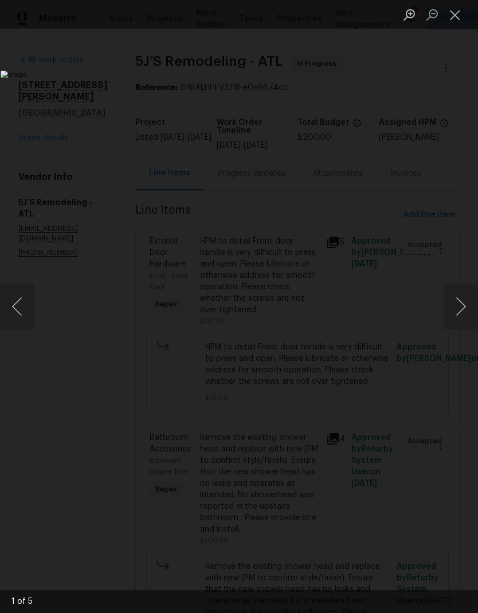
click at [454, 304] on button "Next image" at bounding box center [461, 307] width 34 height 46
click at [450, 316] on button "Next image" at bounding box center [461, 307] width 34 height 46
click at [451, 312] on button "Next image" at bounding box center [461, 307] width 34 height 46
click at [446, 311] on button "Next image" at bounding box center [461, 307] width 34 height 46
click at [454, 311] on button "Next image" at bounding box center [461, 307] width 34 height 46
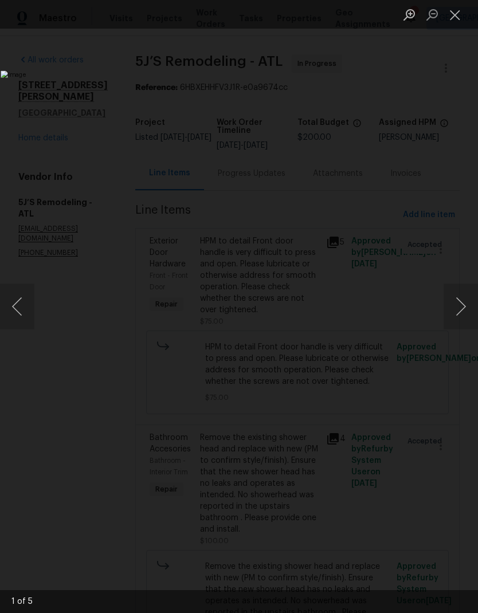
click at [456, 13] on button "Close lightbox" at bounding box center [455, 15] width 23 height 20
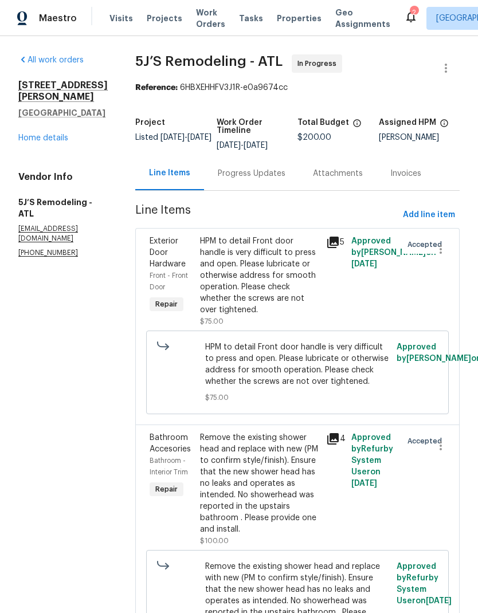
click at [54, 141] on link "Home details" at bounding box center [43, 138] width 50 height 8
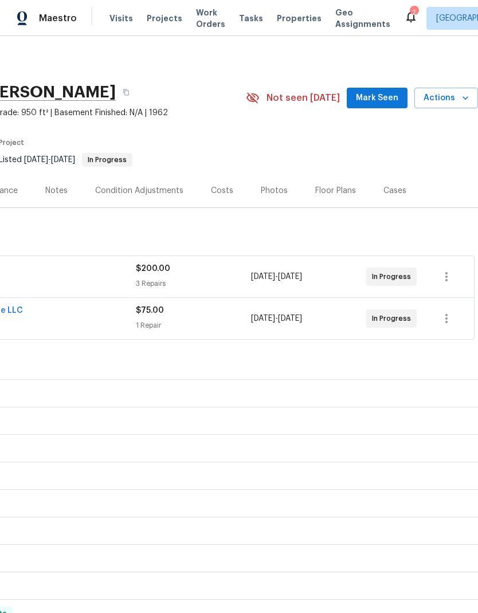
scroll to position [0, 170]
click at [383, 98] on span "Mark Seen" at bounding box center [377, 98] width 42 height 14
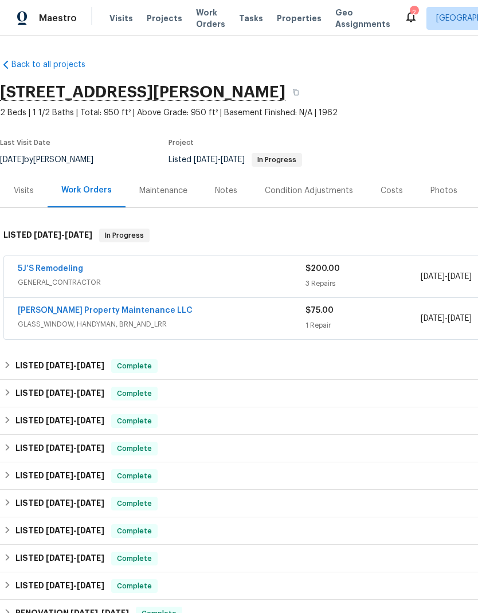
scroll to position [0, -1]
